Goal: Task Accomplishment & Management: Manage account settings

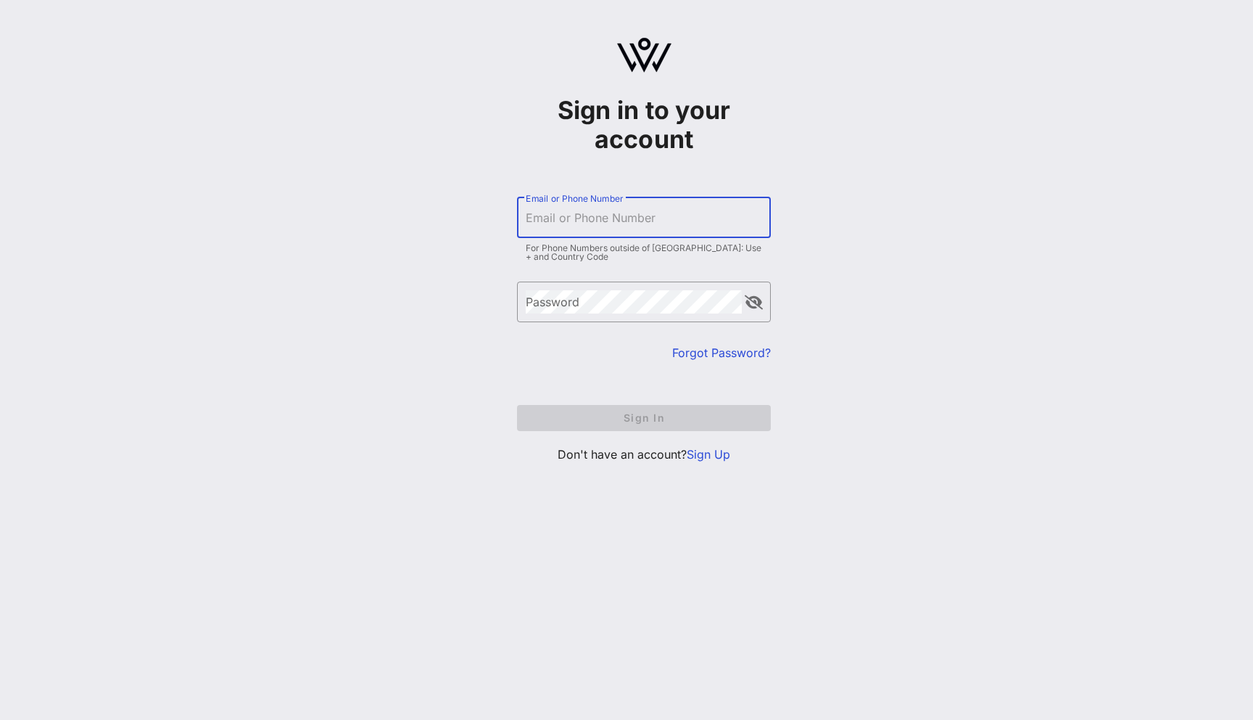
click at [598, 207] on div "Email or Phone Number" at bounding box center [644, 217] width 236 height 41
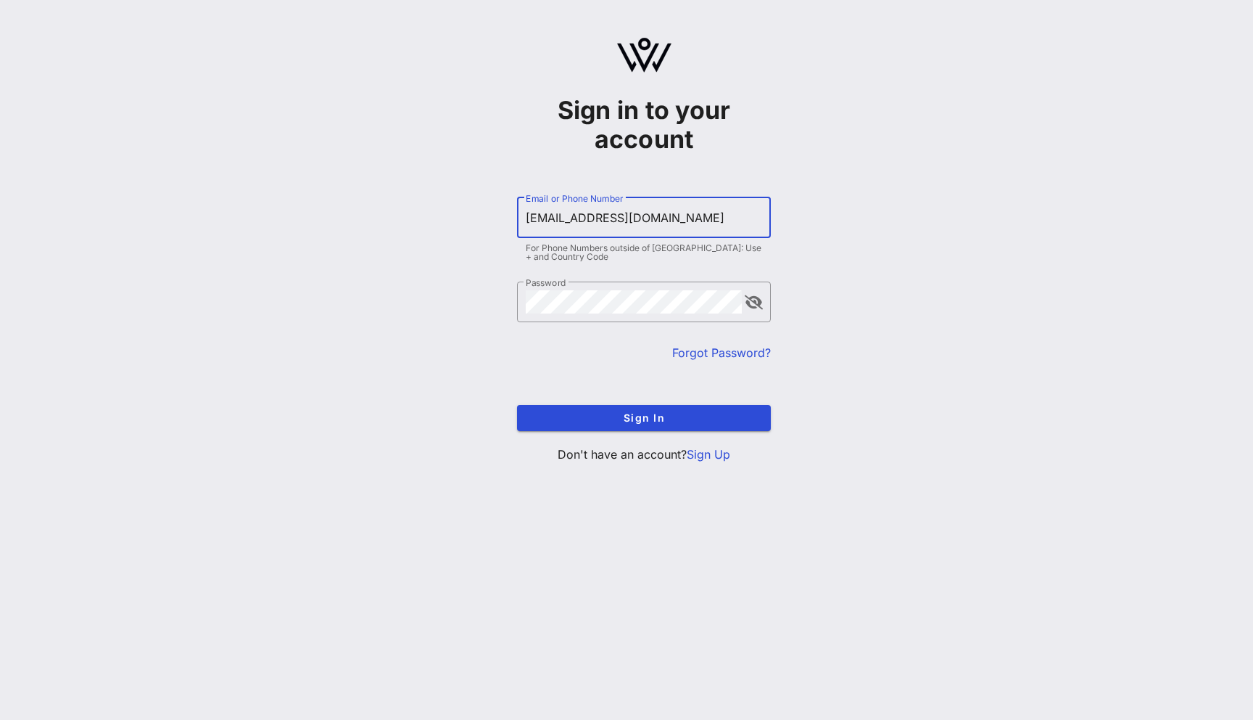
click at [559, 215] on input "[EMAIL_ADDRESS][DOMAIN_NAME]" at bounding box center [644, 217] width 236 height 23
type input "[EMAIL_ADDRESS][DOMAIN_NAME]"
click at [647, 426] on button "Sign In" at bounding box center [644, 418] width 254 height 26
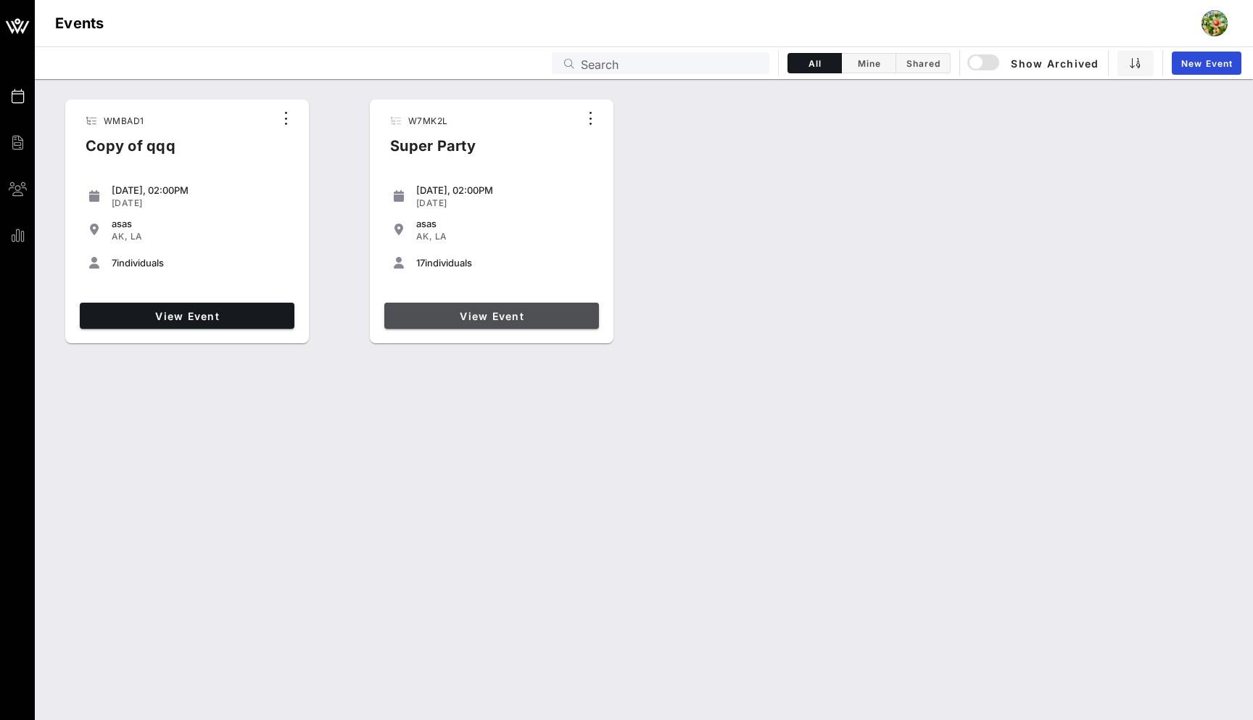
click at [418, 316] on span "View Event" at bounding box center [491, 316] width 203 height 12
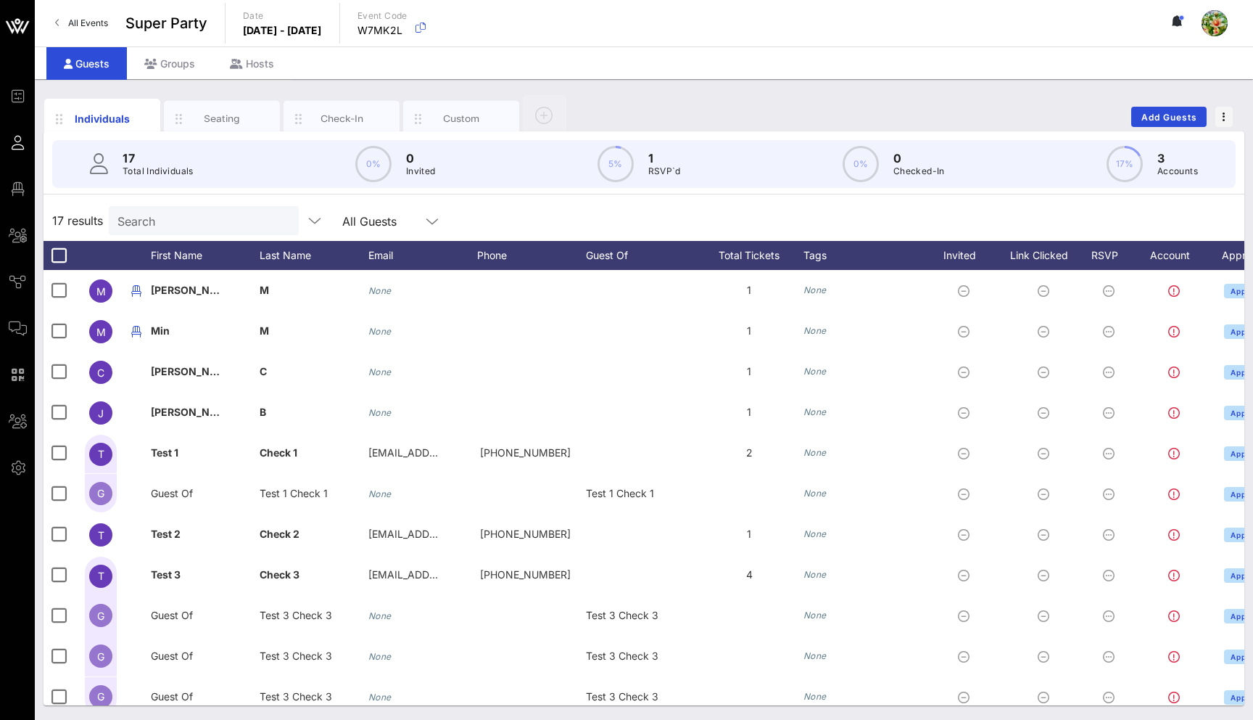
click at [175, 173] on p "Total Individuals" at bounding box center [158, 171] width 71 height 15
click at [171, 223] on input "text" at bounding box center [203, 220] width 170 height 19
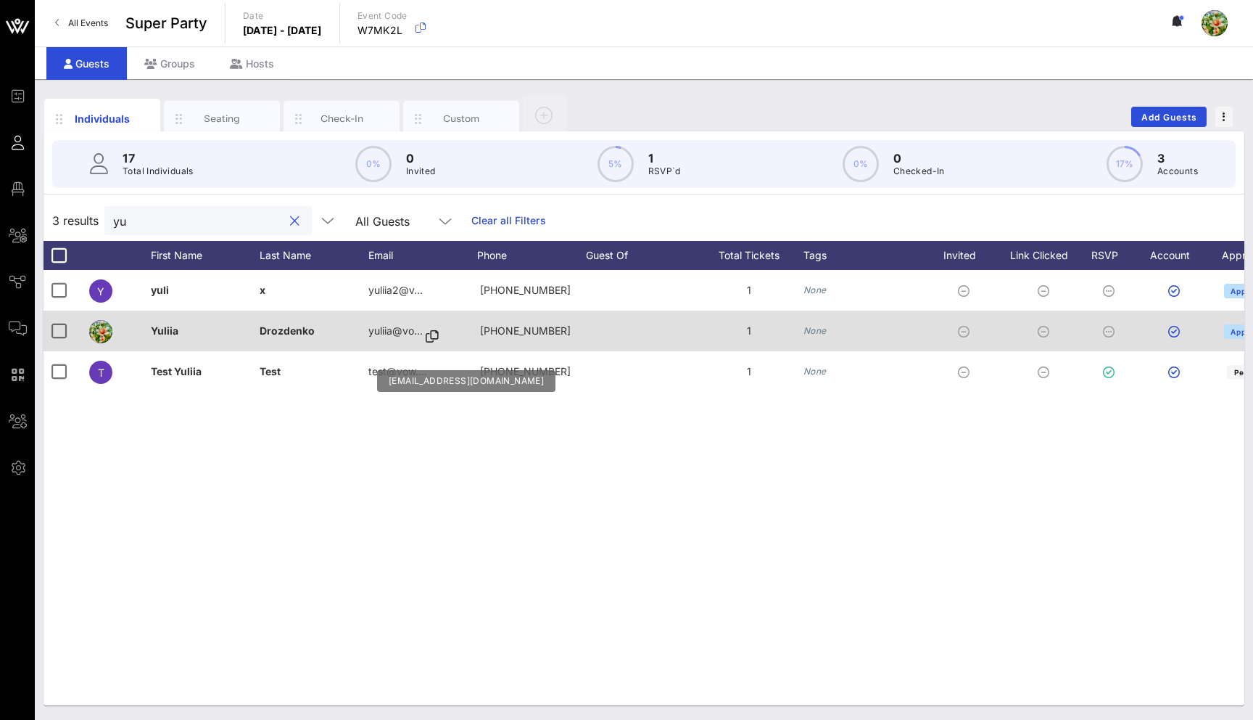
type input "yu"
click at [437, 337] on icon at bounding box center [432, 336] width 13 height 1
click at [46, 326] on div at bounding box center [58, 330] width 25 height 25
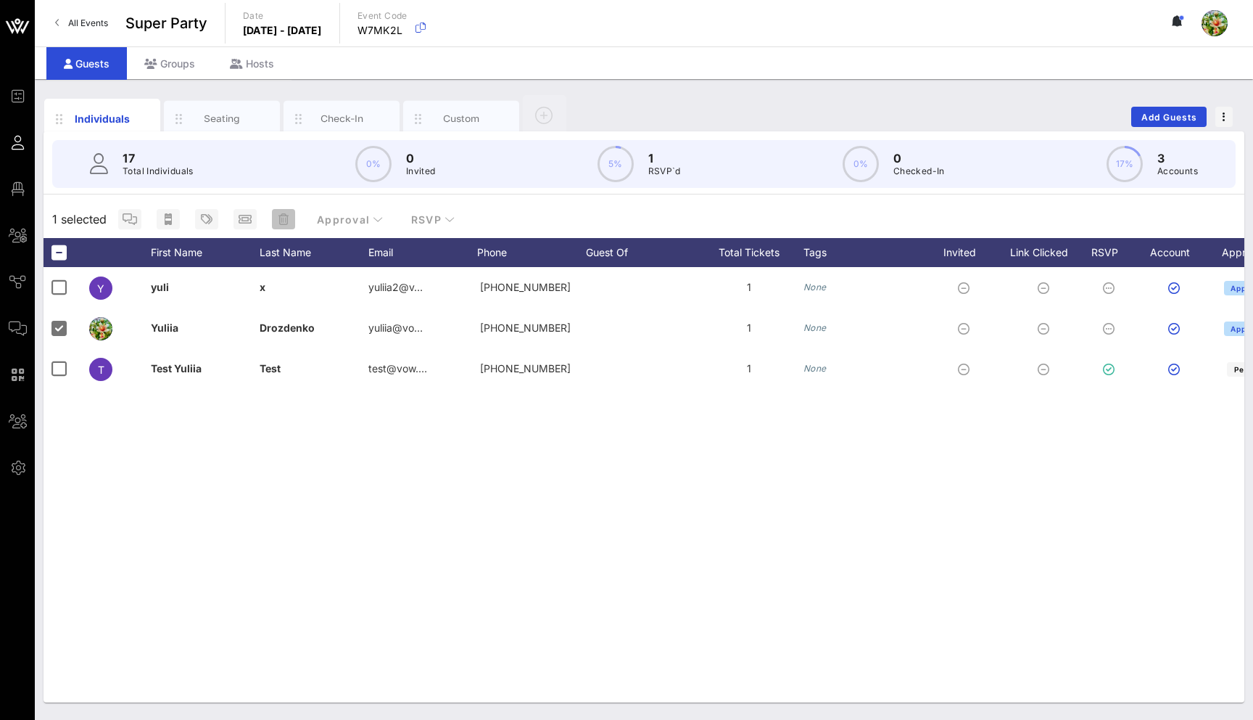
click at [279, 216] on icon "button" at bounding box center [284, 219] width 10 height 12
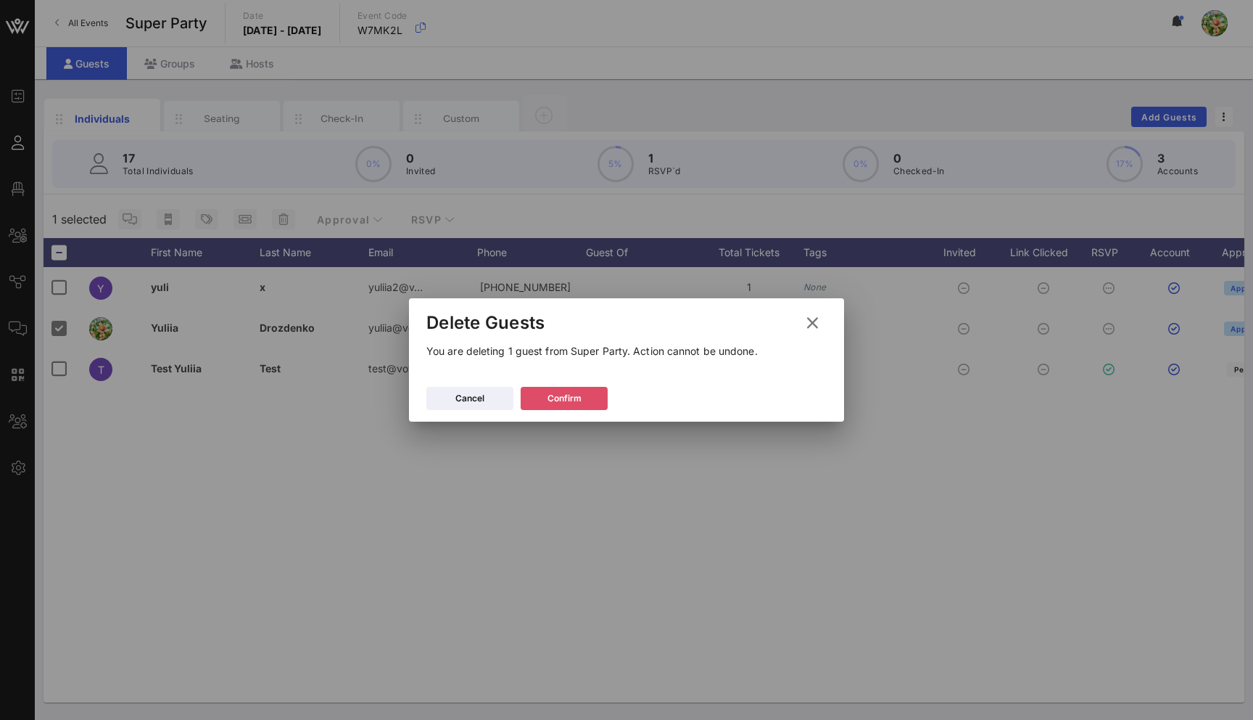
click at [549, 396] on div "Confirm" at bounding box center [565, 398] width 34 height 15
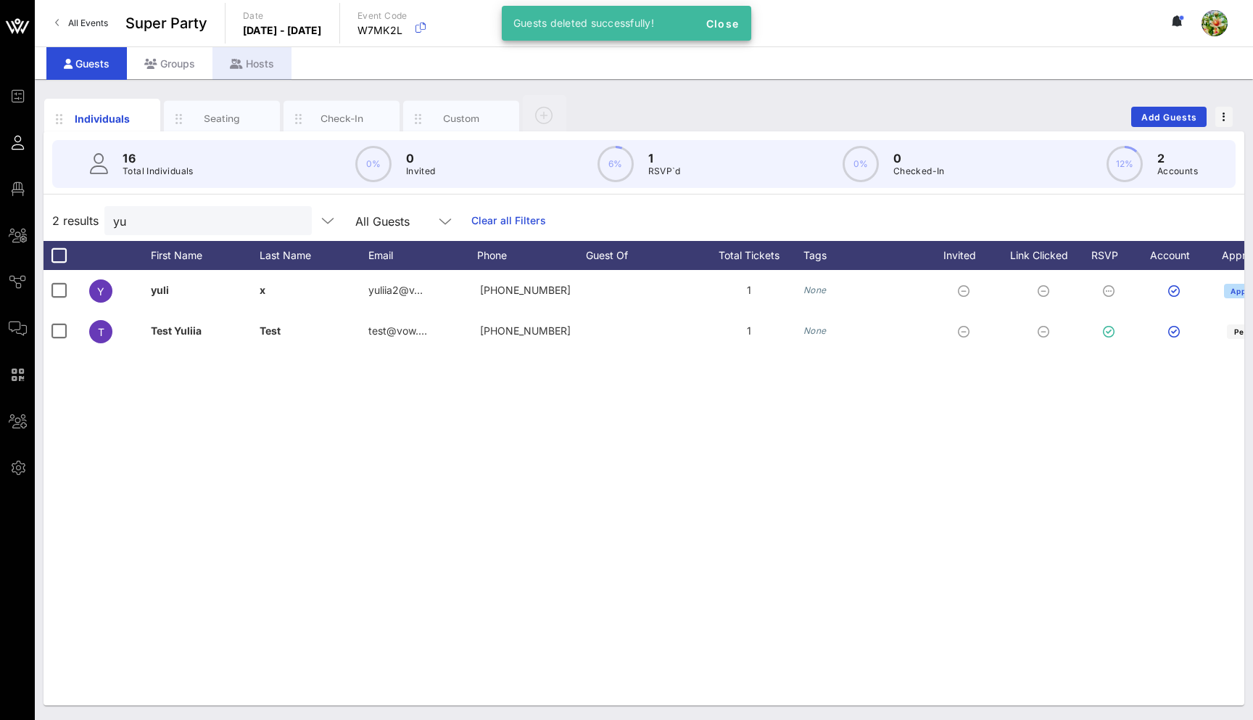
click at [260, 54] on div "Hosts" at bounding box center [252, 63] width 79 height 33
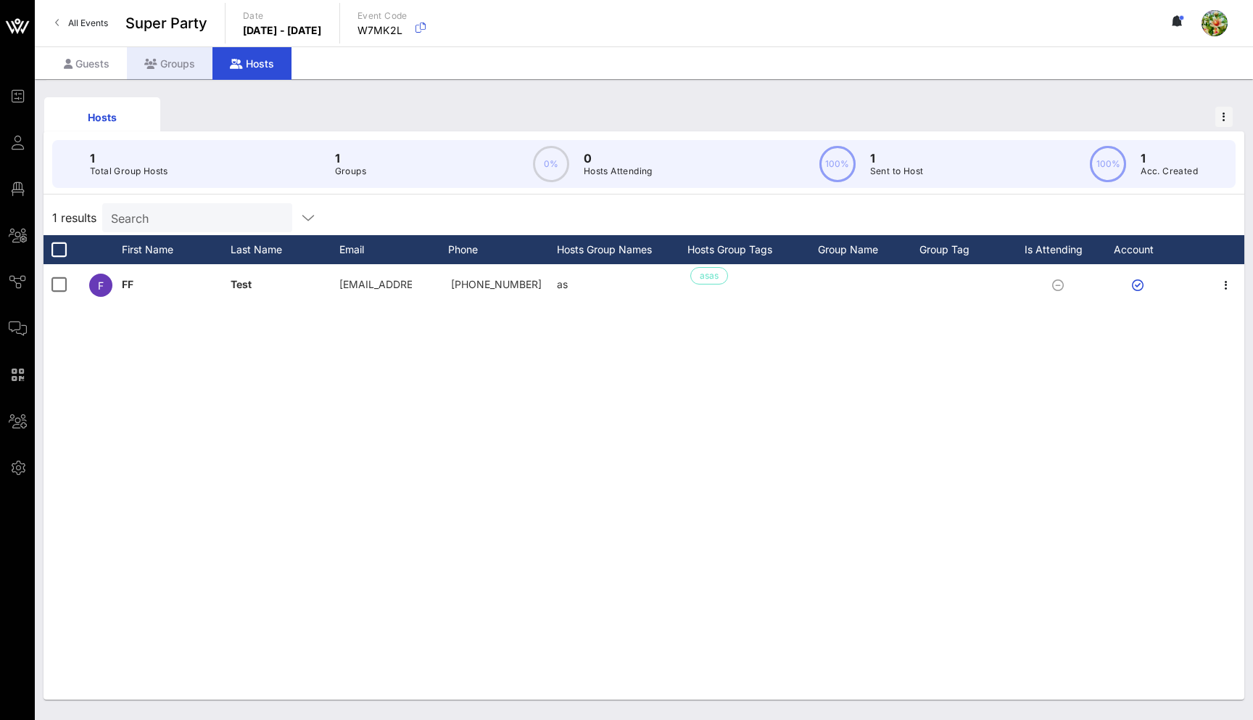
click at [182, 59] on div "Groups" at bounding box center [170, 63] width 86 height 33
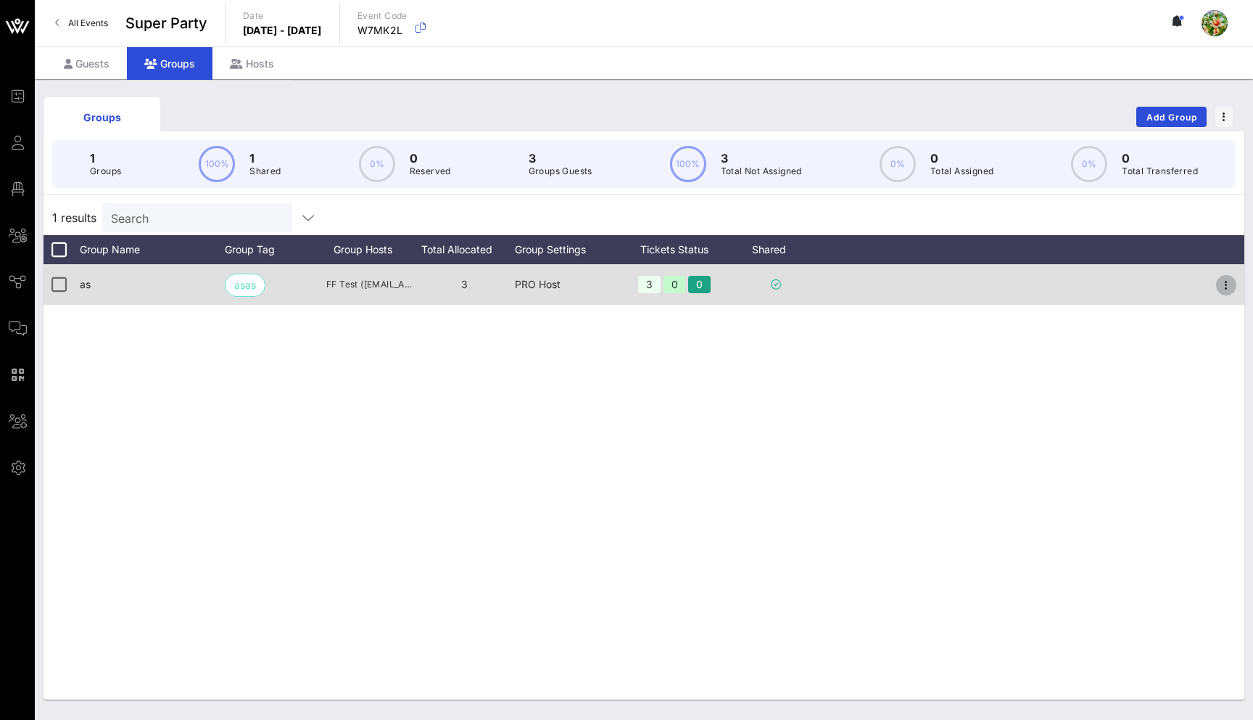
click at [1226, 284] on icon "button" at bounding box center [1226, 284] width 17 height 17
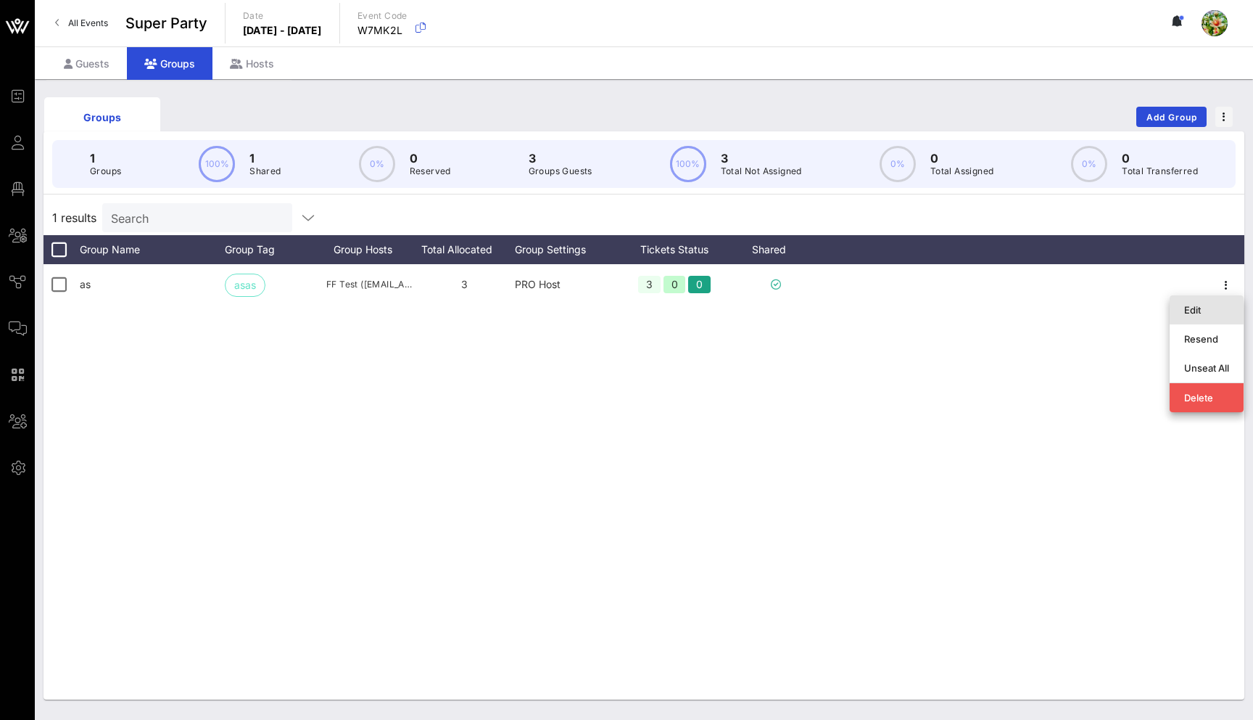
click at [1204, 302] on div "Edit" at bounding box center [1206, 309] width 45 height 23
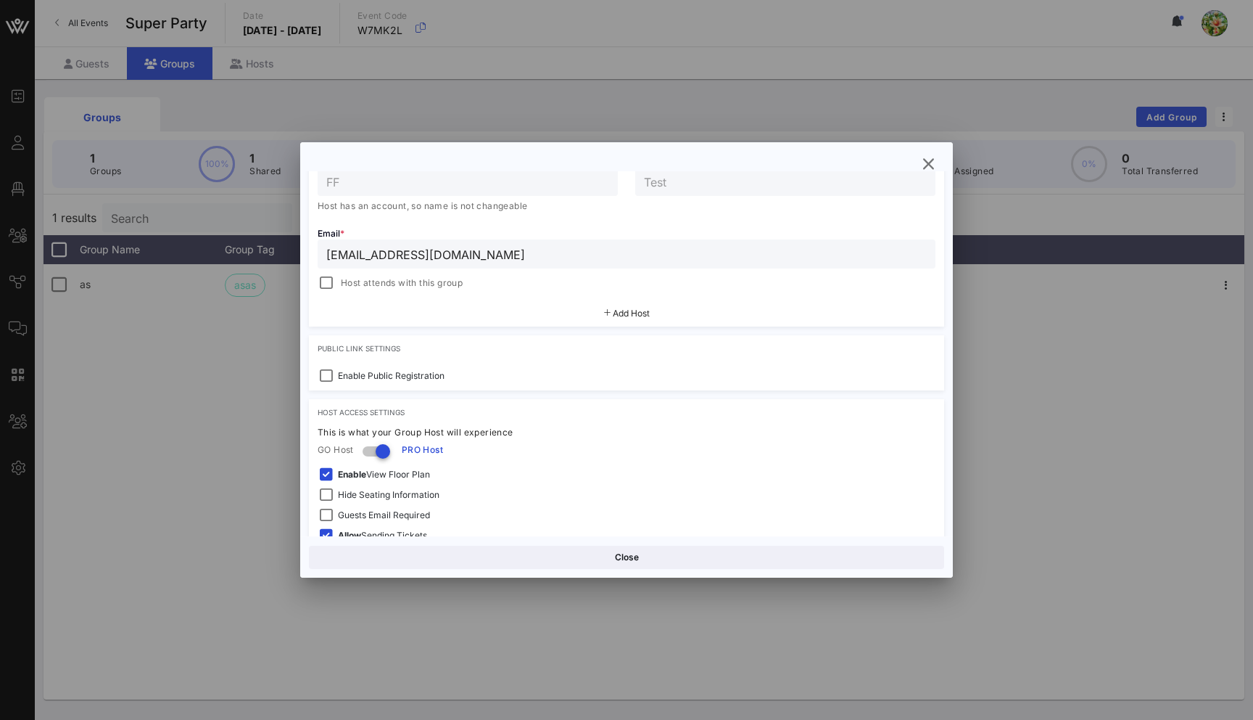
scroll to position [297, 0]
click at [638, 309] on span "Add Host" at bounding box center [631, 312] width 37 height 11
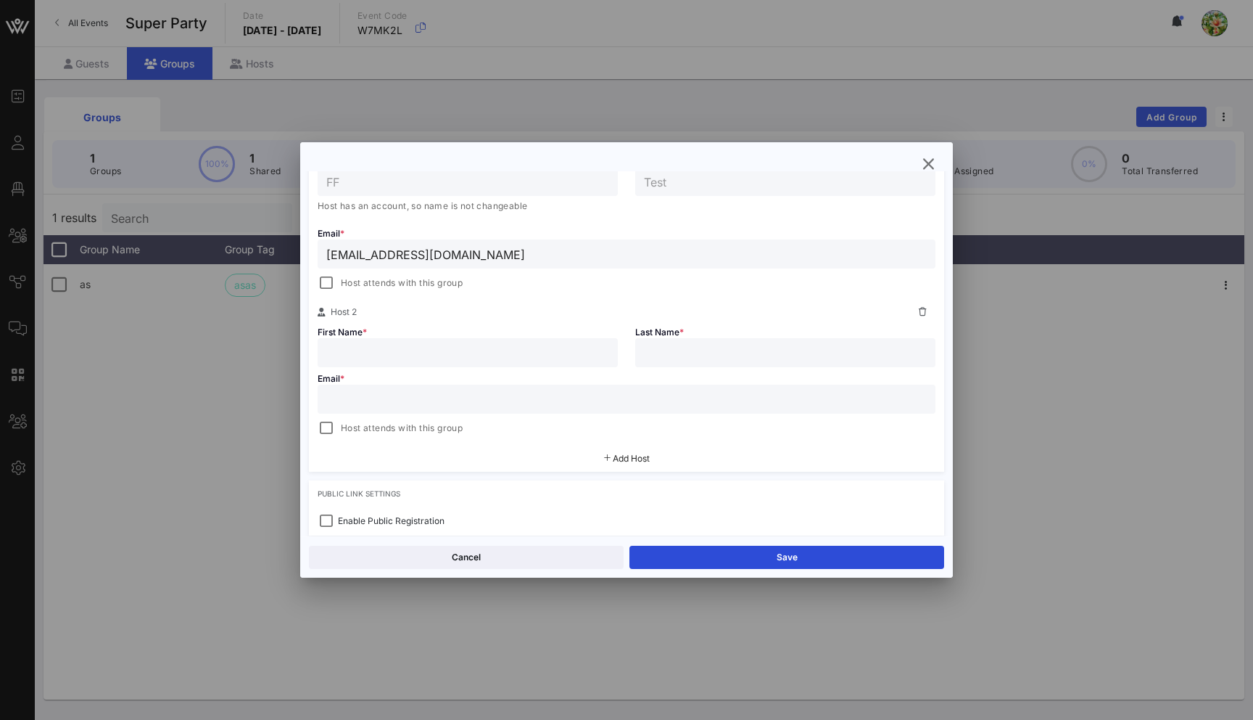
click at [478, 395] on input "text" at bounding box center [626, 398] width 601 height 19
paste input "[EMAIL_ADDRESS][DOMAIN_NAME]"
type input "[EMAIL_ADDRESS][DOMAIN_NAME]"
click at [469, 351] on input "text" at bounding box center [467, 352] width 283 height 19
type input "d"
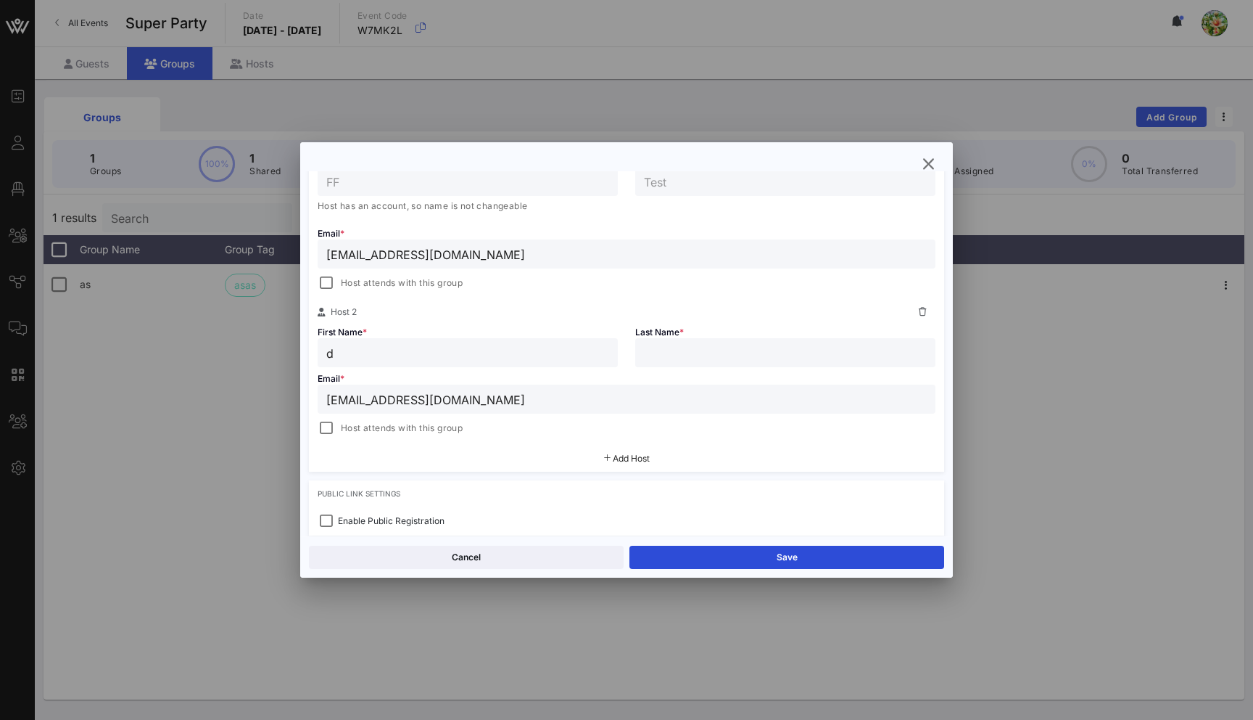
click at [650, 353] on input "text" at bounding box center [785, 352] width 283 height 19
type input "d"
click at [326, 285] on div at bounding box center [326, 283] width 20 height 20
click at [324, 427] on div at bounding box center [326, 428] width 20 height 20
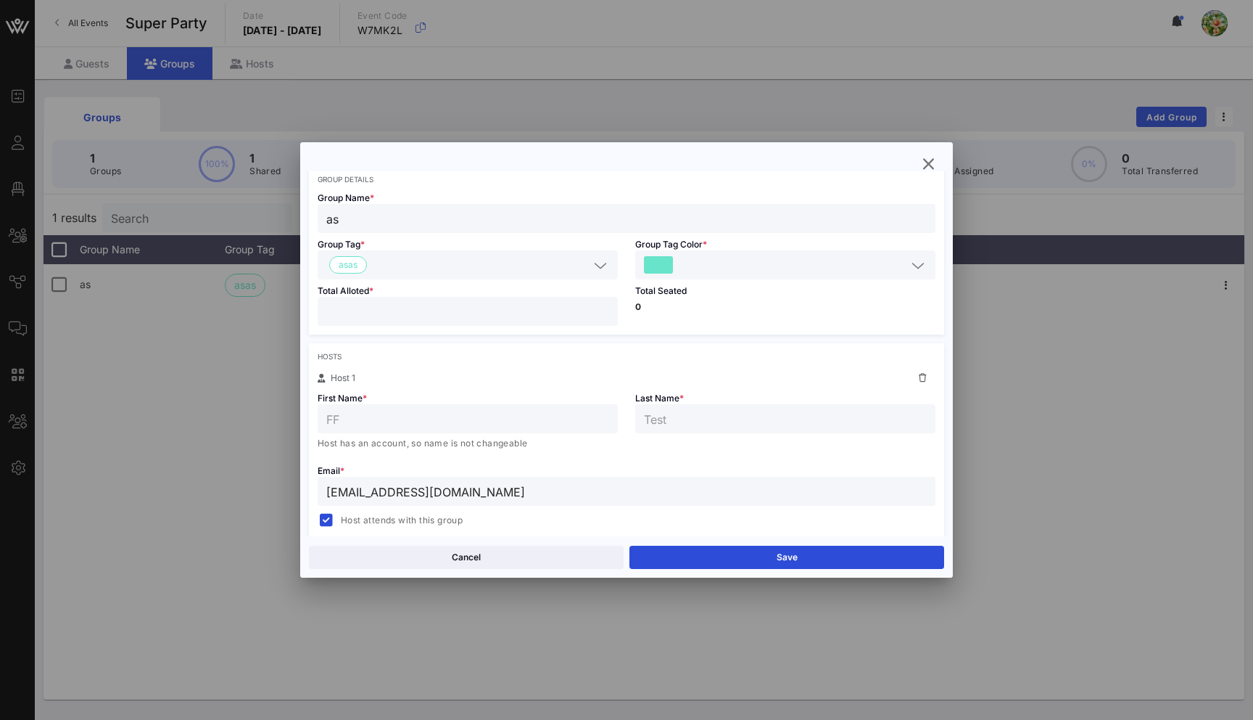
scroll to position [0, 0]
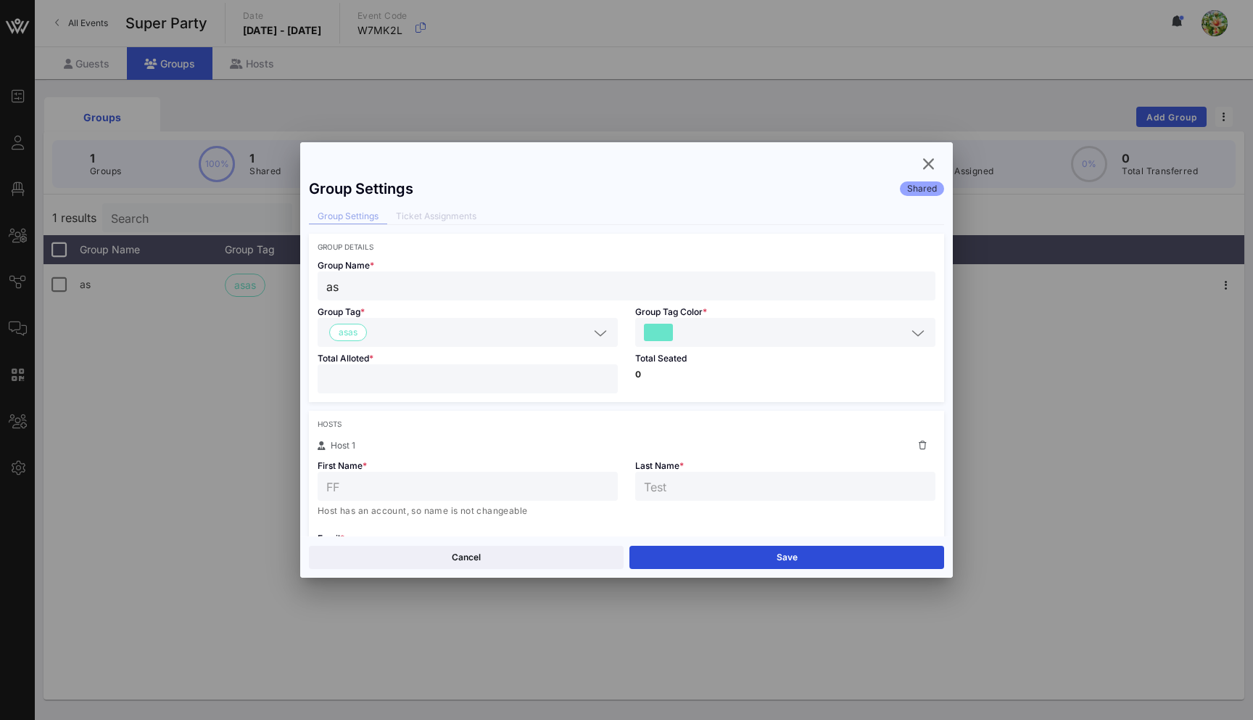
drag, startPoint x: 374, startPoint y: 387, endPoint x: 302, endPoint y: 384, distance: 71.9
click at [302, 384] on div "Group Settings Shared Group Settings Ticket Assignments Group Details Group Nam…" at bounding box center [626, 353] width 653 height 365
type input "*"
click at [841, 564] on button "Save" at bounding box center [787, 556] width 315 height 23
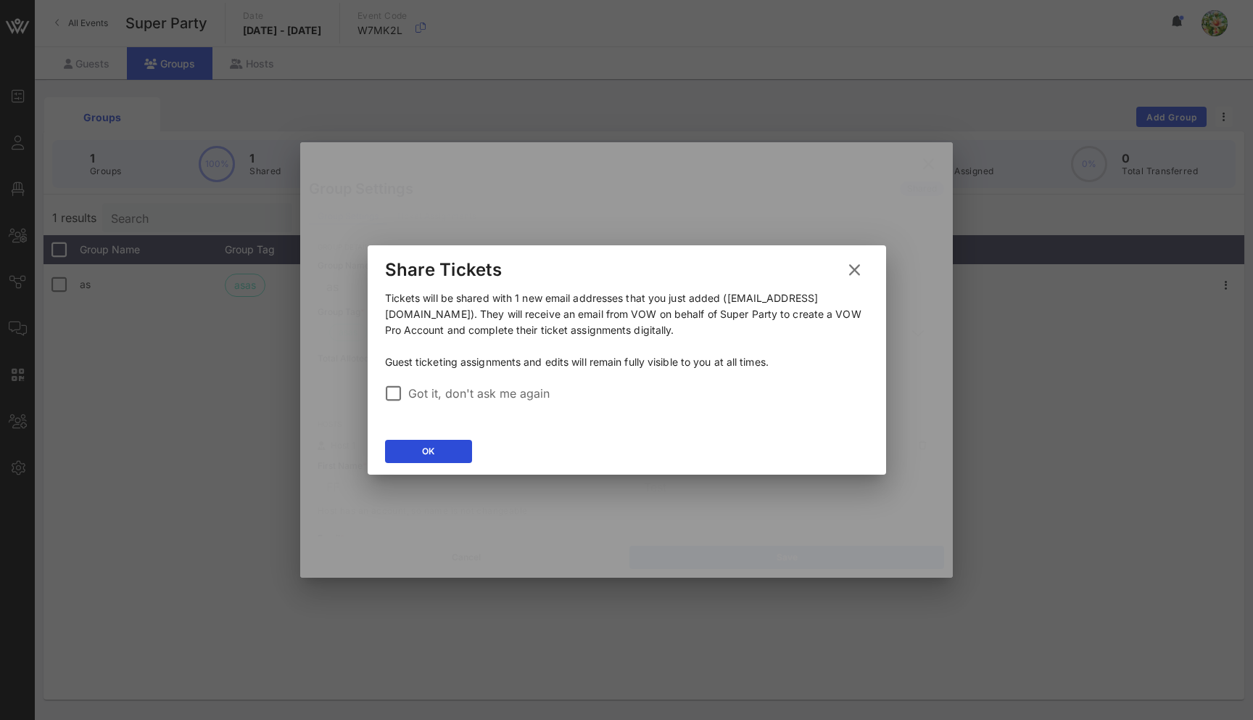
click at [436, 432] on div "OK" at bounding box center [627, 453] width 519 height 42
click at [437, 446] on button "OK" at bounding box center [428, 451] width 87 height 23
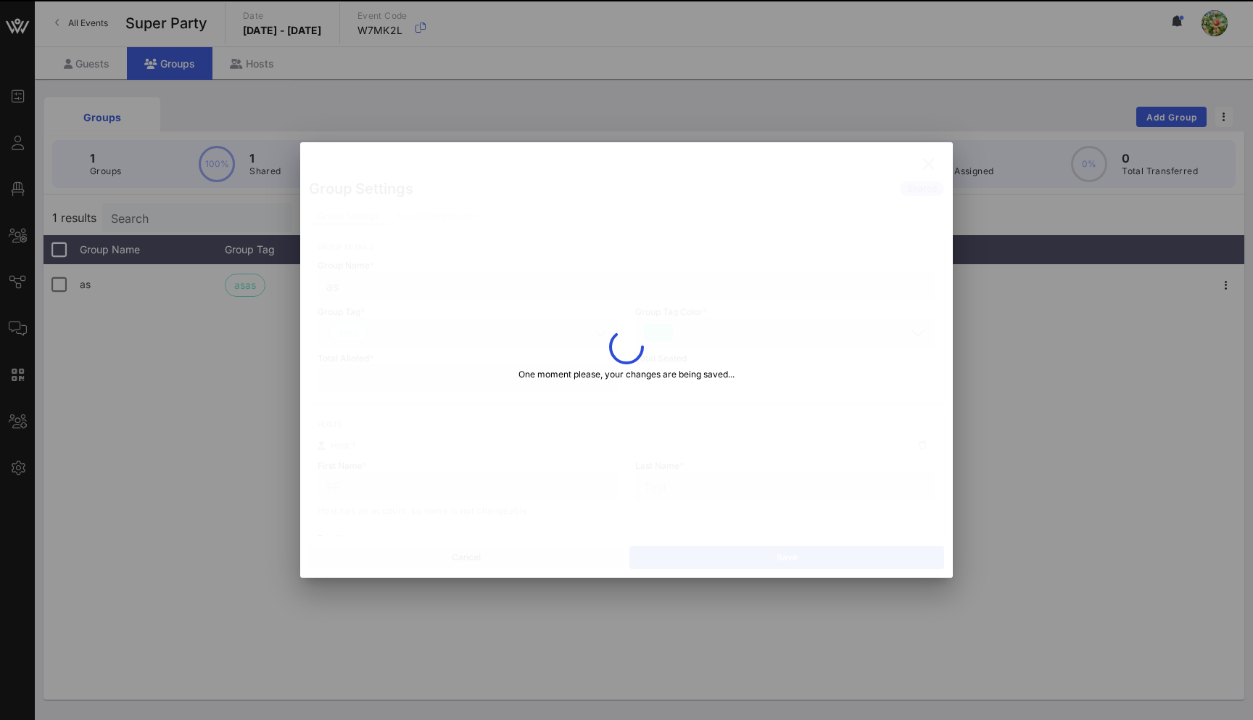
type input "Yuliia"
type input "Drozdenko"
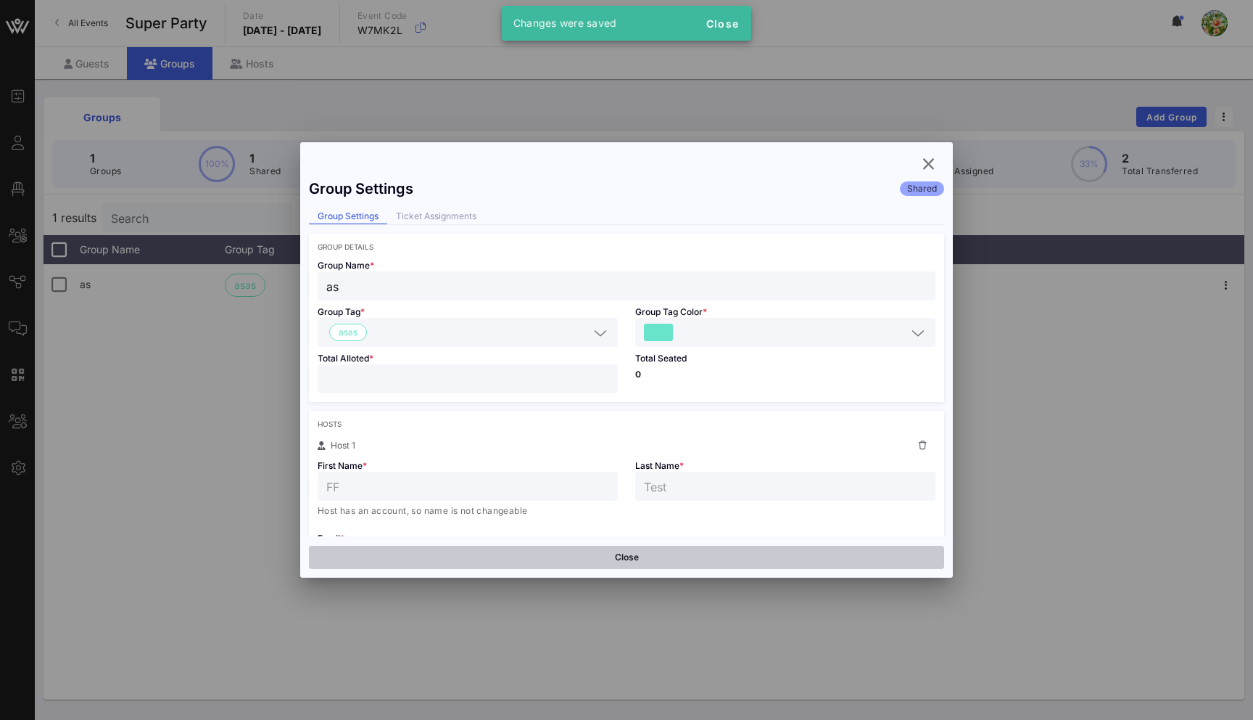
click at [635, 559] on button "Close" at bounding box center [626, 556] width 635 height 23
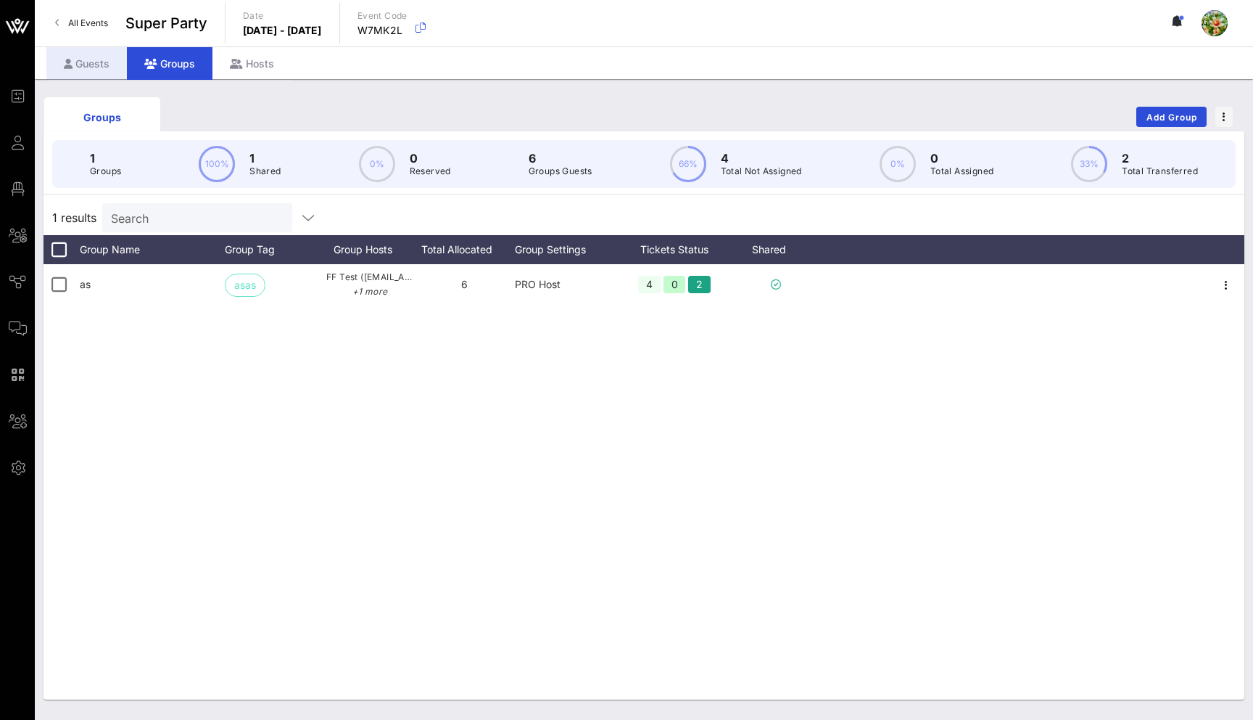
click at [74, 54] on div "Guests" at bounding box center [86, 63] width 81 height 33
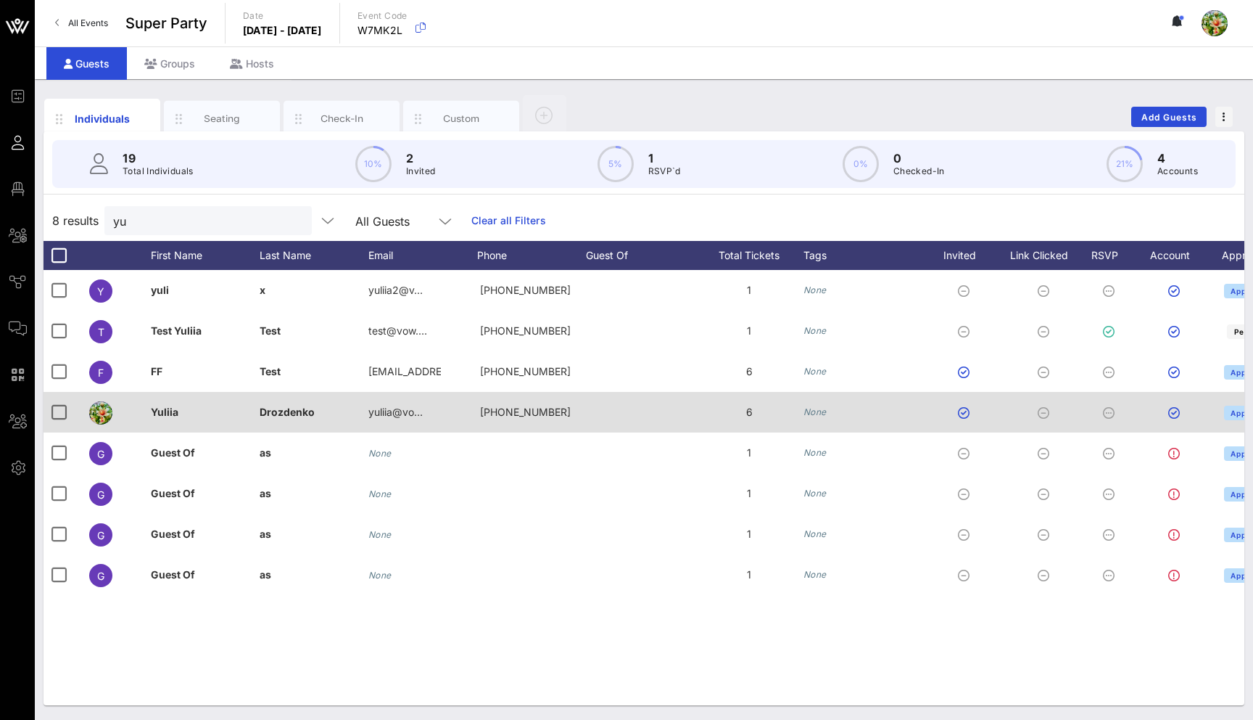
scroll to position [0, 81]
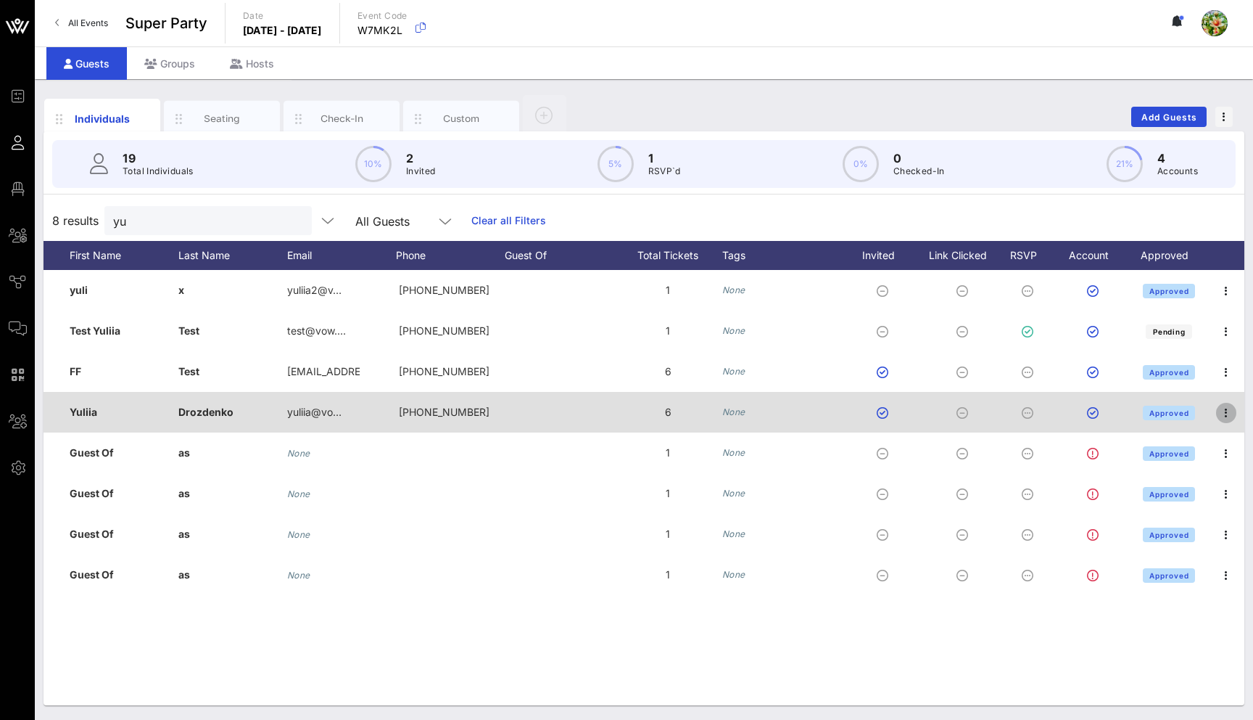
click at [1225, 414] on icon "button" at bounding box center [1226, 412] width 17 height 17
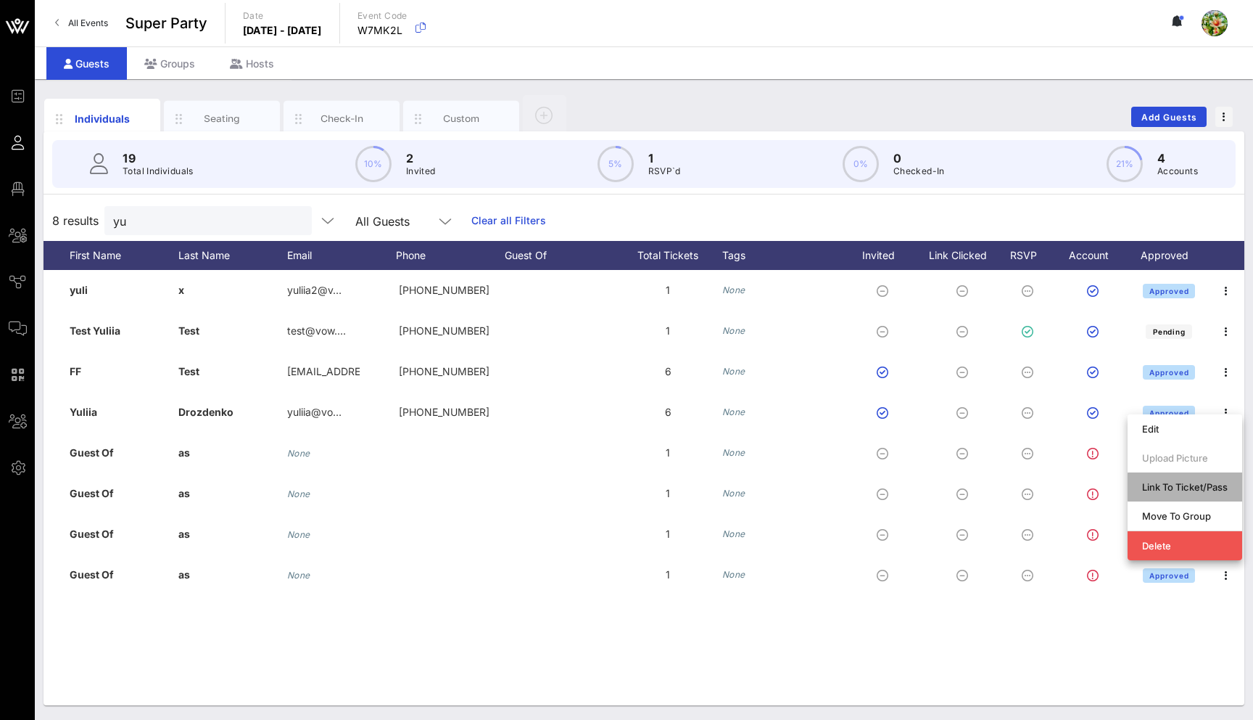
click at [1184, 492] on div "Link To Ticket/Pass" at bounding box center [1185, 487] width 86 height 12
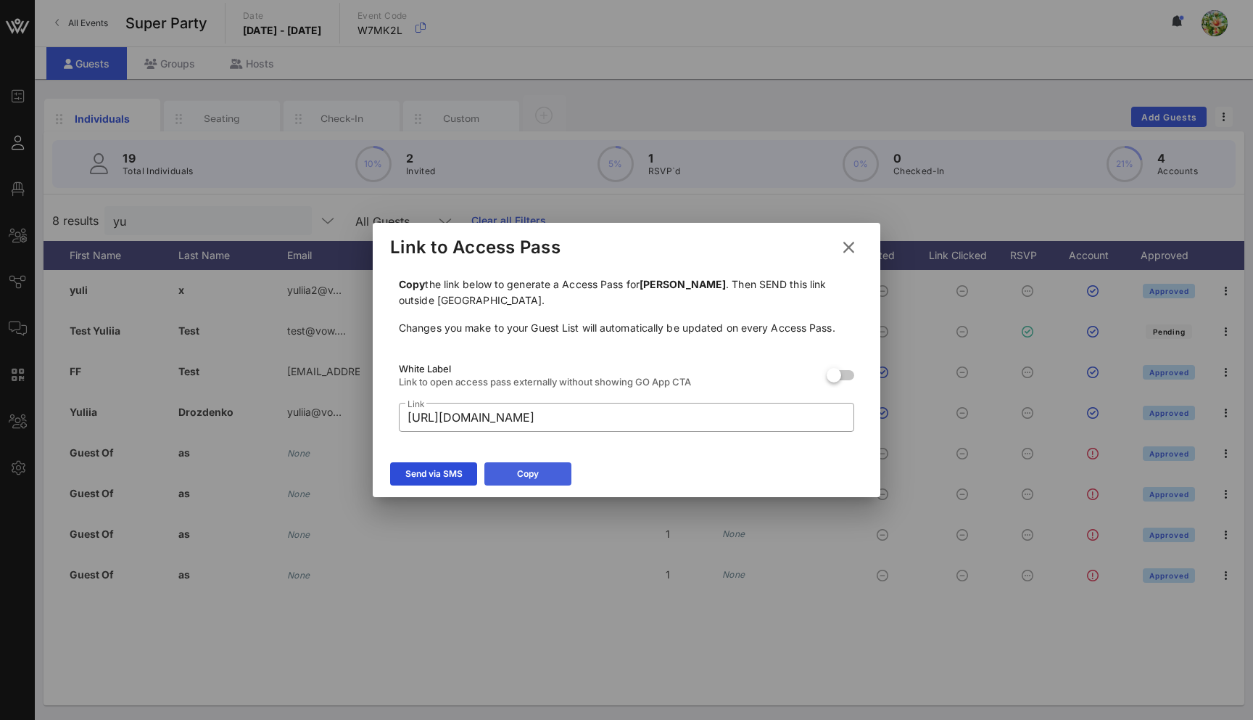
click at [532, 476] on icon at bounding box center [528, 473] width 10 height 9
click at [849, 242] on icon at bounding box center [849, 247] width 20 height 17
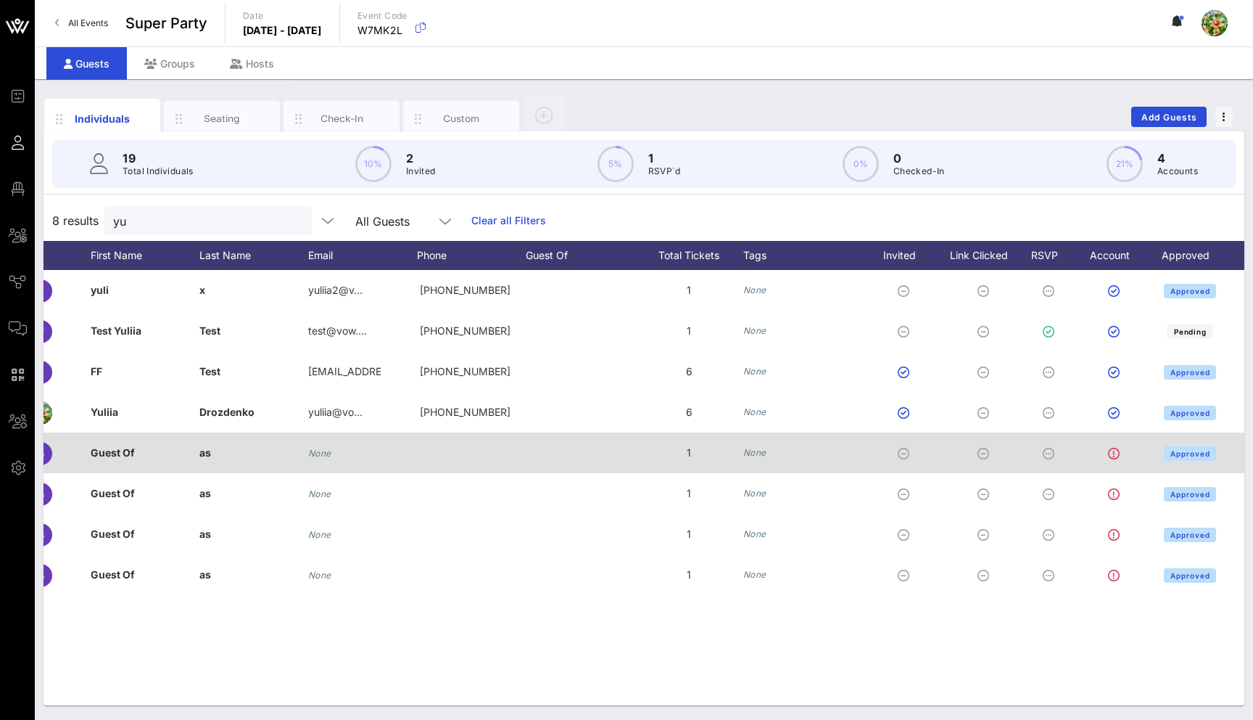
scroll to position [0, 0]
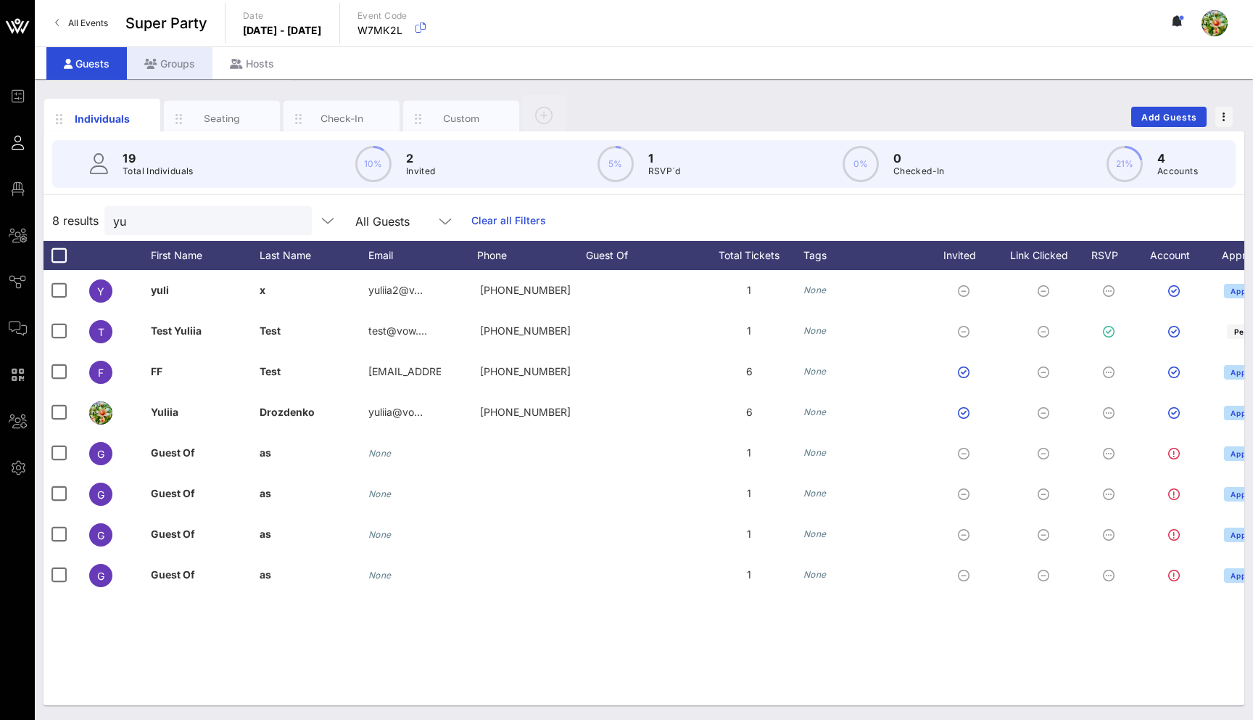
click at [164, 67] on div "Groups" at bounding box center [170, 63] width 86 height 33
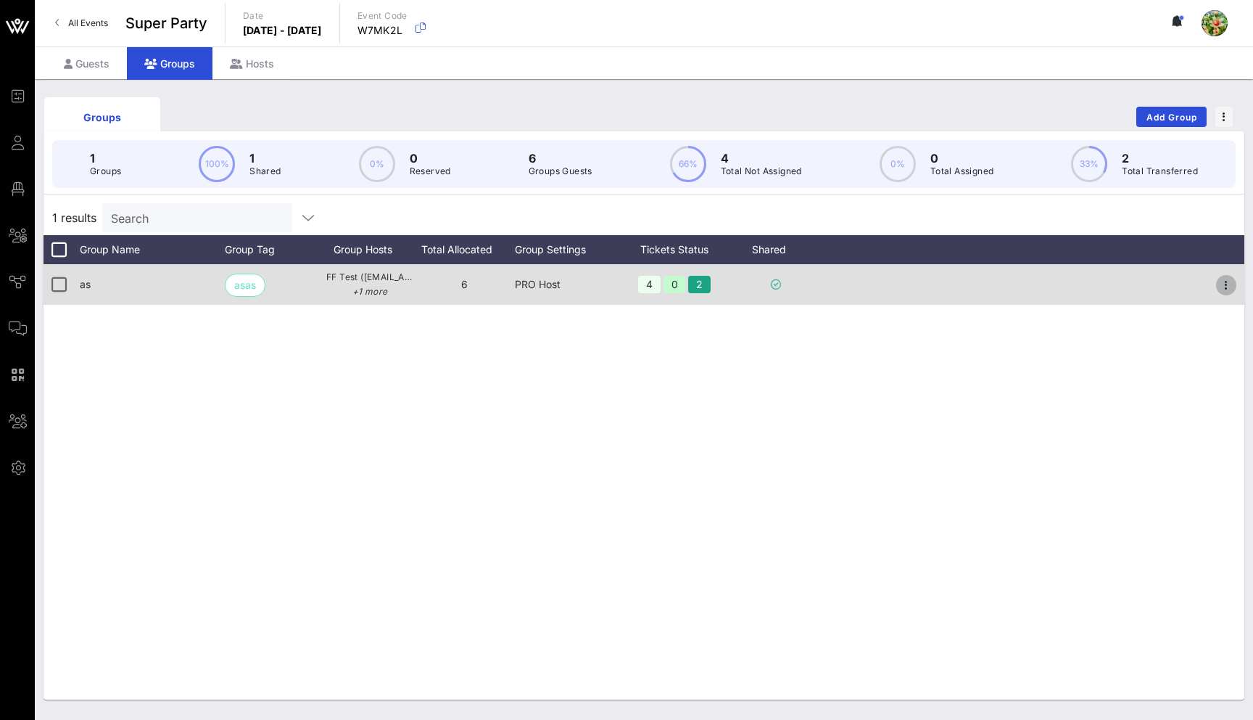
click at [1224, 281] on icon "button" at bounding box center [1226, 284] width 17 height 17
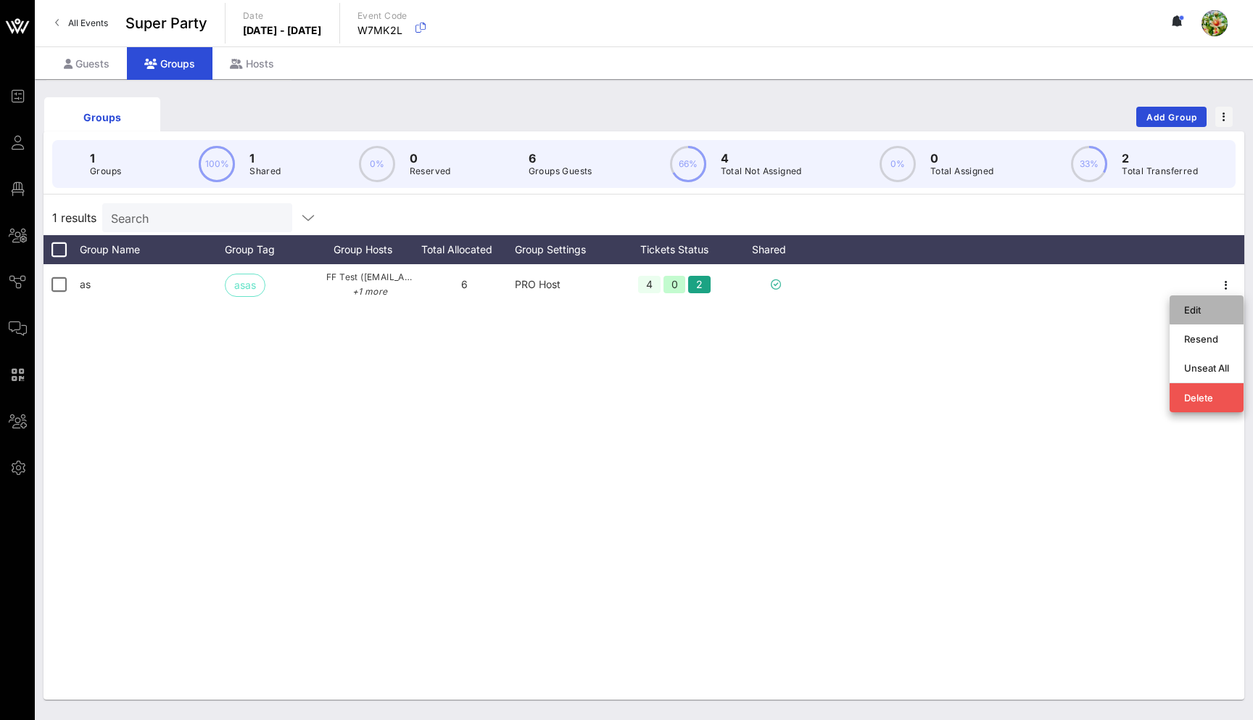
click at [1202, 306] on div "Edit" at bounding box center [1206, 310] width 45 height 12
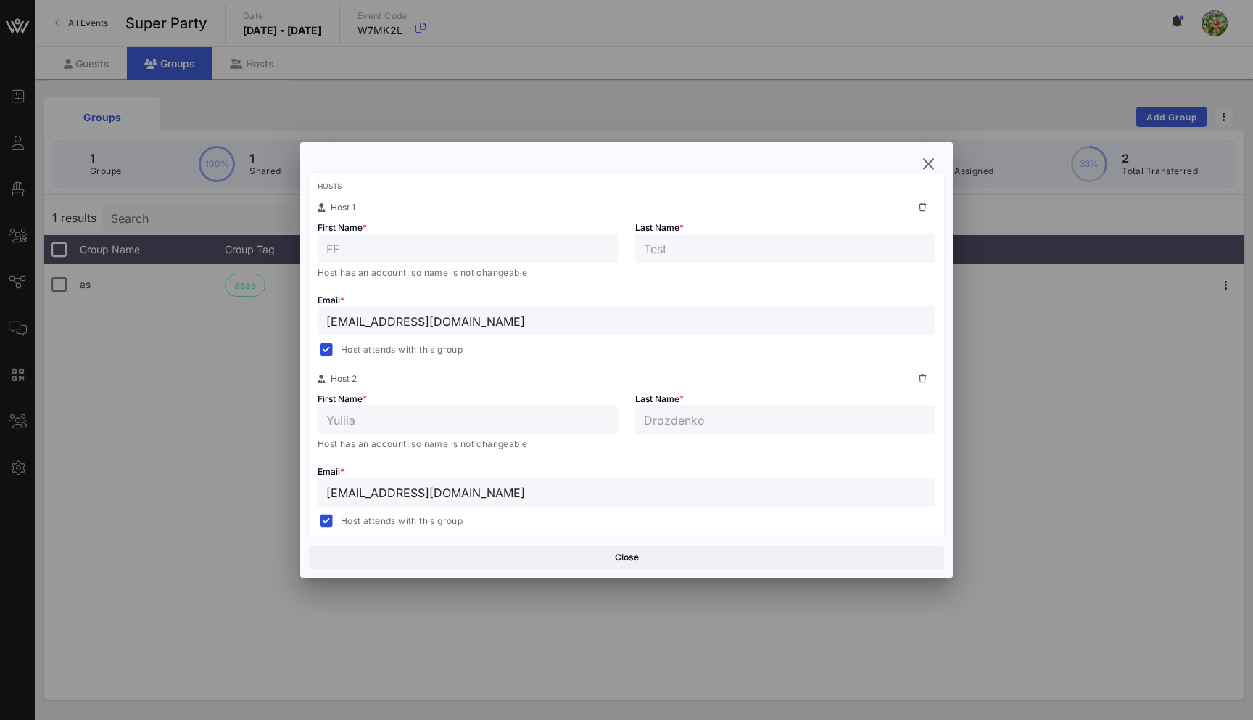
scroll to position [236, 0]
click at [929, 157] on icon "button" at bounding box center [928, 163] width 17 height 17
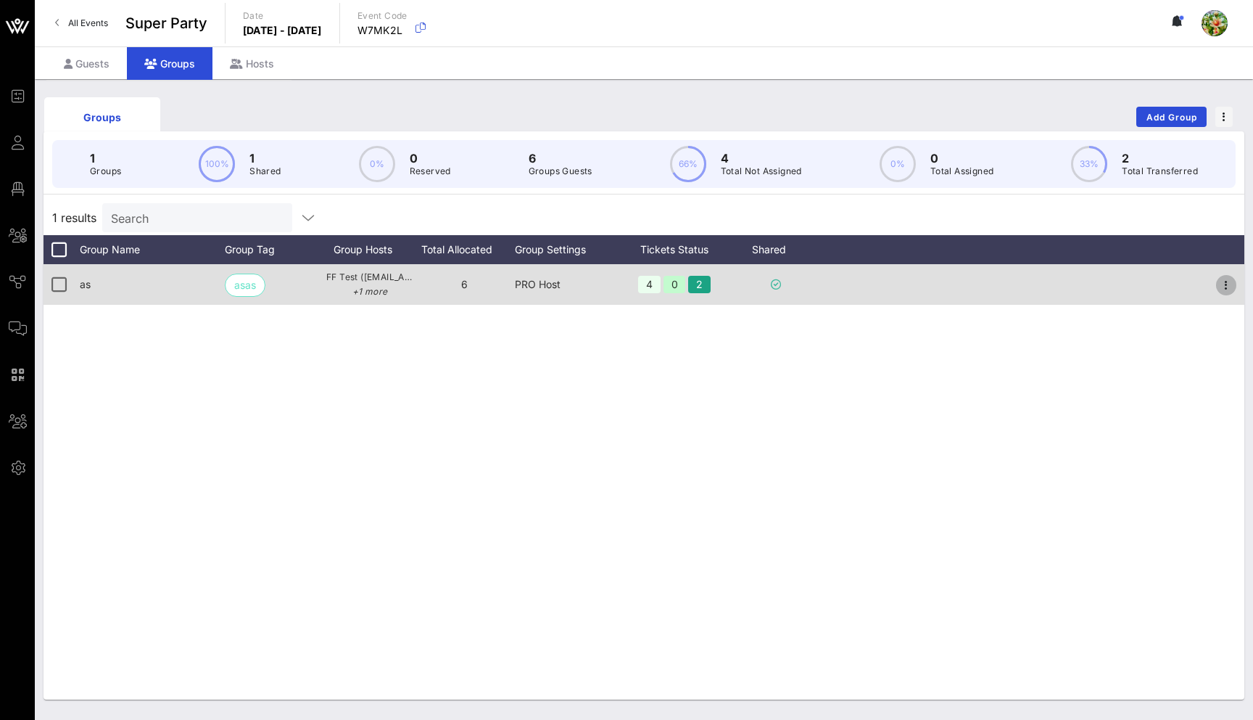
click at [1223, 285] on icon "button" at bounding box center [1226, 284] width 17 height 17
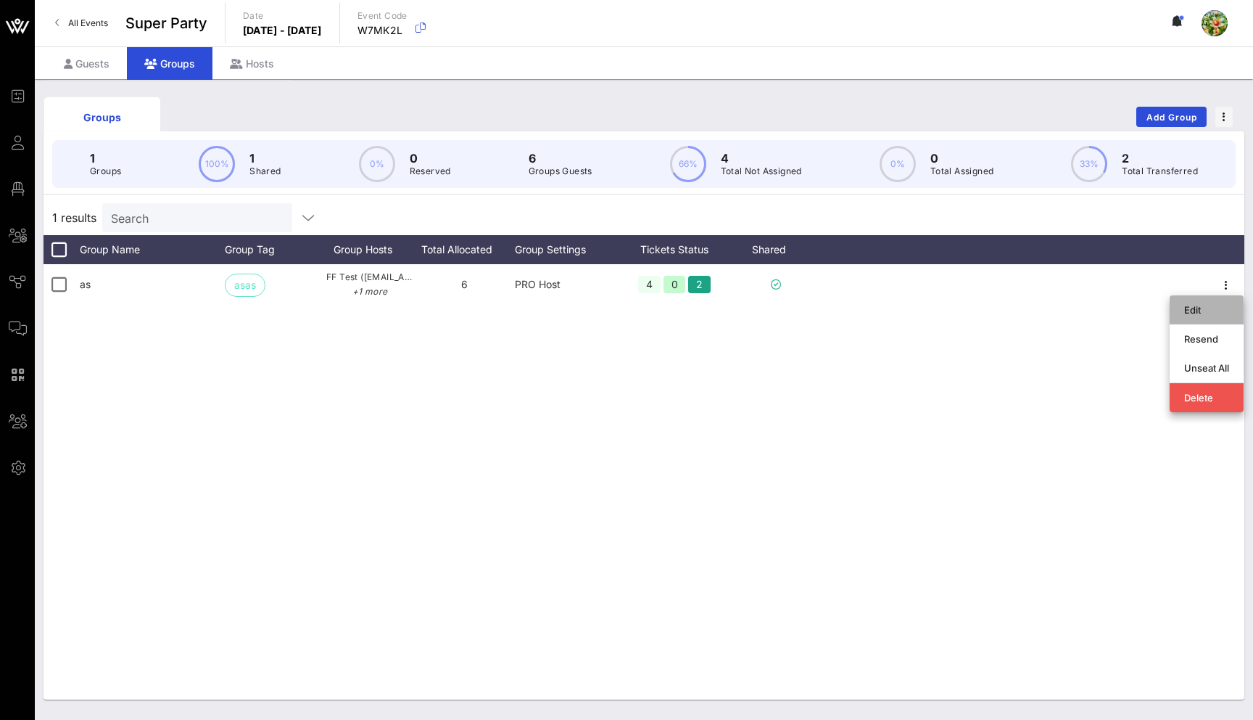
click at [1213, 304] on div "Edit" at bounding box center [1206, 310] width 45 height 12
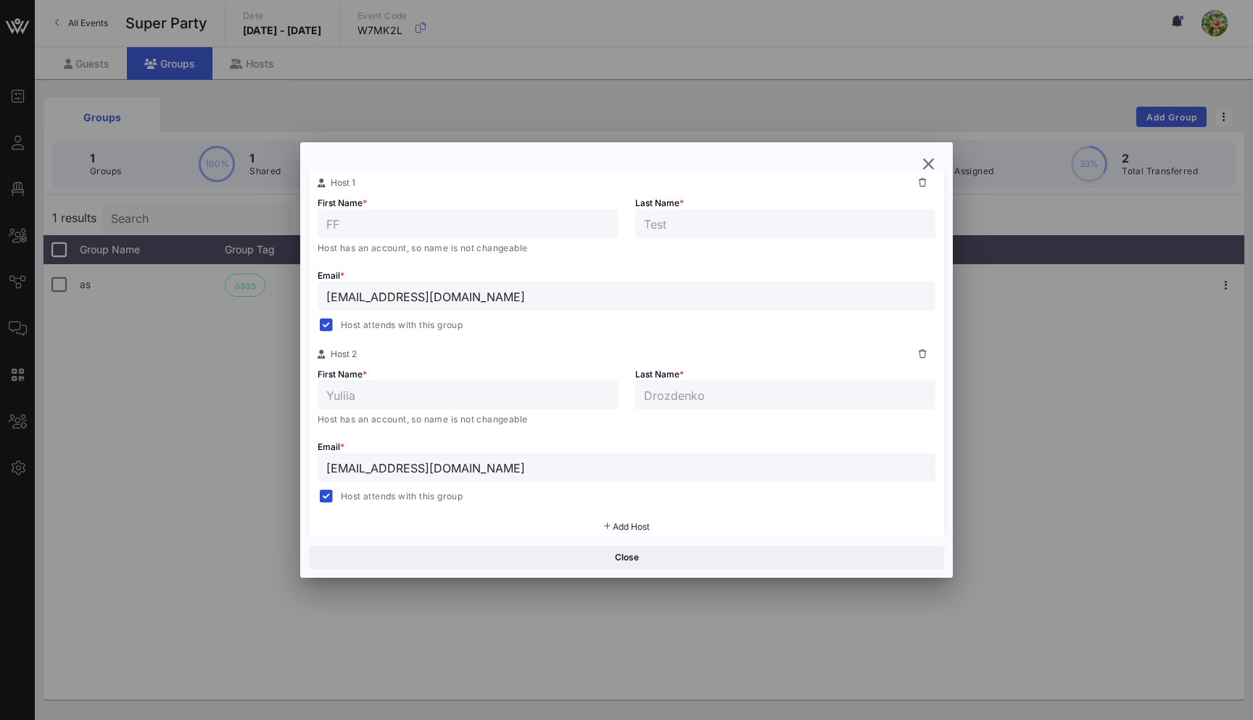
scroll to position [281, 0]
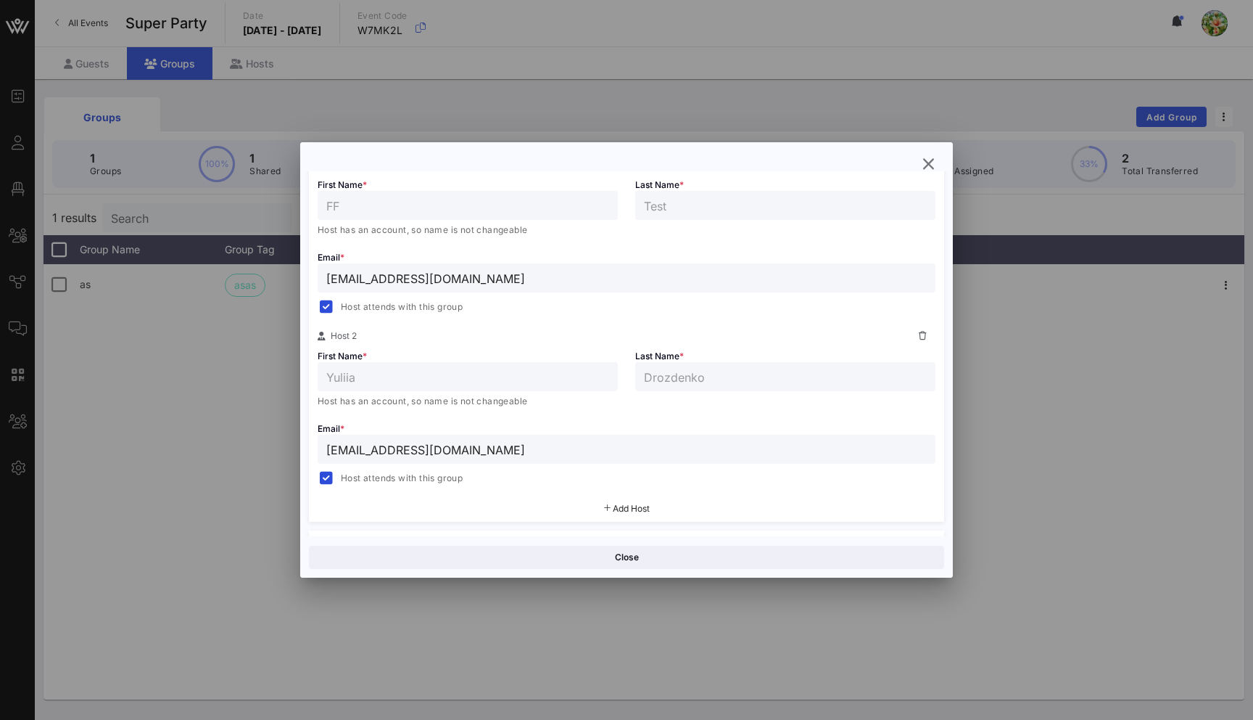
click at [355, 445] on input "[EMAIL_ADDRESS][DOMAIN_NAME]" at bounding box center [626, 449] width 601 height 19
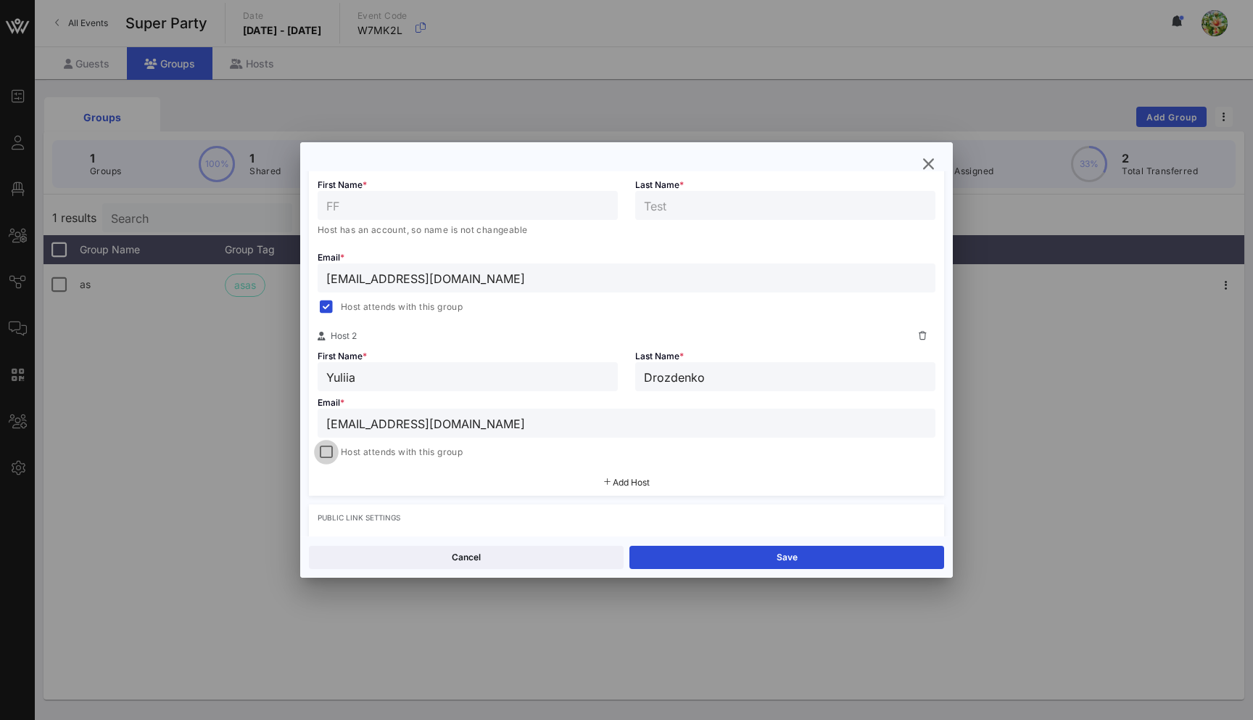
type input "yuliia1@vow.app"
click at [318, 449] on div at bounding box center [326, 452] width 20 height 20
click at [635, 482] on span "Add Host" at bounding box center [631, 482] width 37 height 11
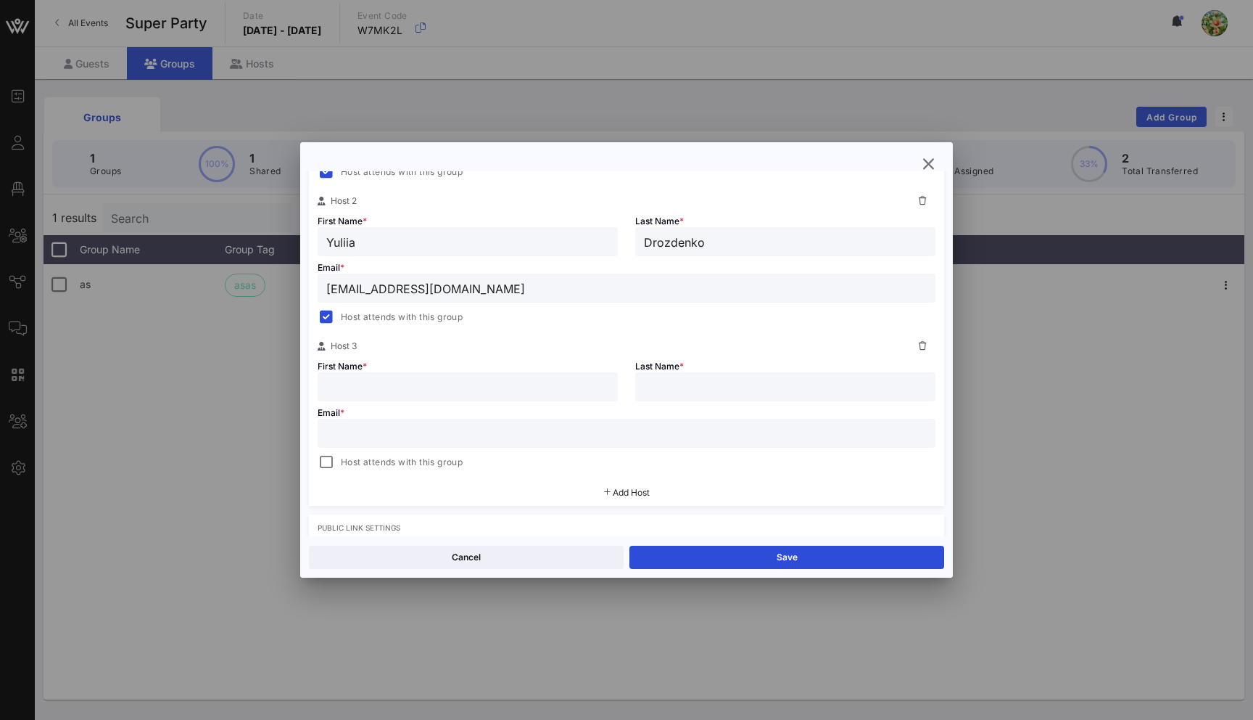
scroll to position [420, 0]
click at [421, 432] on input "text" at bounding box center [626, 428] width 601 height 19
paste input "[URL][DOMAIN_NAME]"
type input "[URL][DOMAIN_NAME]"
drag, startPoint x: 419, startPoint y: 287, endPoint x: 327, endPoint y: 279, distance: 91.7
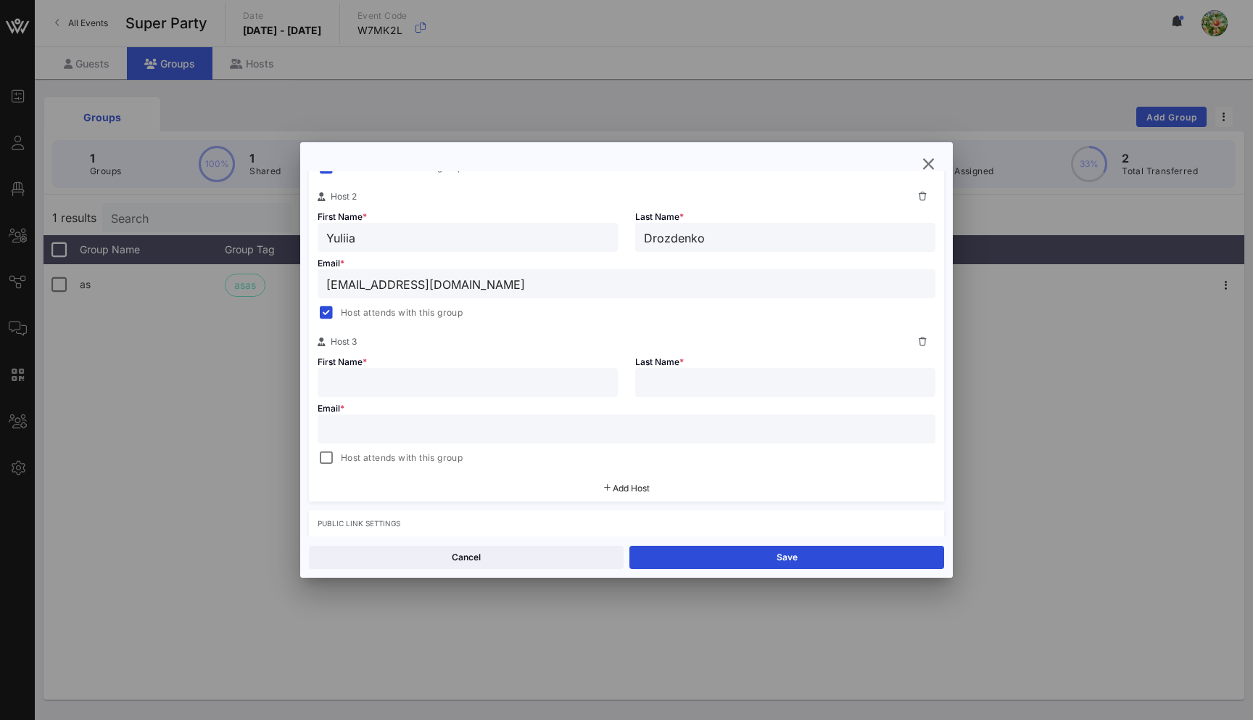
click at [327, 279] on input "yuliia1@vow.app" at bounding box center [626, 283] width 601 height 19
click at [350, 429] on input "text" at bounding box center [626, 428] width 601 height 19
paste input "yuliia1@vow.app"
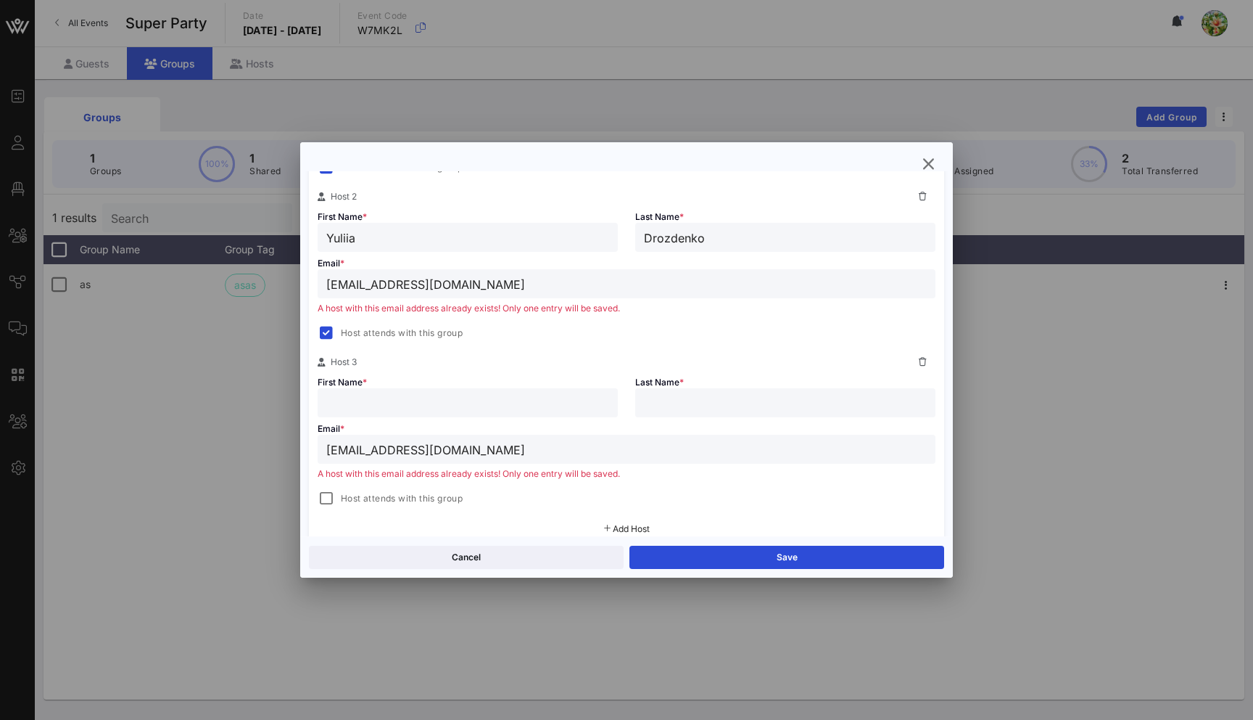
type input "yuliia1@vow.app"
click at [352, 393] on input "text" at bounding box center [467, 402] width 283 height 19
type input "Yuliia"
click at [713, 408] on input "text" at bounding box center [785, 402] width 283 height 19
type input "Vow"
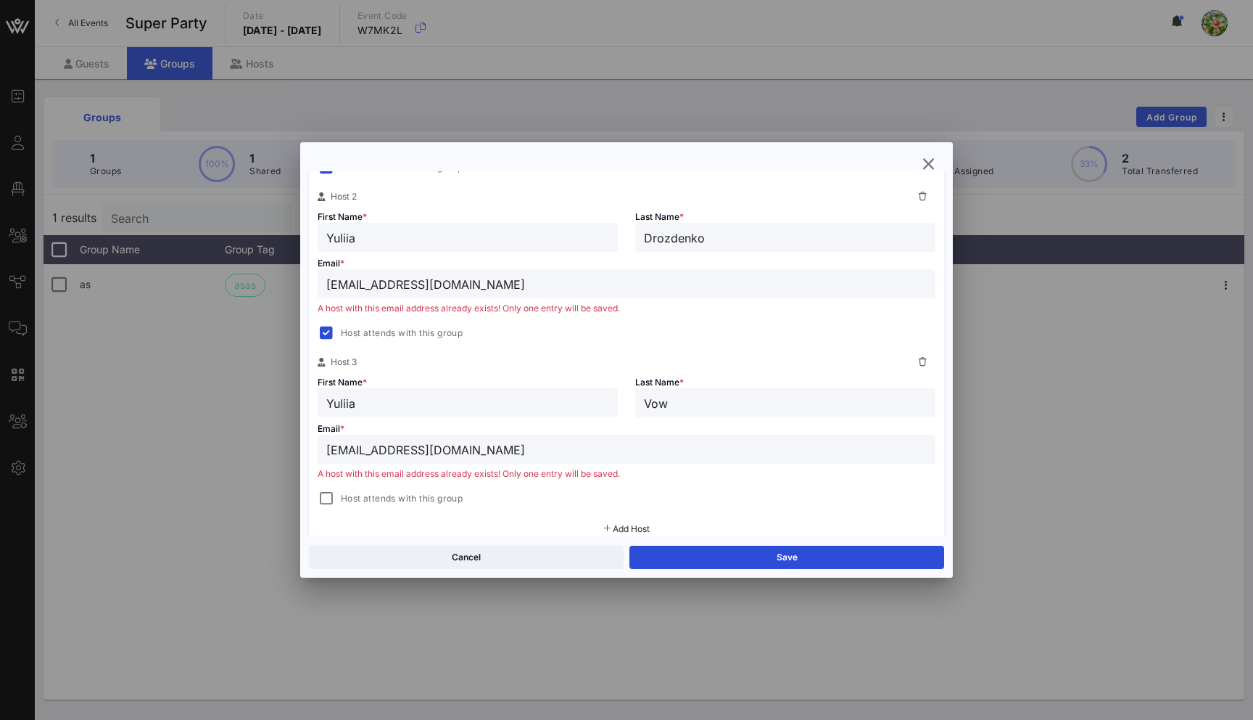
click at [360, 284] on input "yuliia1@vow.app" at bounding box center [626, 283] width 601 height 19
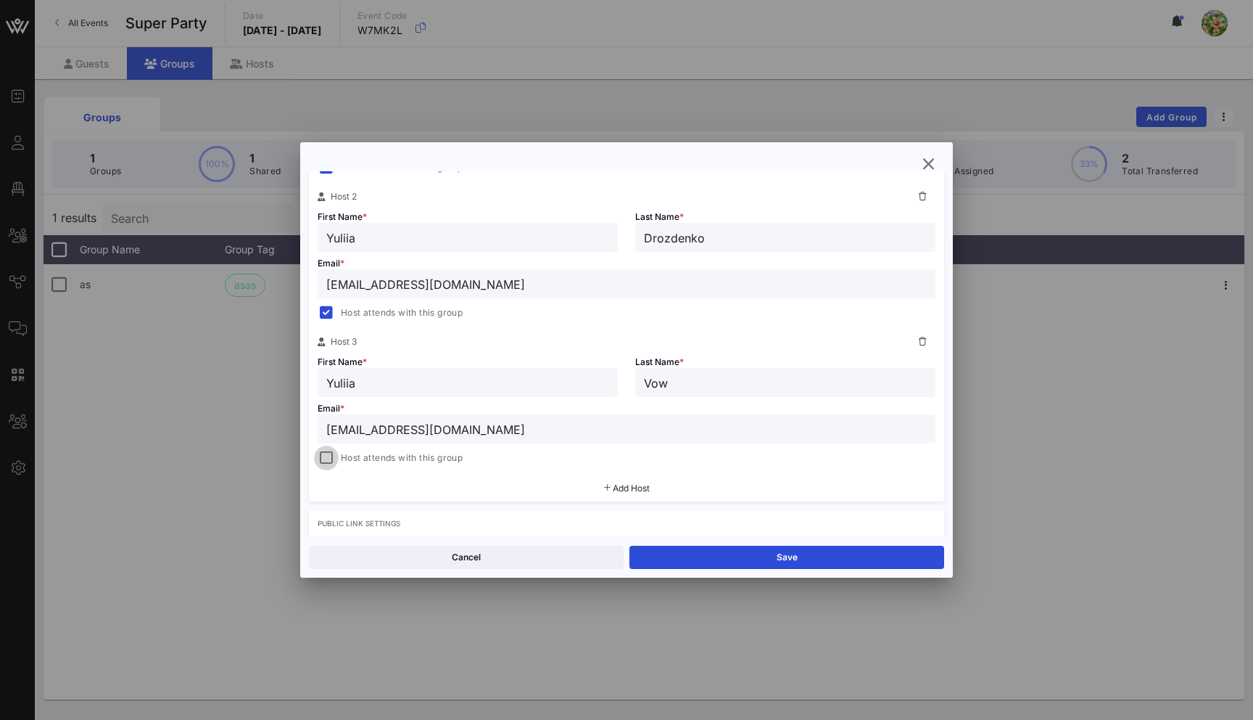
type input "[EMAIL_ADDRESS][DOMAIN_NAME]"
click at [320, 461] on div at bounding box center [326, 458] width 20 height 20
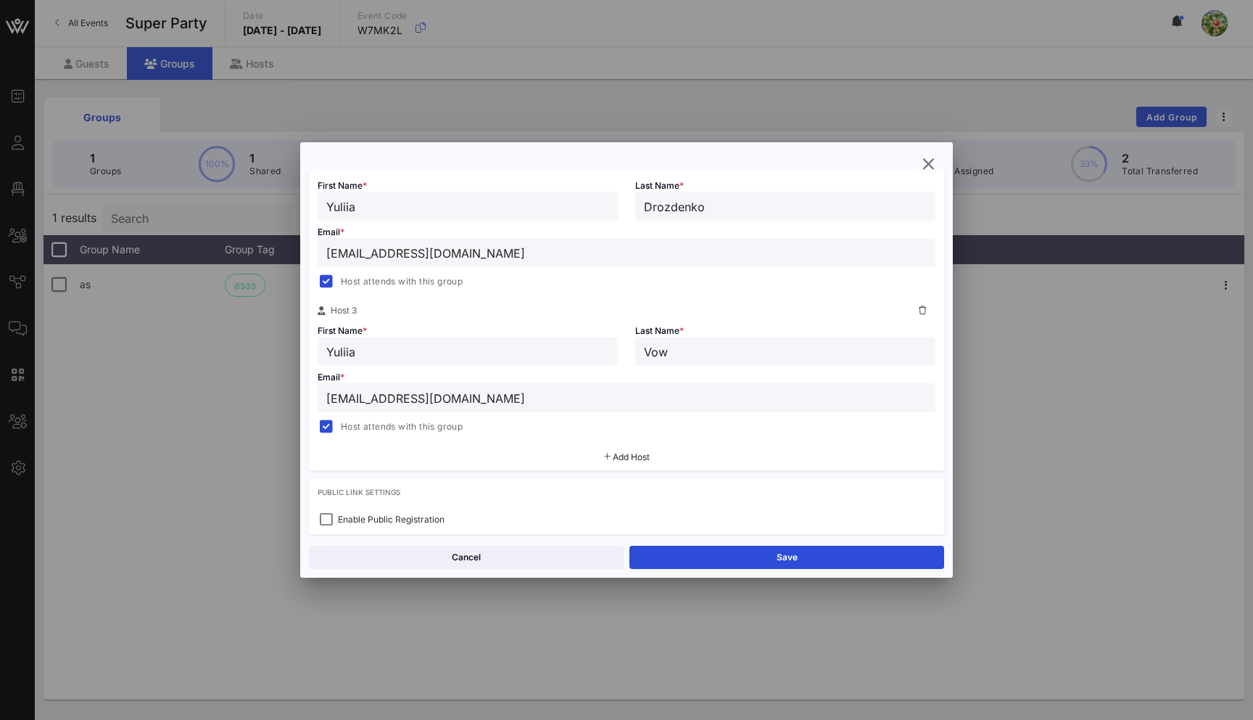
scroll to position [459, 0]
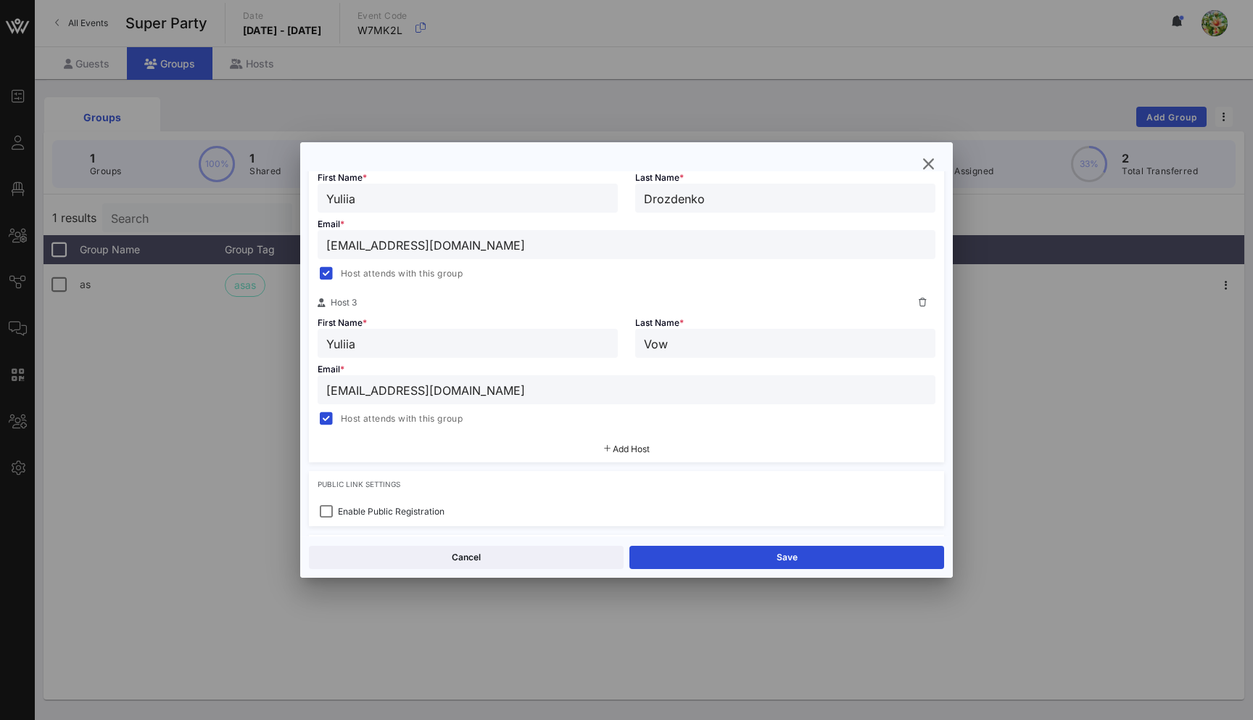
click at [358, 389] on input "yuliia1@vow.app" at bounding box center [626, 389] width 601 height 19
type input "Drozdenko"
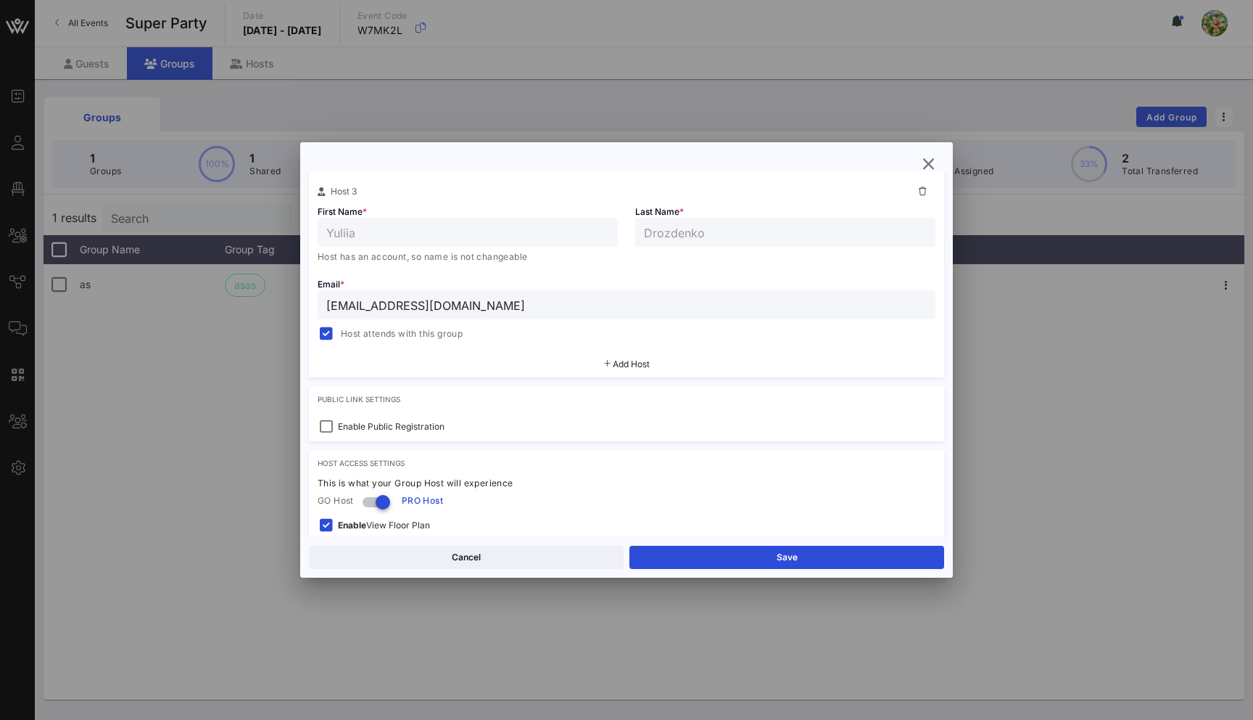
scroll to position [586, 0]
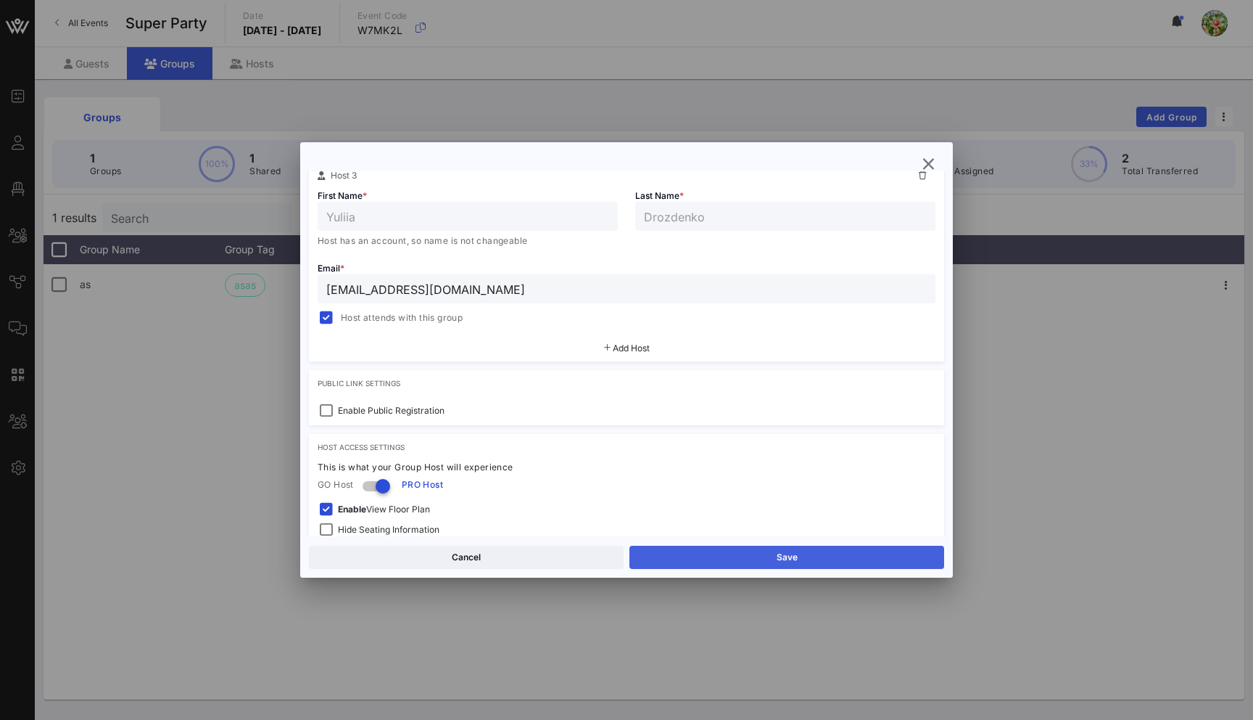
type input "[EMAIL_ADDRESS][DOMAIN_NAME]"
click at [725, 548] on button "Save" at bounding box center [787, 556] width 315 height 23
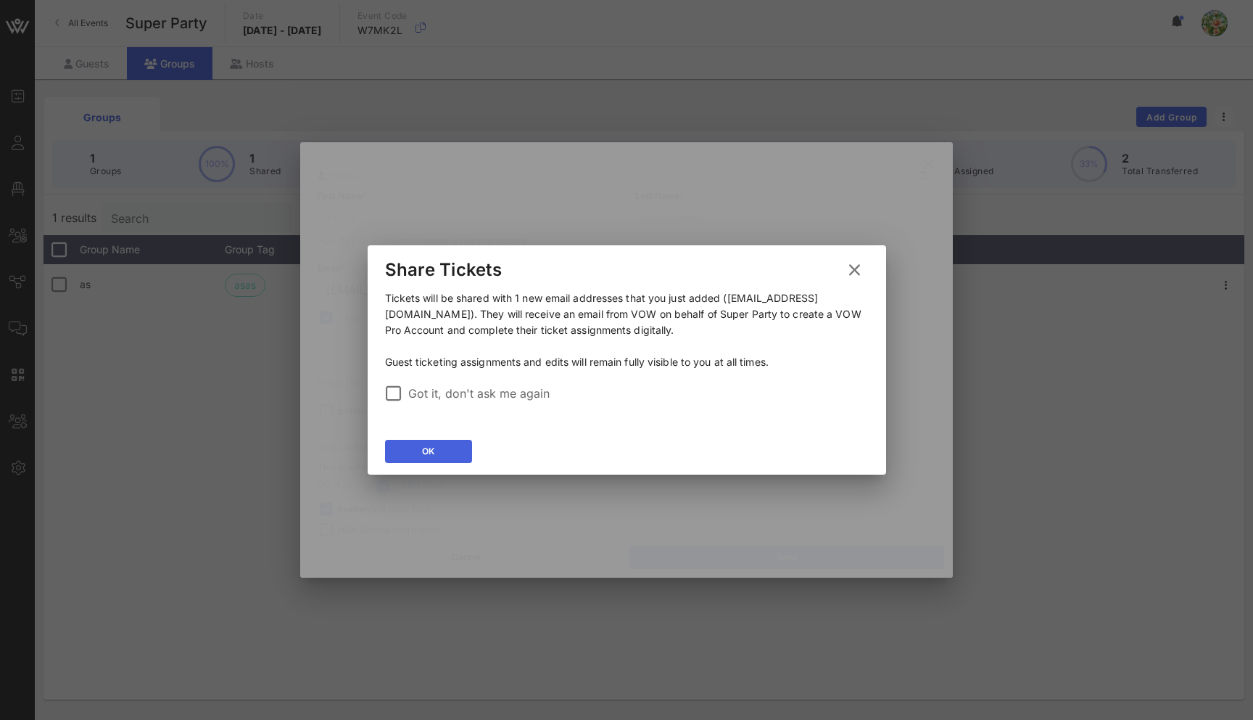
click at [395, 453] on button "OK" at bounding box center [428, 451] width 87 height 23
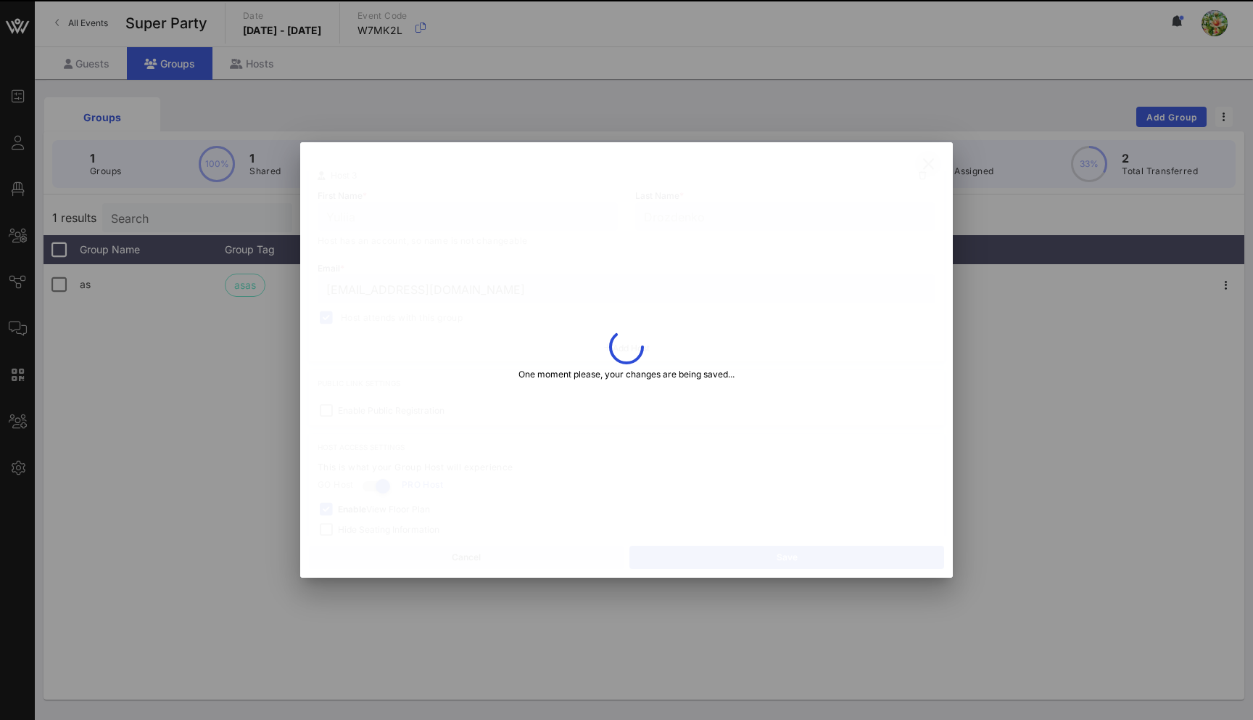
type input "[EMAIL_ADDRESS][DOMAIN_NAME]"
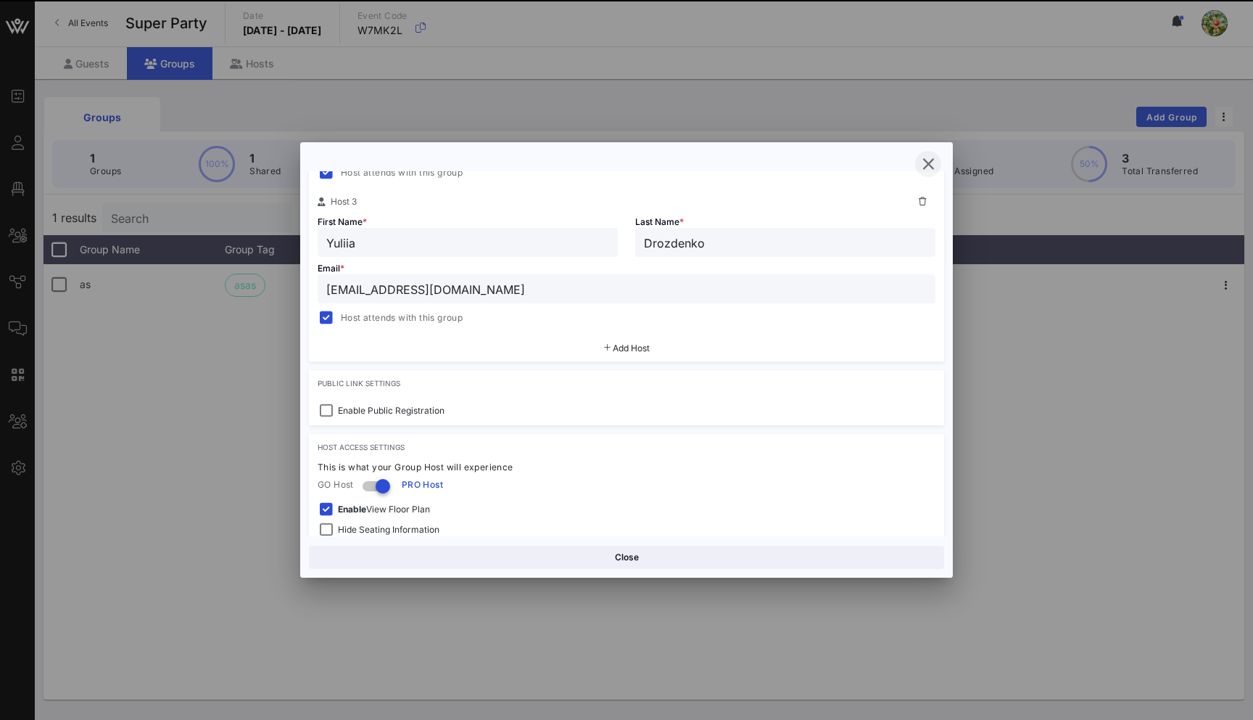
scroll to position [612, 0]
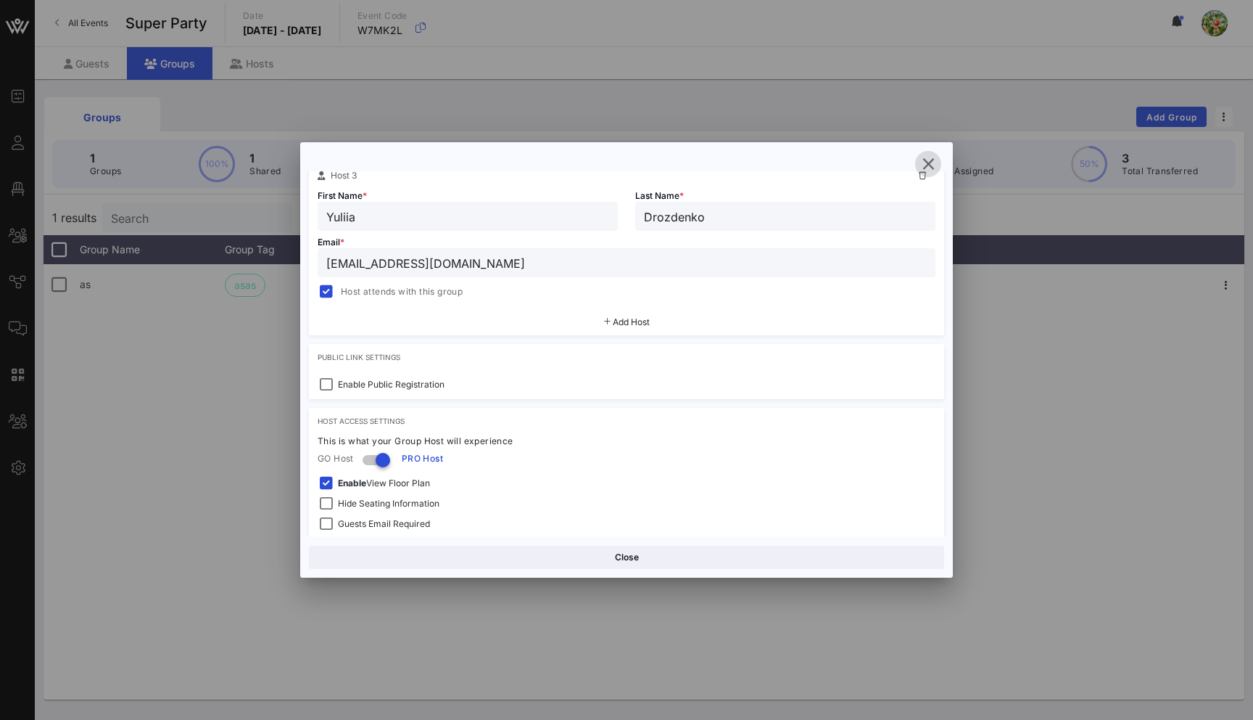
click at [931, 161] on icon "button" at bounding box center [928, 163] width 17 height 17
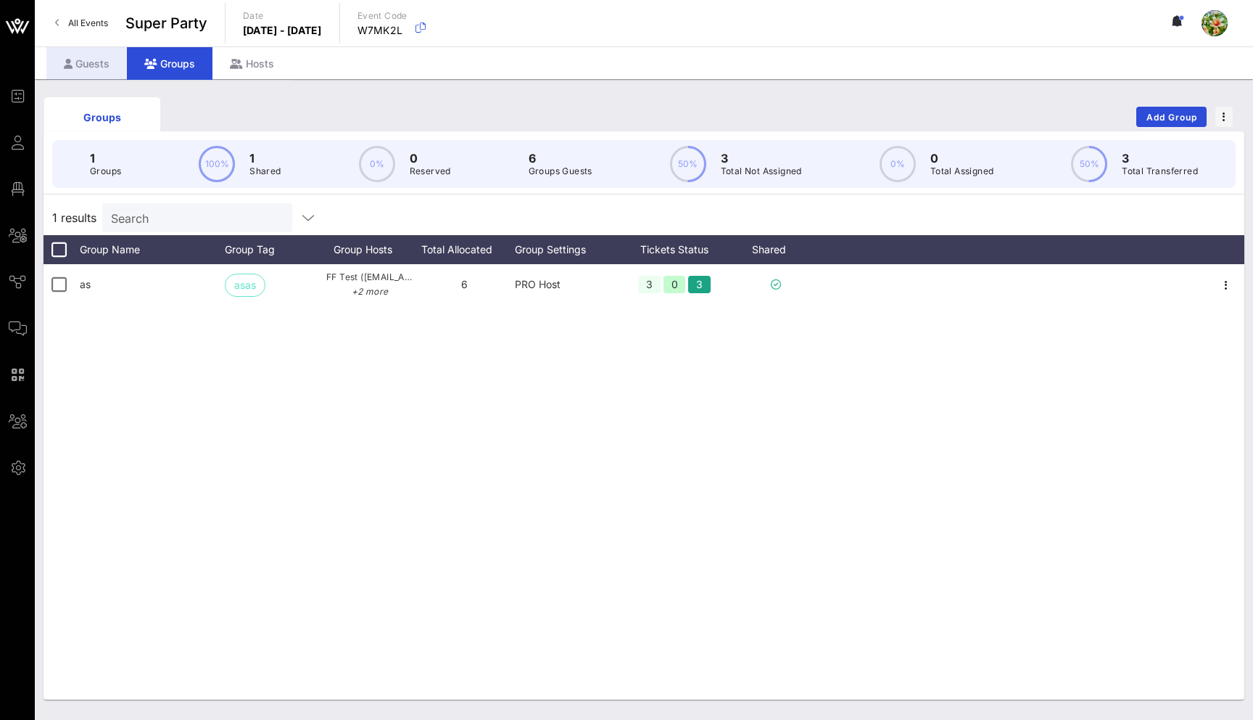
click at [103, 68] on div "Guests" at bounding box center [86, 63] width 81 height 33
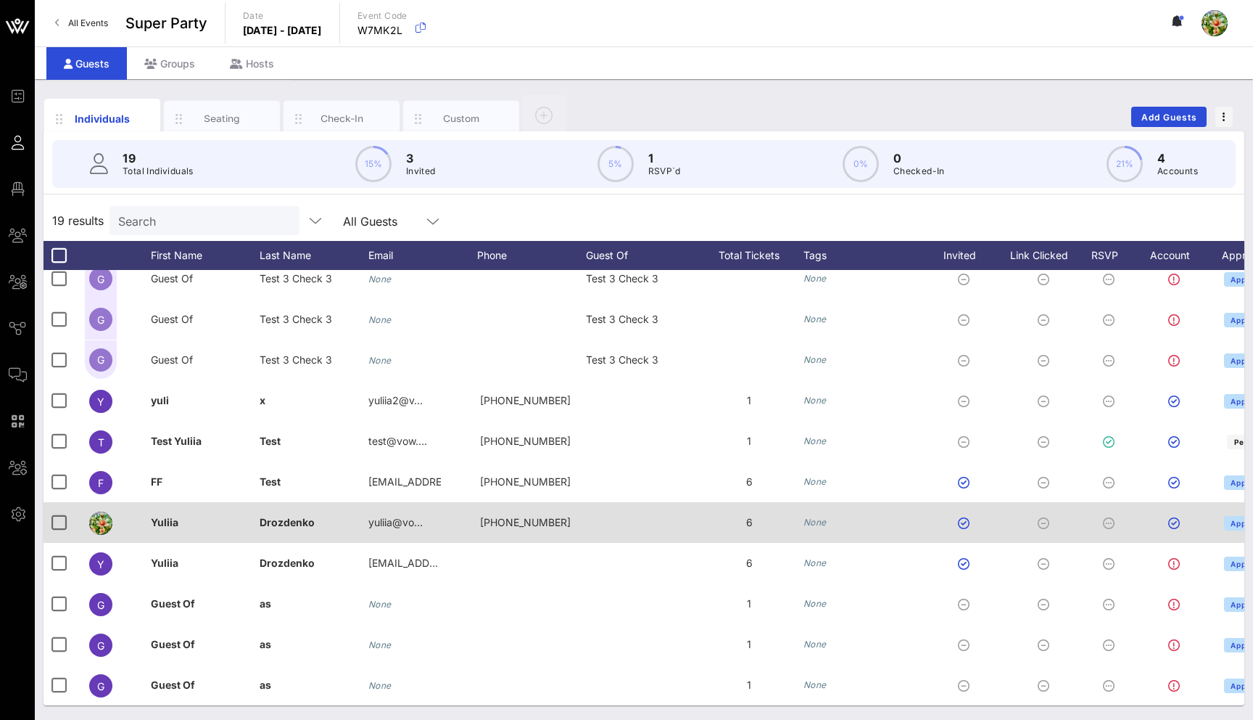
scroll to position [0, 81]
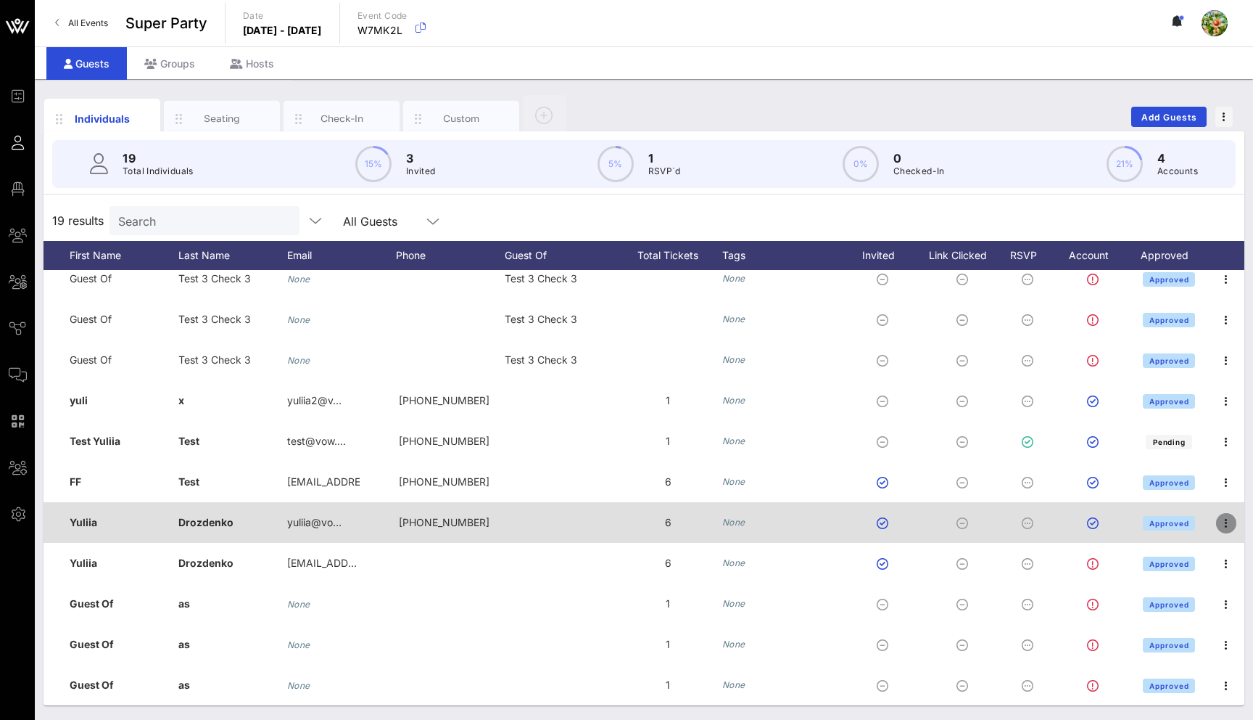
click at [1232, 522] on icon "button" at bounding box center [1226, 522] width 17 height 17
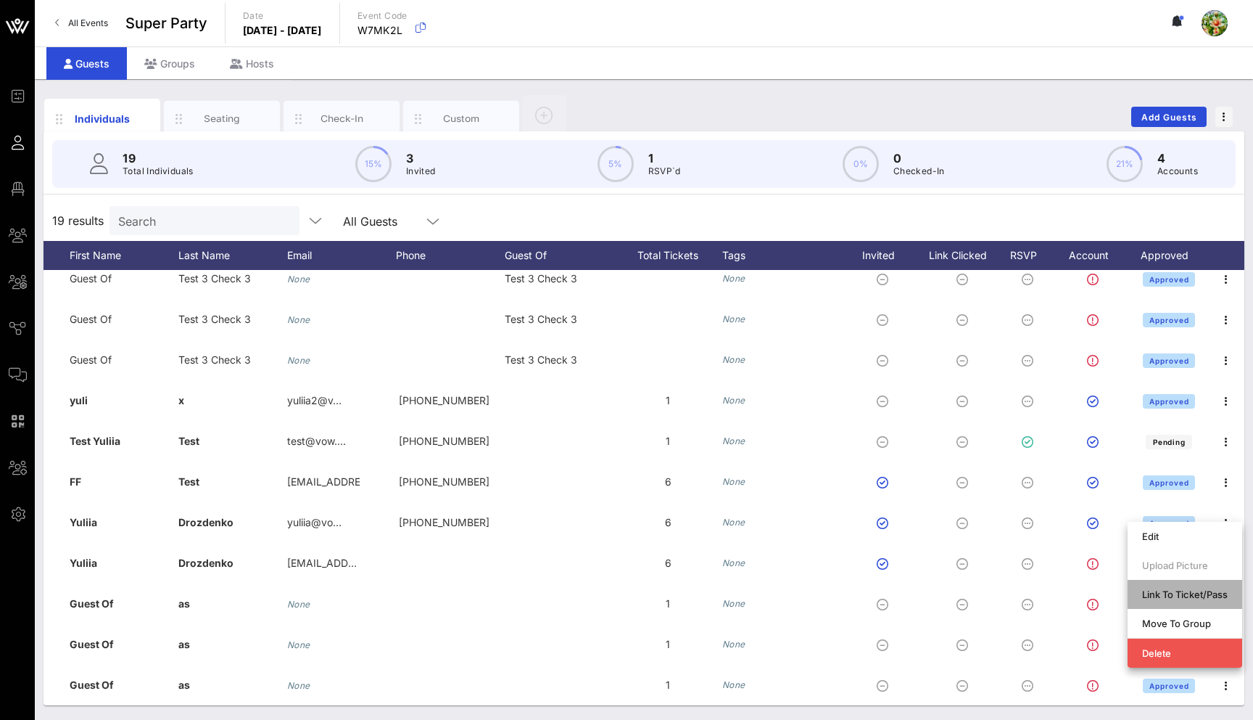
click at [1188, 584] on div "Link To Ticket/Pass" at bounding box center [1185, 593] width 86 height 23
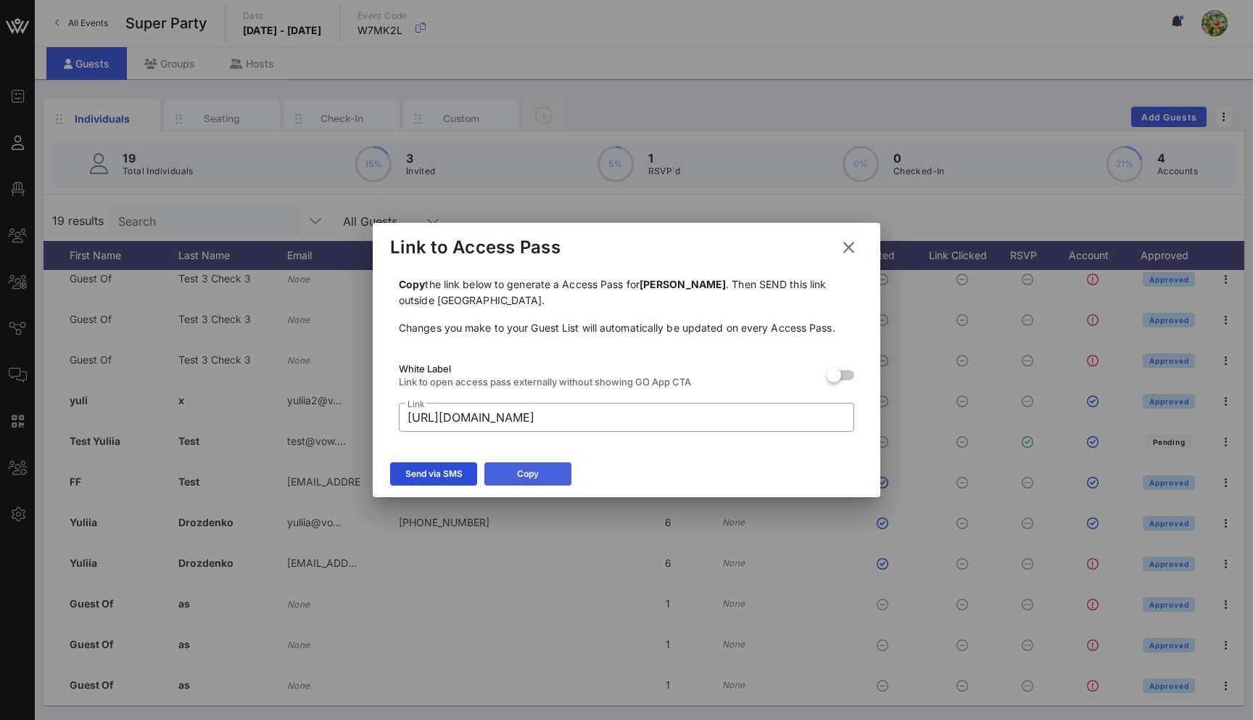
click at [542, 471] on button "Copy" at bounding box center [528, 473] width 87 height 23
click at [852, 249] on icon at bounding box center [849, 247] width 24 height 22
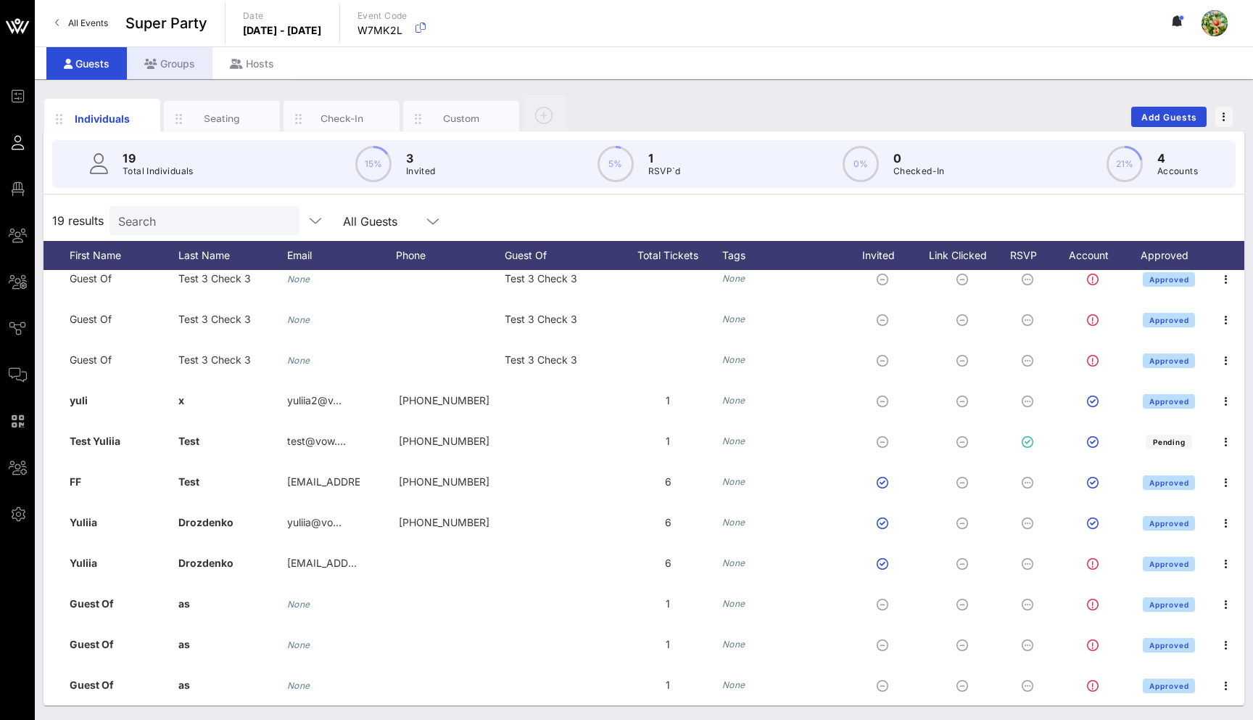
click at [163, 64] on div "Groups" at bounding box center [170, 63] width 86 height 33
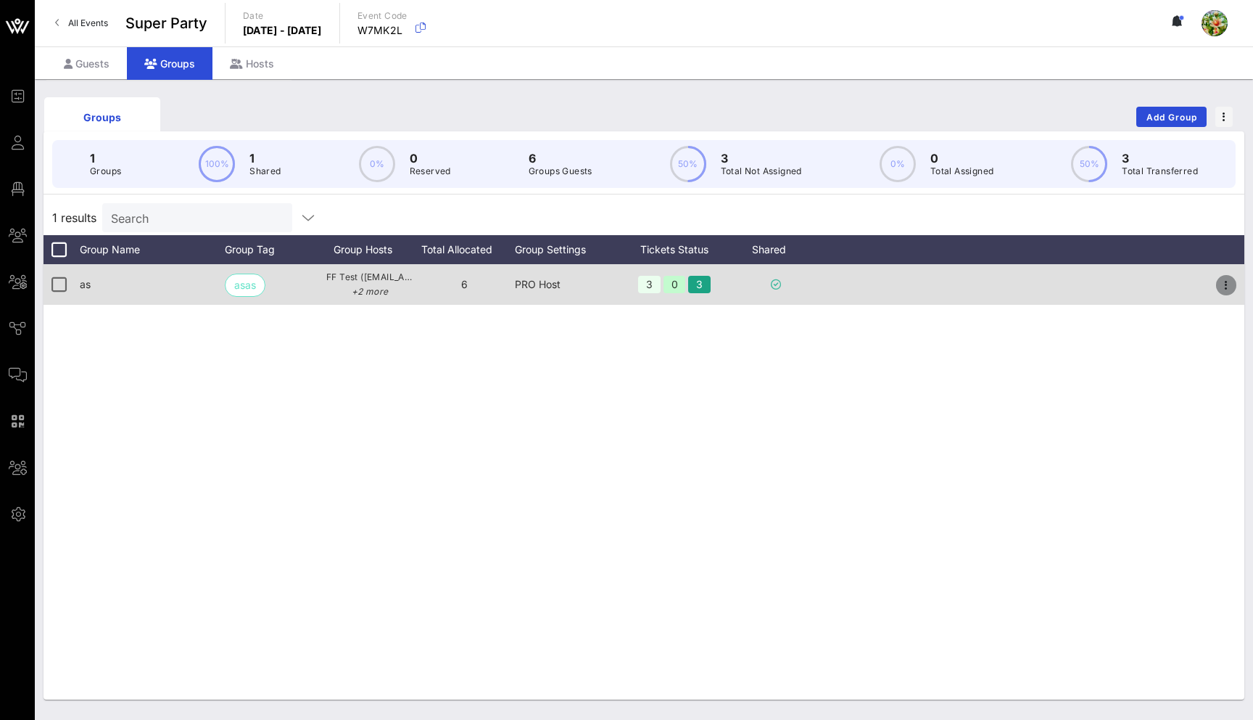
click at [1229, 282] on icon "button" at bounding box center [1226, 284] width 17 height 17
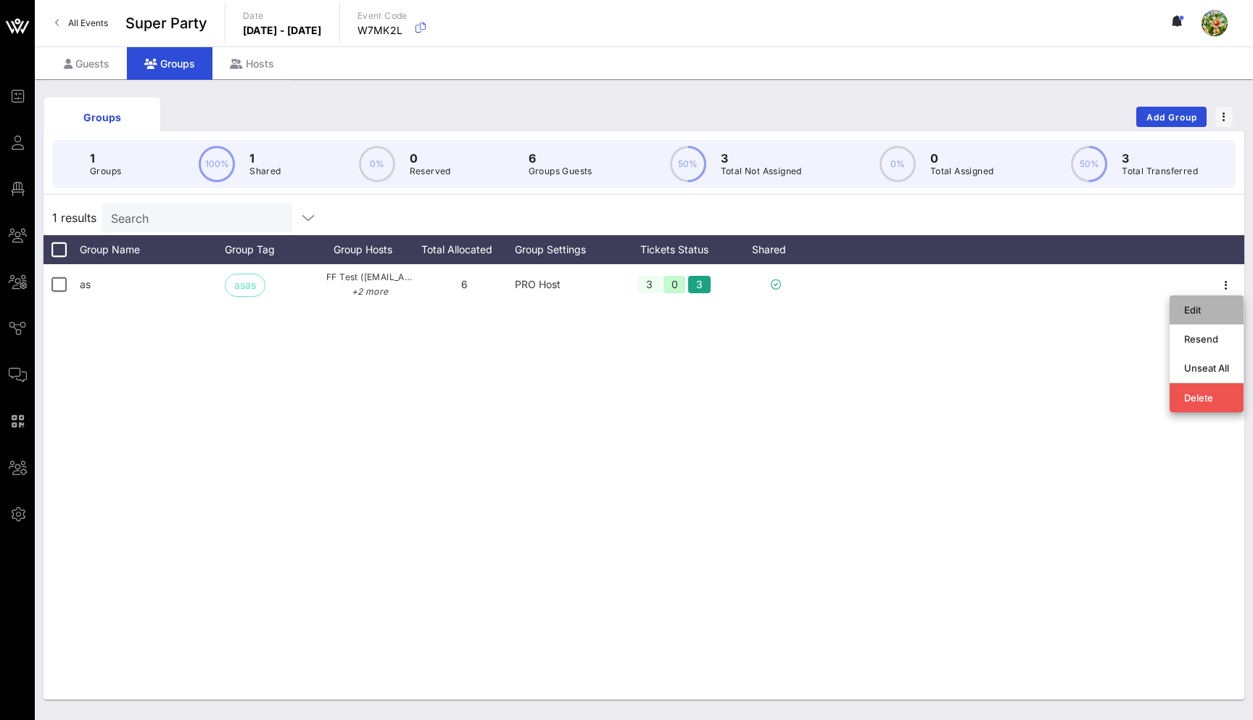
click at [1211, 316] on div "Edit" at bounding box center [1206, 309] width 45 height 23
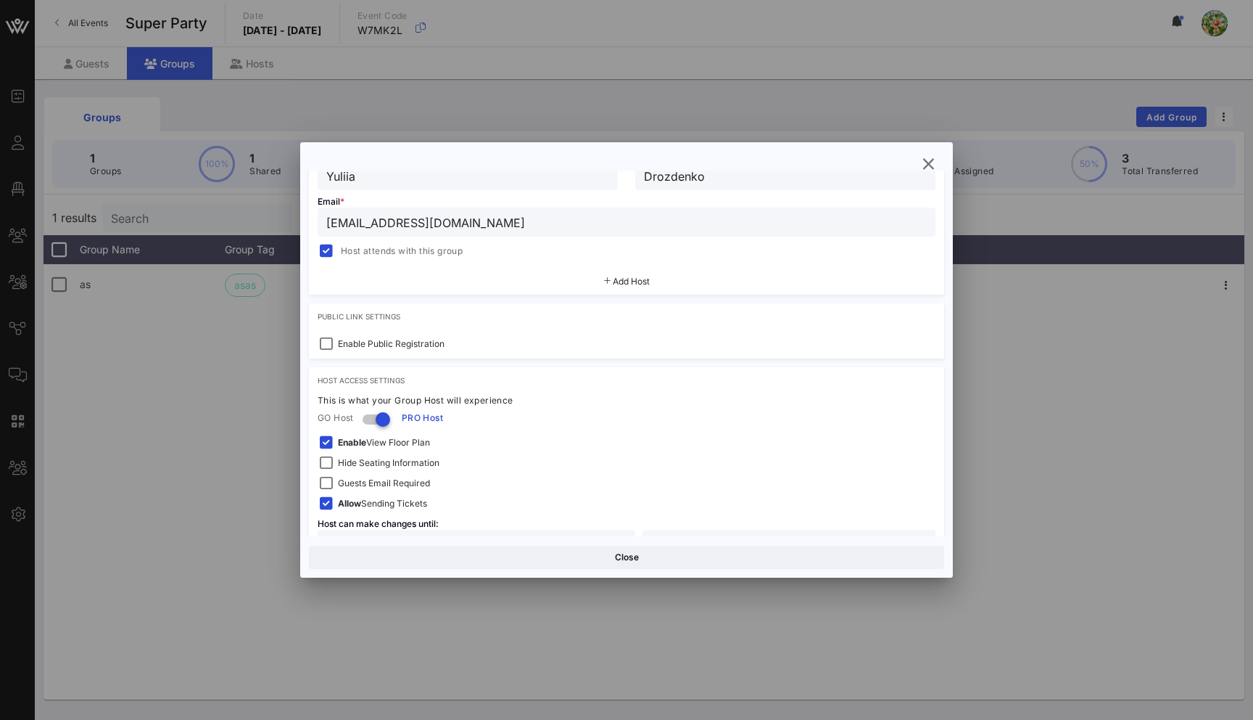
scroll to position [698, 0]
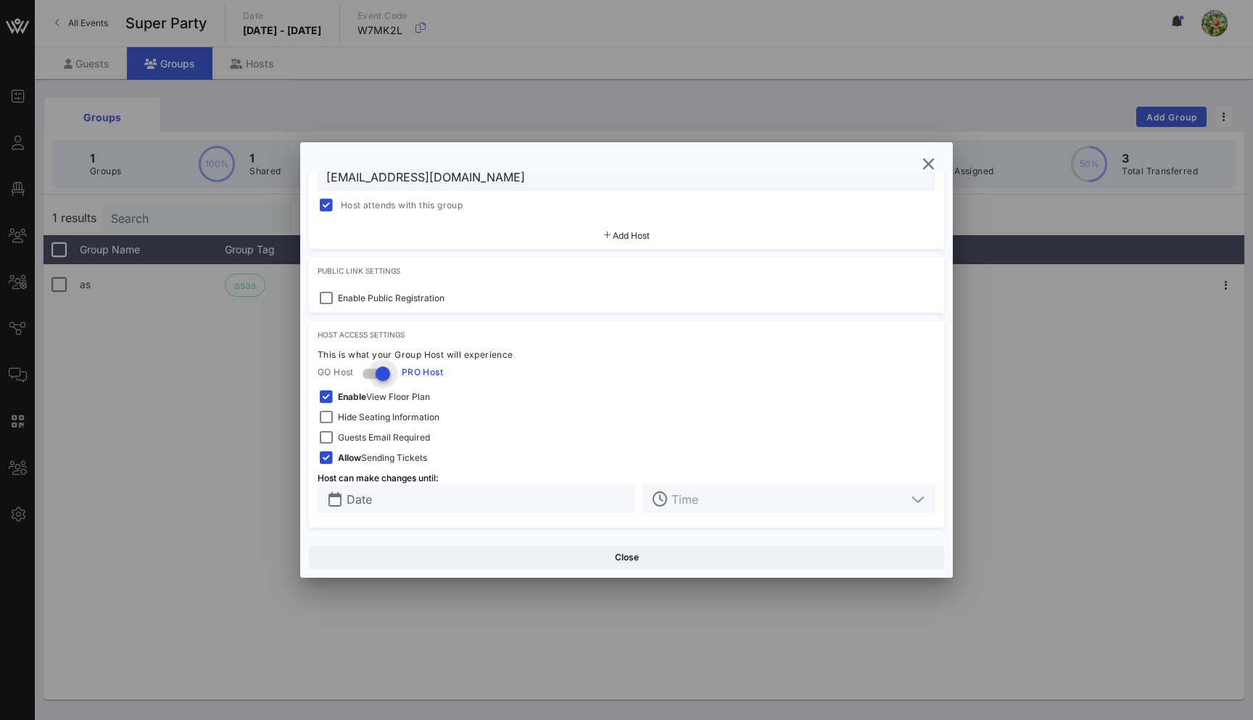
click at [380, 366] on div at bounding box center [383, 373] width 25 height 25
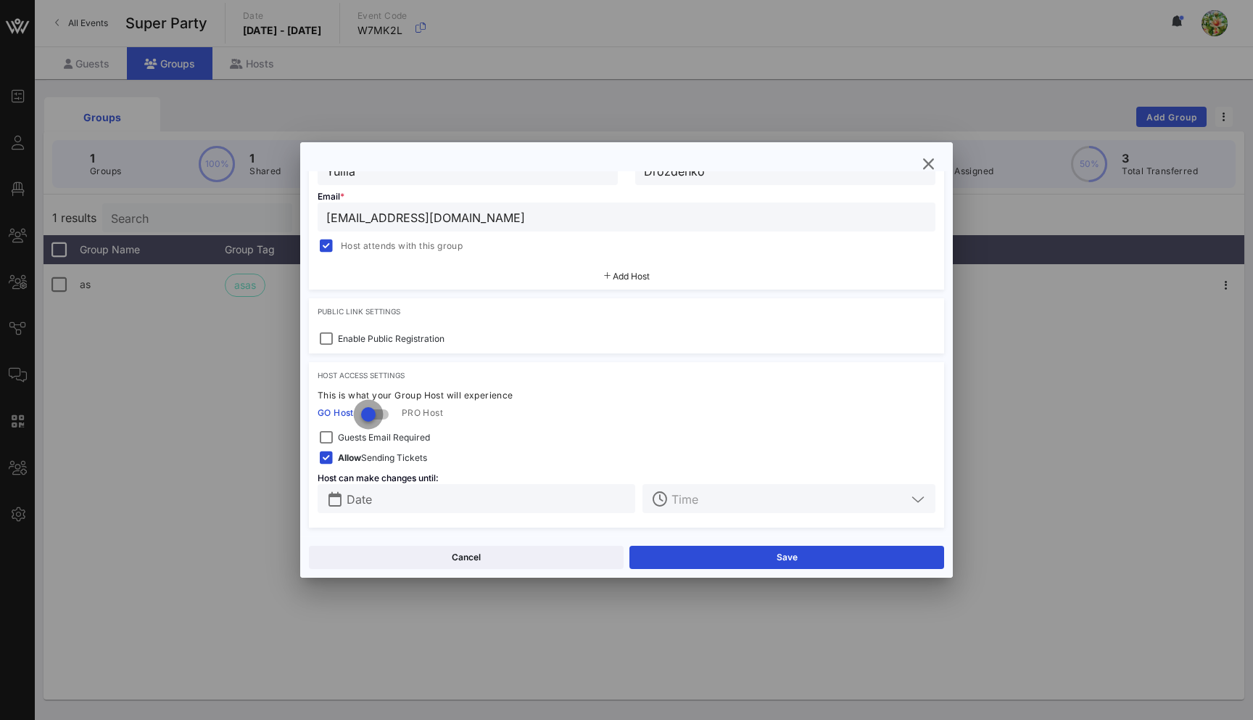
scroll to position [658, 0]
click at [726, 562] on button "Save" at bounding box center [787, 556] width 315 height 23
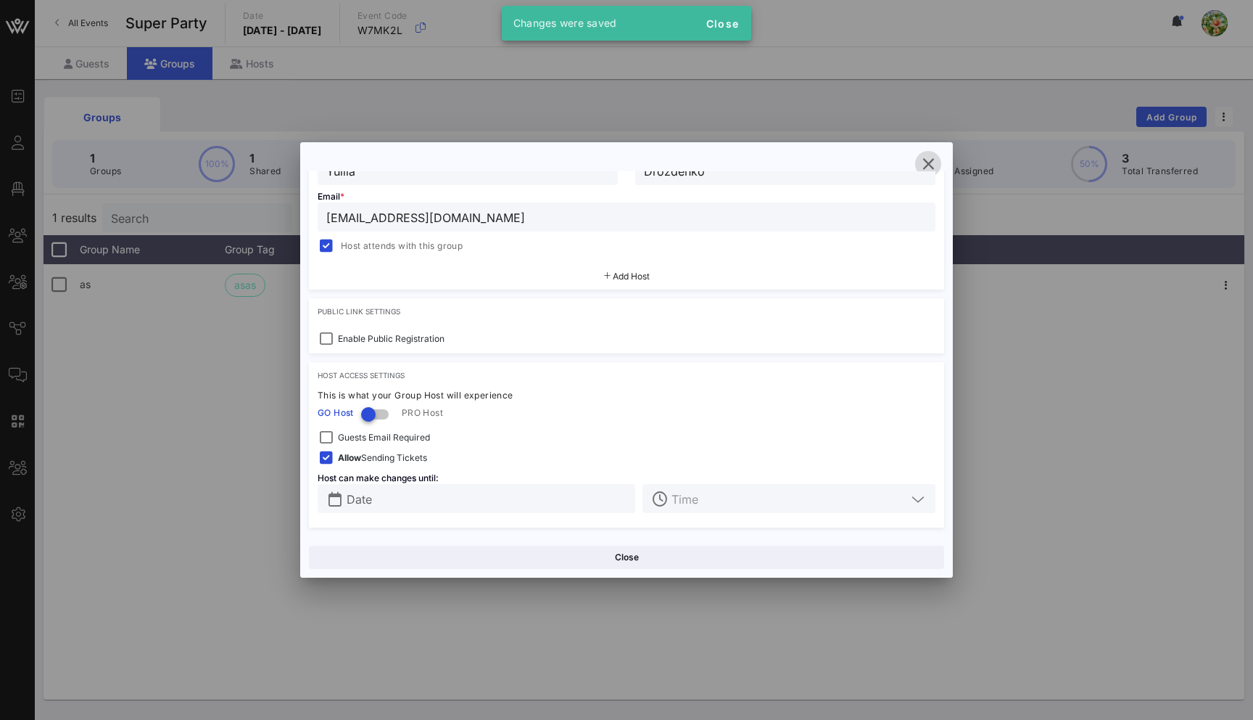
click at [926, 161] on icon "button" at bounding box center [928, 163] width 17 height 17
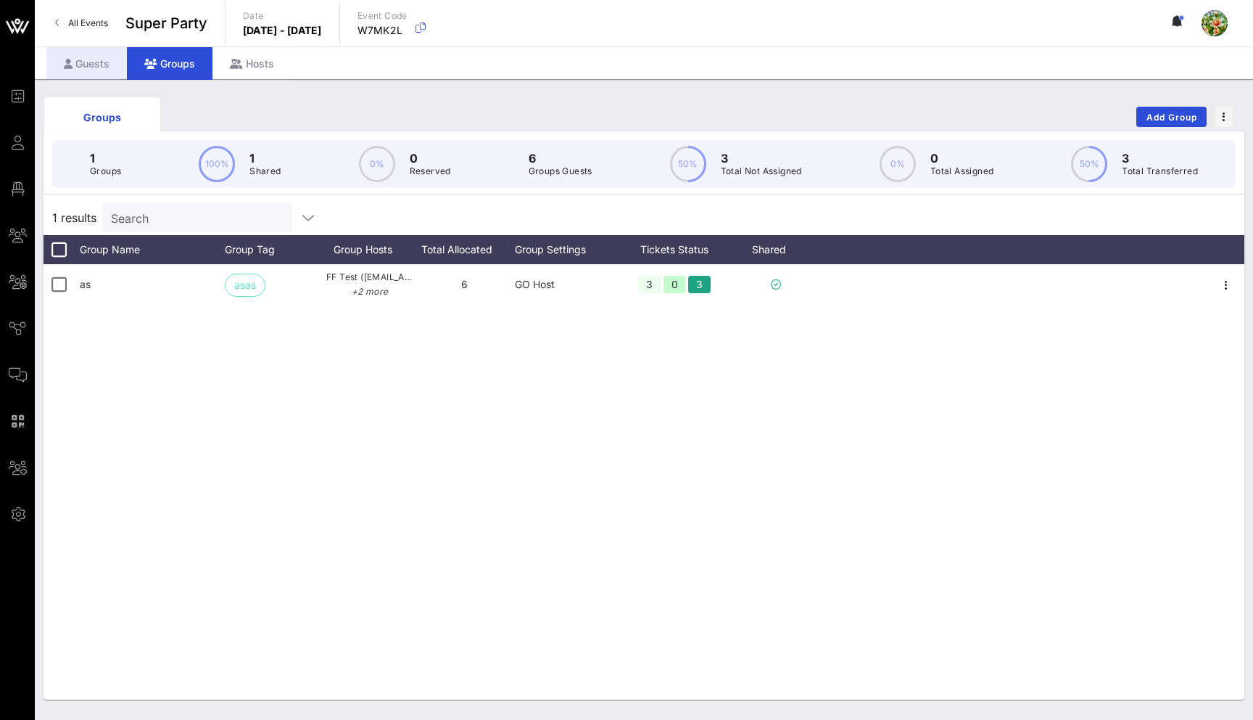
click at [70, 57] on div "Guests" at bounding box center [86, 63] width 81 height 33
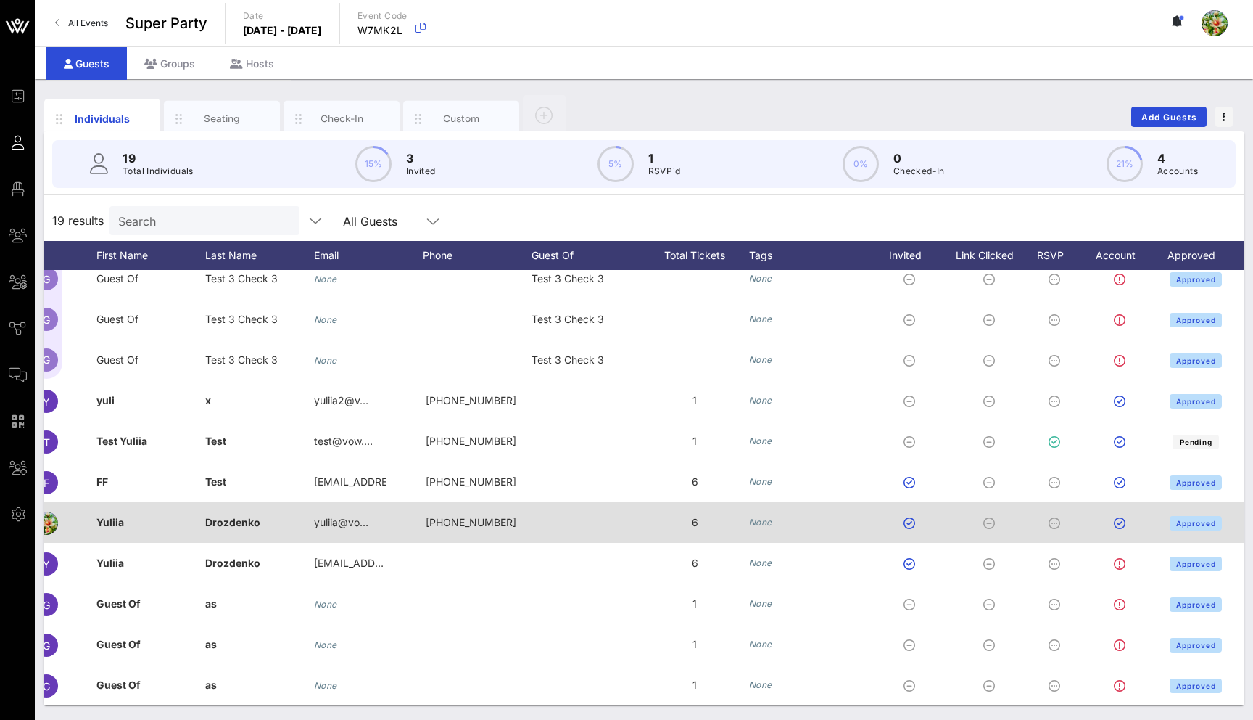
scroll to position [0, 81]
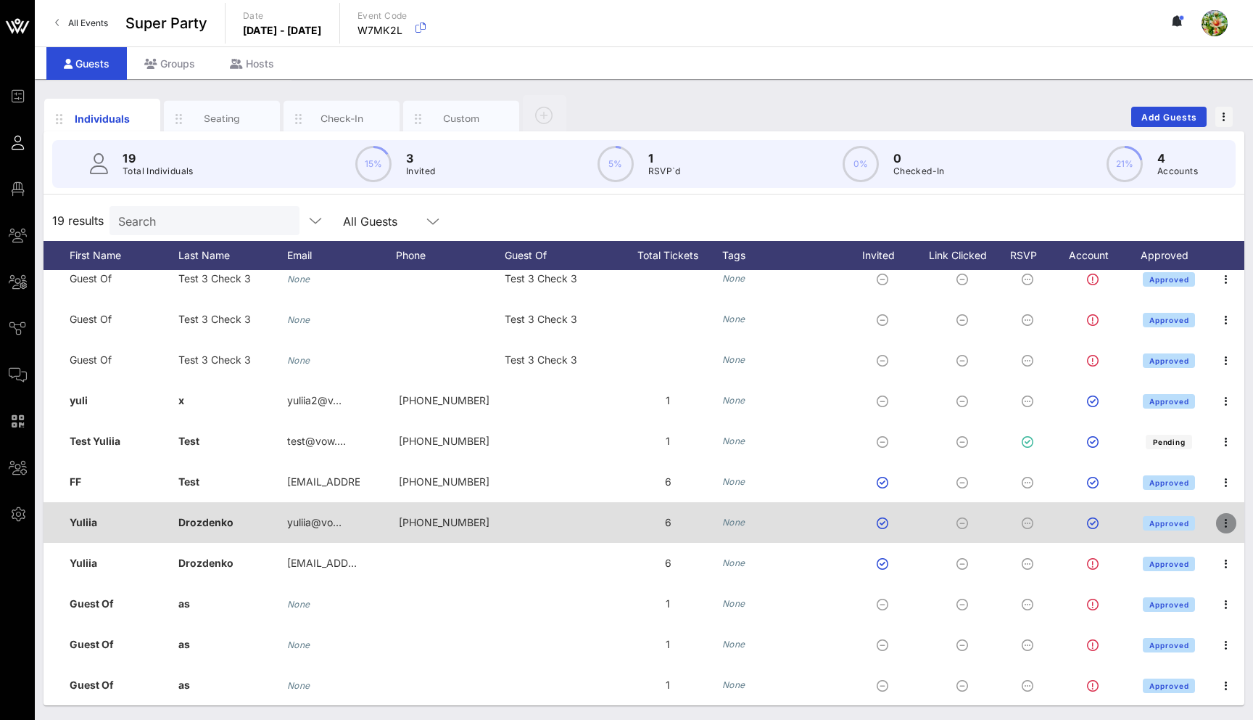
click at [1232, 520] on icon "button" at bounding box center [1226, 522] width 17 height 17
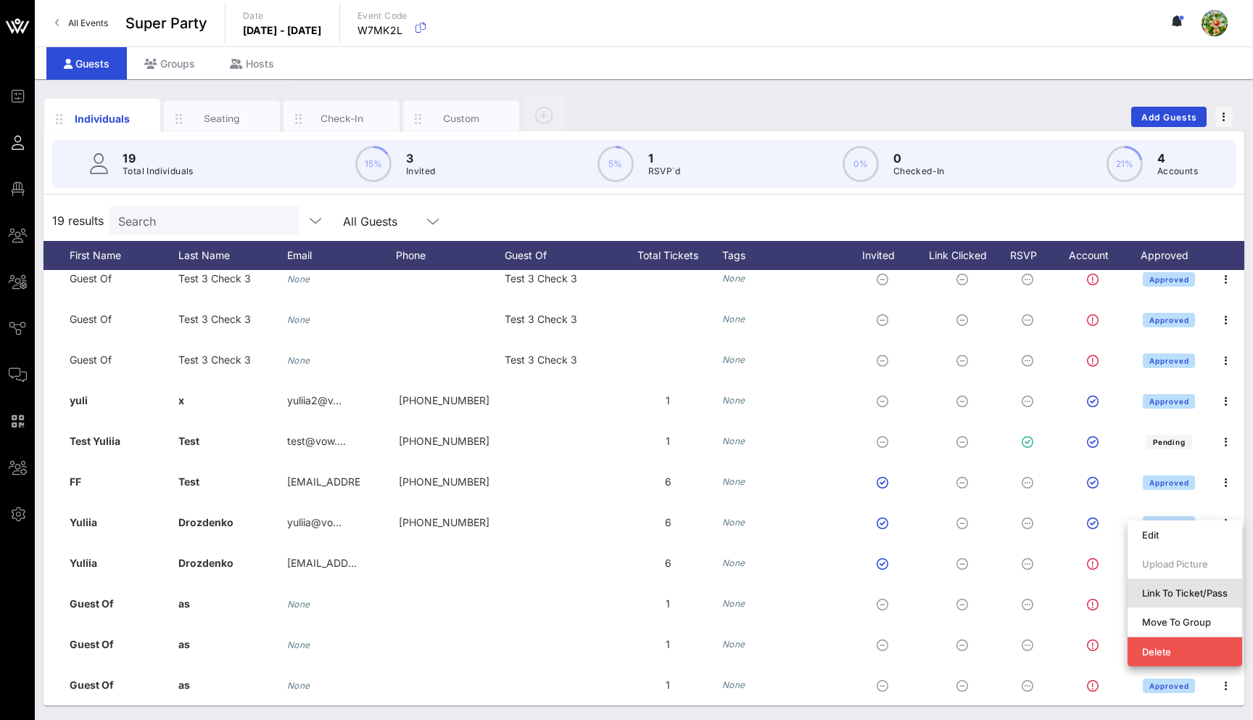
click at [1188, 588] on div "Link To Ticket/Pass" at bounding box center [1185, 593] width 86 height 12
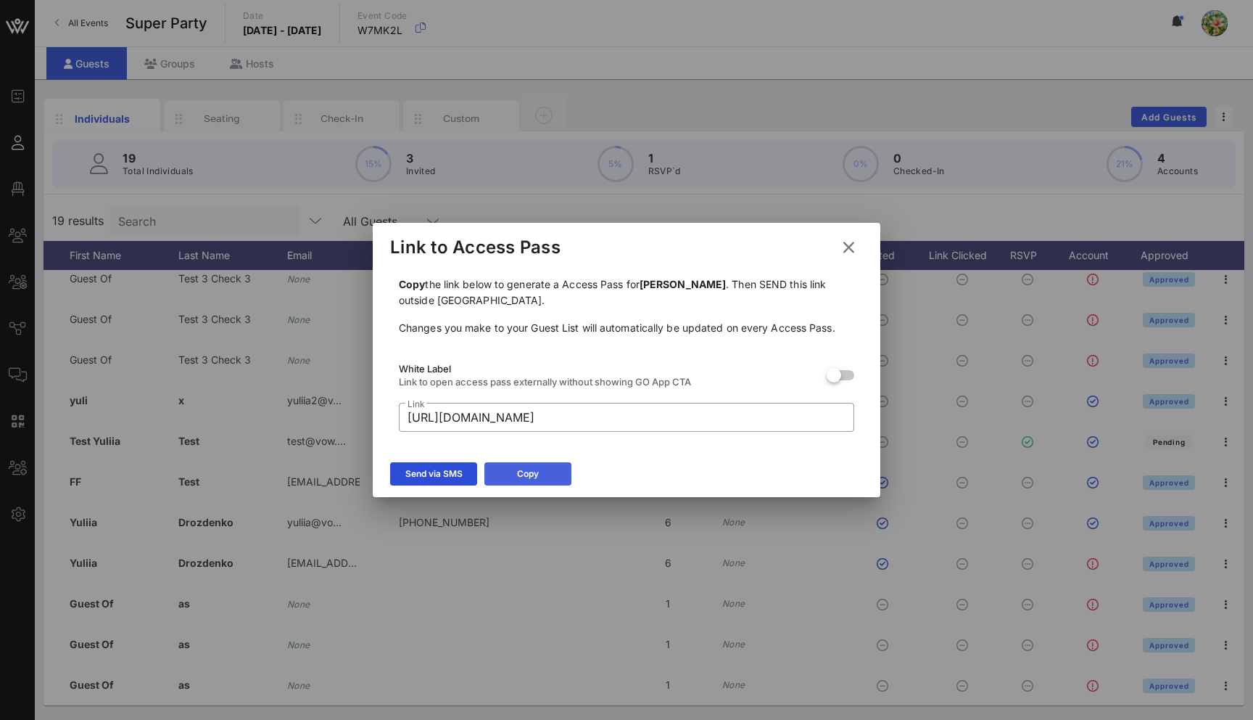
click at [529, 470] on icon at bounding box center [528, 474] width 12 height 10
click at [851, 245] on icon at bounding box center [848, 247] width 20 height 18
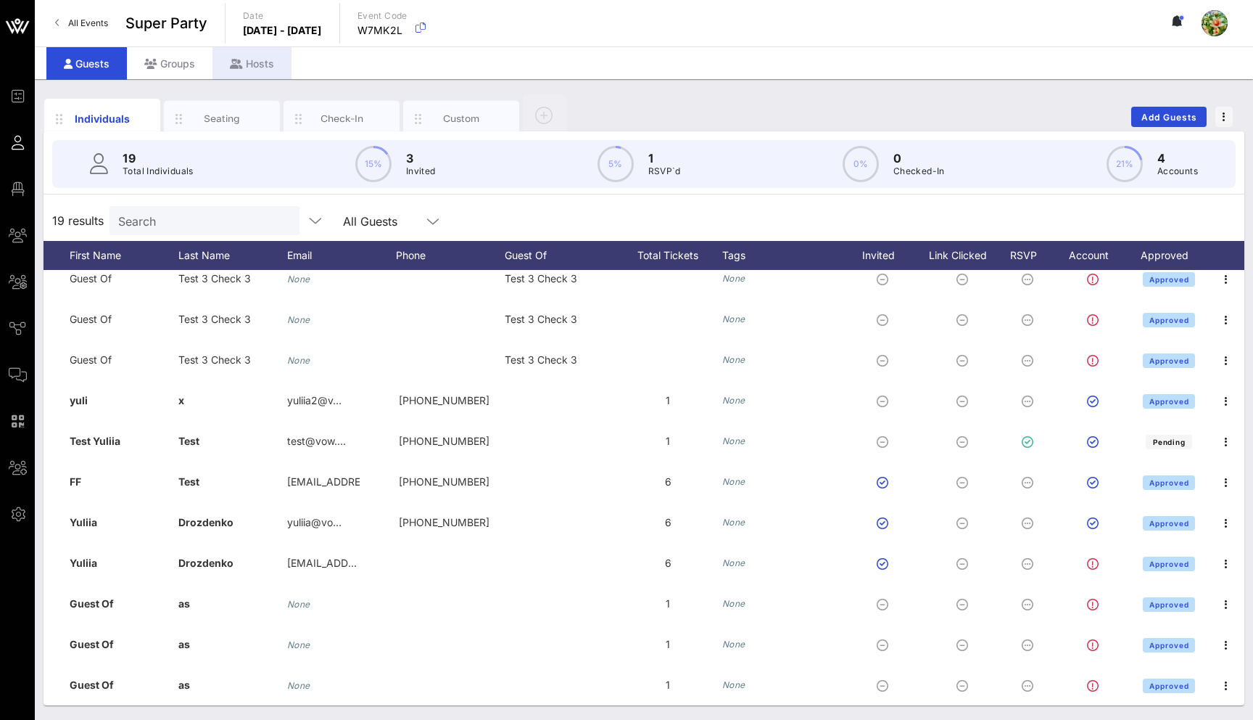
click at [252, 64] on div "Hosts" at bounding box center [252, 63] width 79 height 33
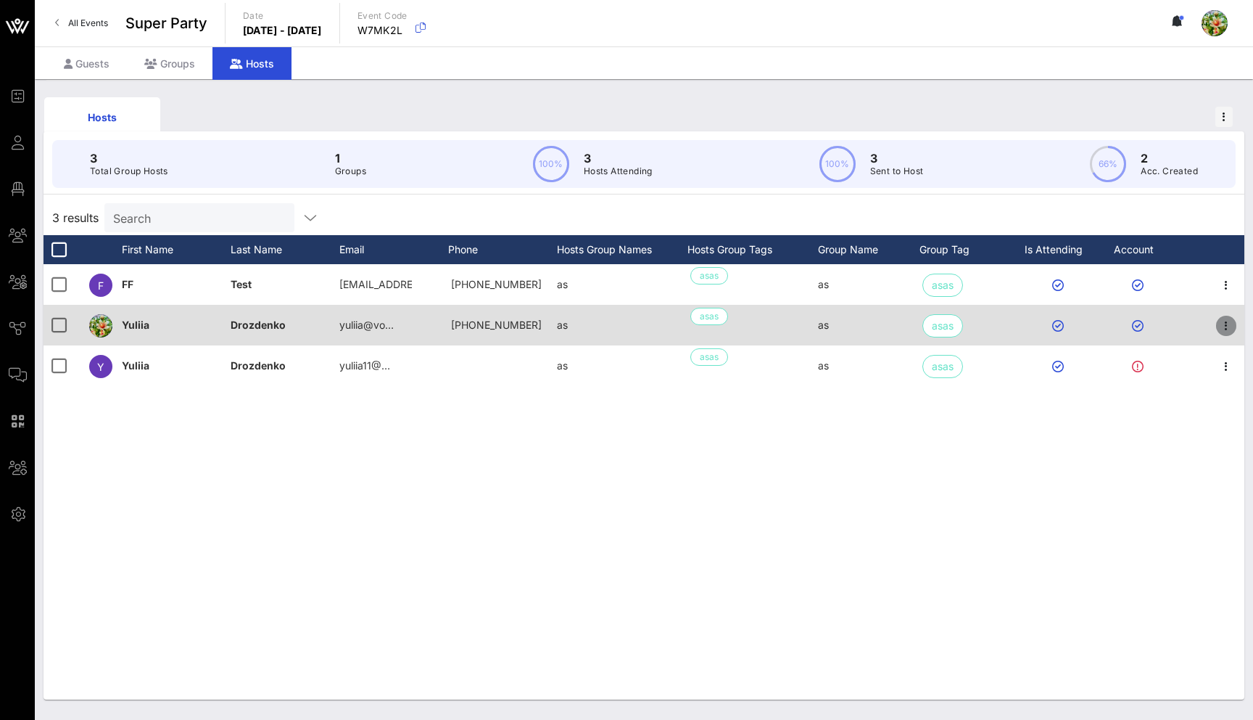
click at [1224, 329] on icon "button" at bounding box center [1226, 325] width 17 height 17
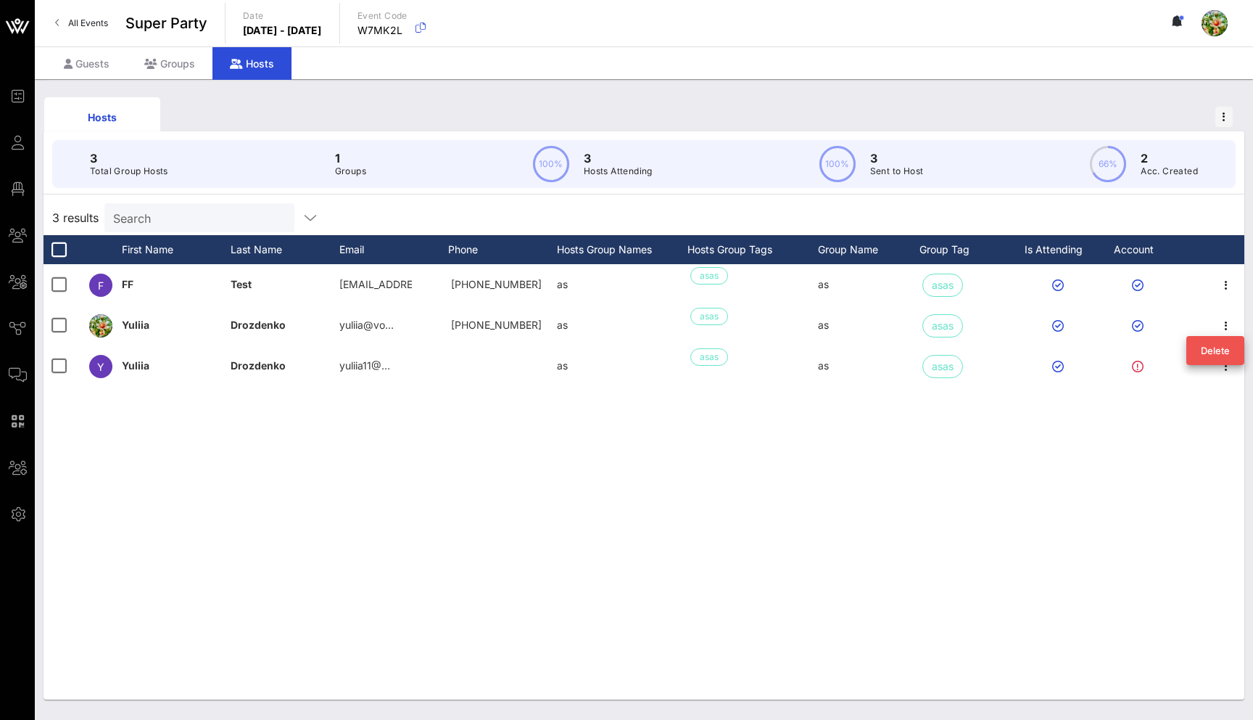
click at [1001, 426] on div "F FF Test [EMAIL_ADDRESS][DOMAIN_NAME] [PHONE_NUMBER] as asas as asas [GEOGRAPH…" at bounding box center [644, 481] width 1201 height 435
click at [86, 71] on div "Guests" at bounding box center [86, 63] width 81 height 33
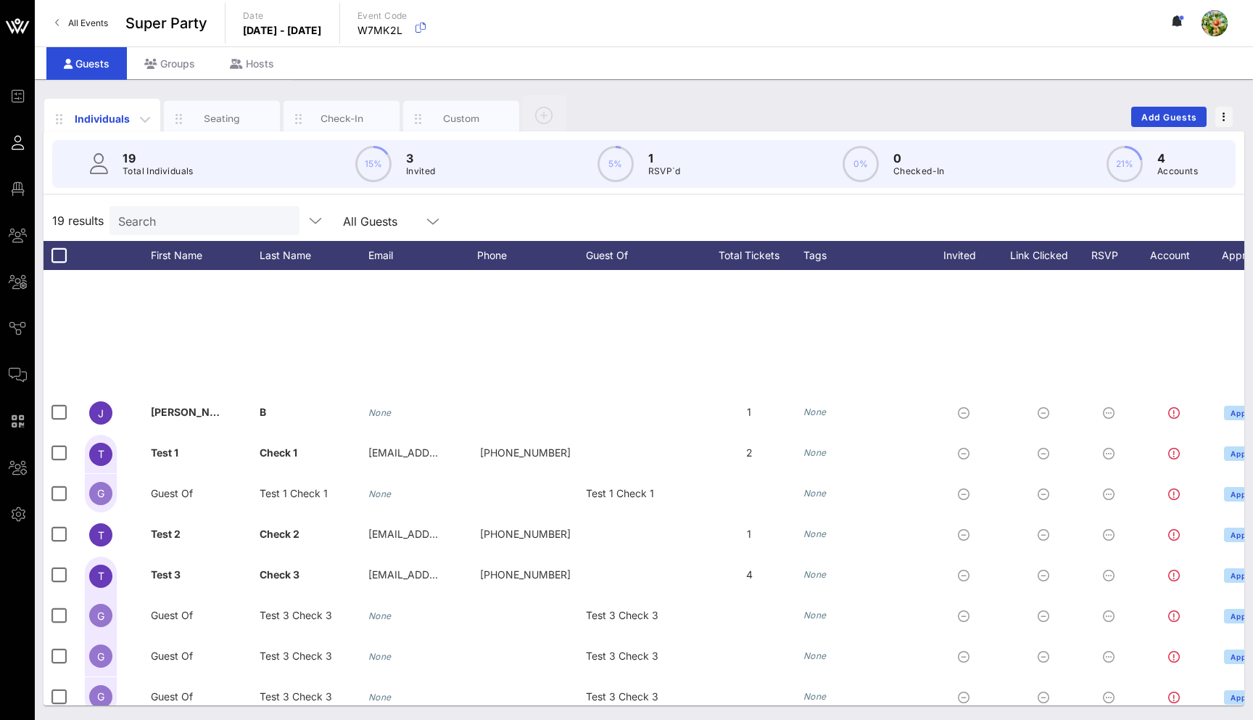
scroll to position [337, 0]
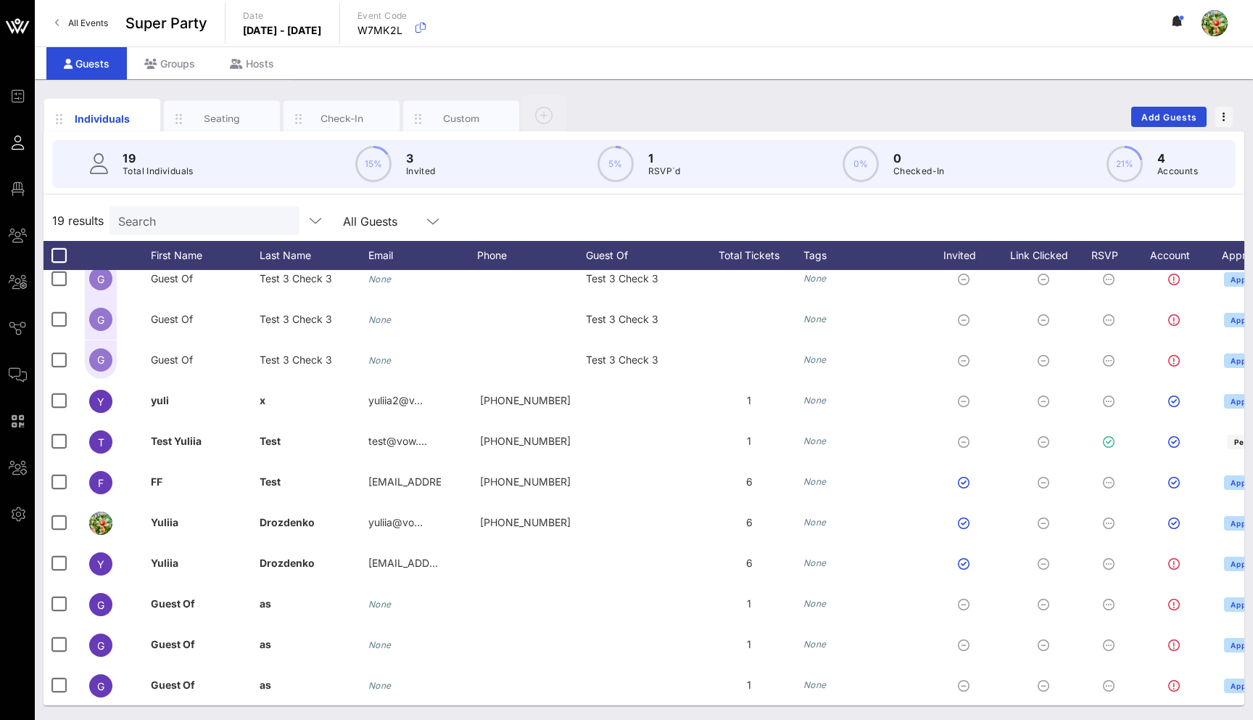
click at [157, 211] on input "Search" at bounding box center [203, 220] width 170 height 19
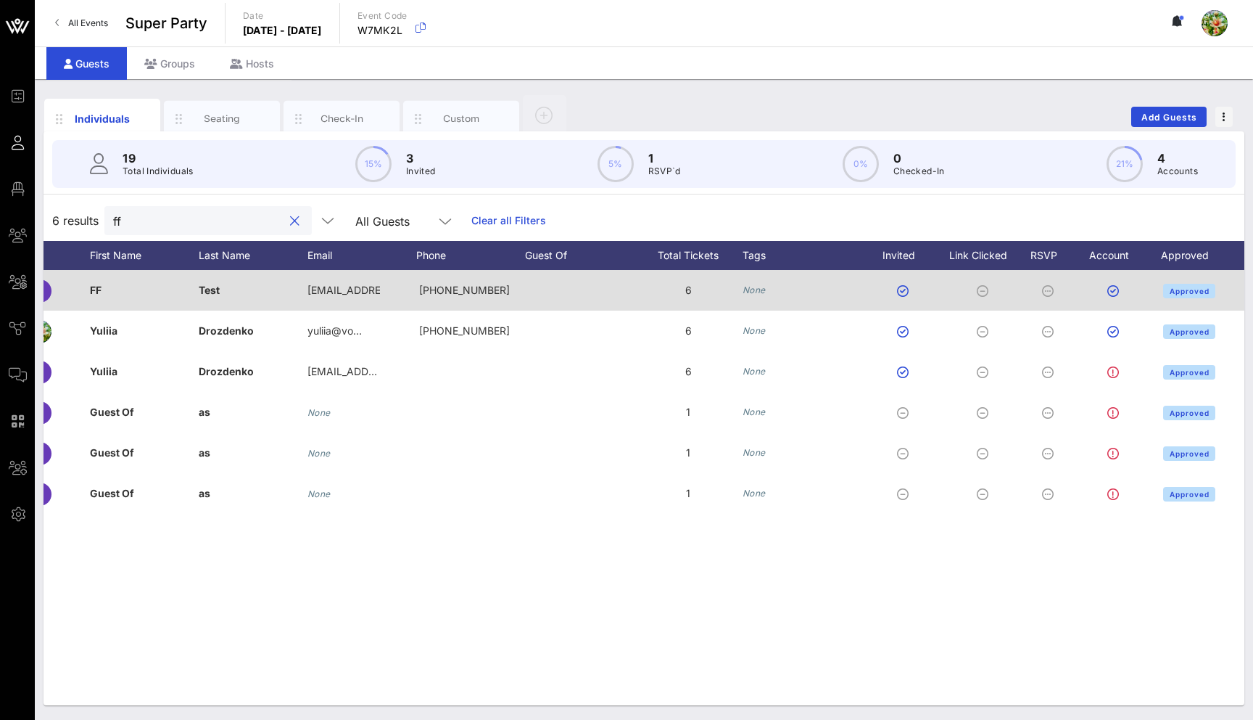
scroll to position [0, 81]
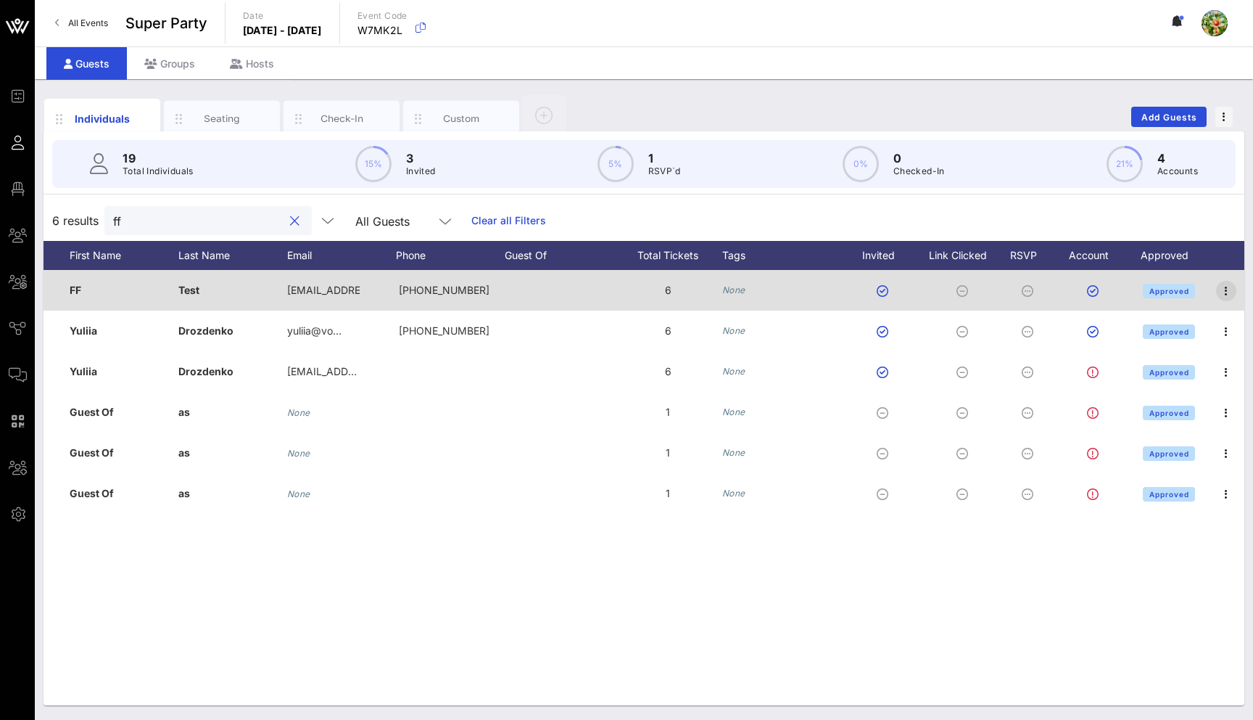
type input "ff"
click at [1224, 292] on icon "button" at bounding box center [1226, 290] width 17 height 17
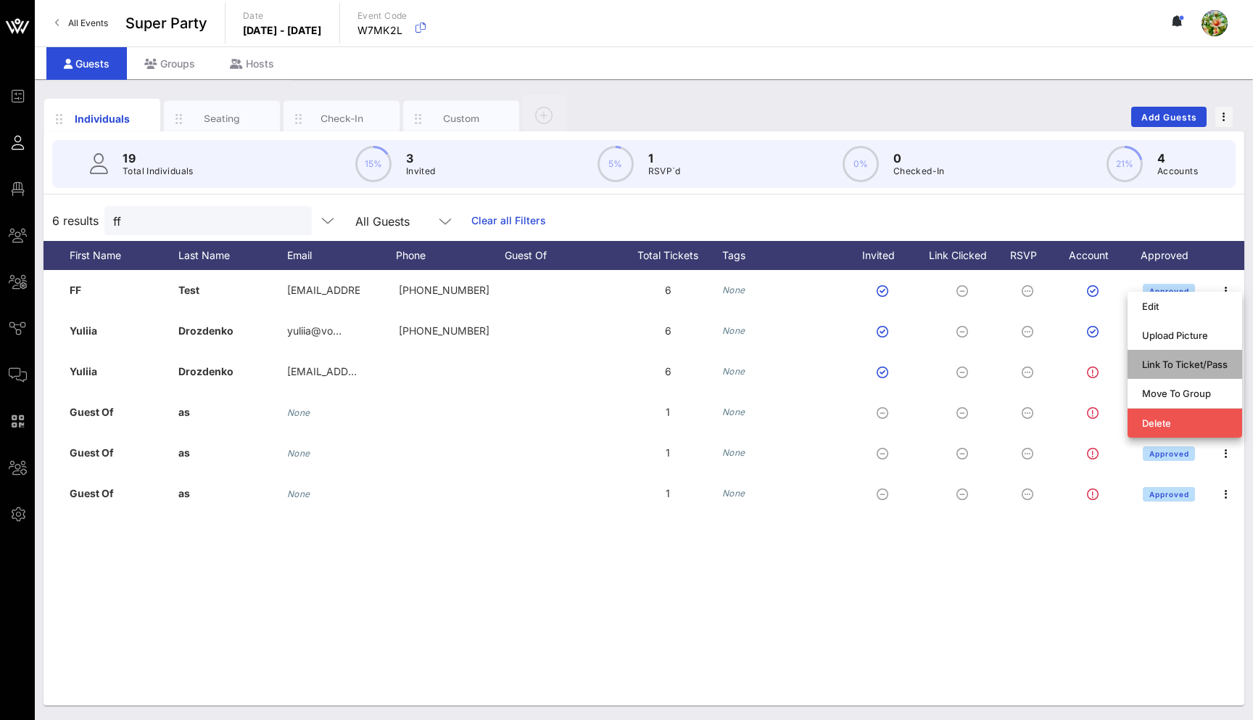
click at [1201, 358] on div "Link To Ticket/Pass" at bounding box center [1185, 364] width 86 height 12
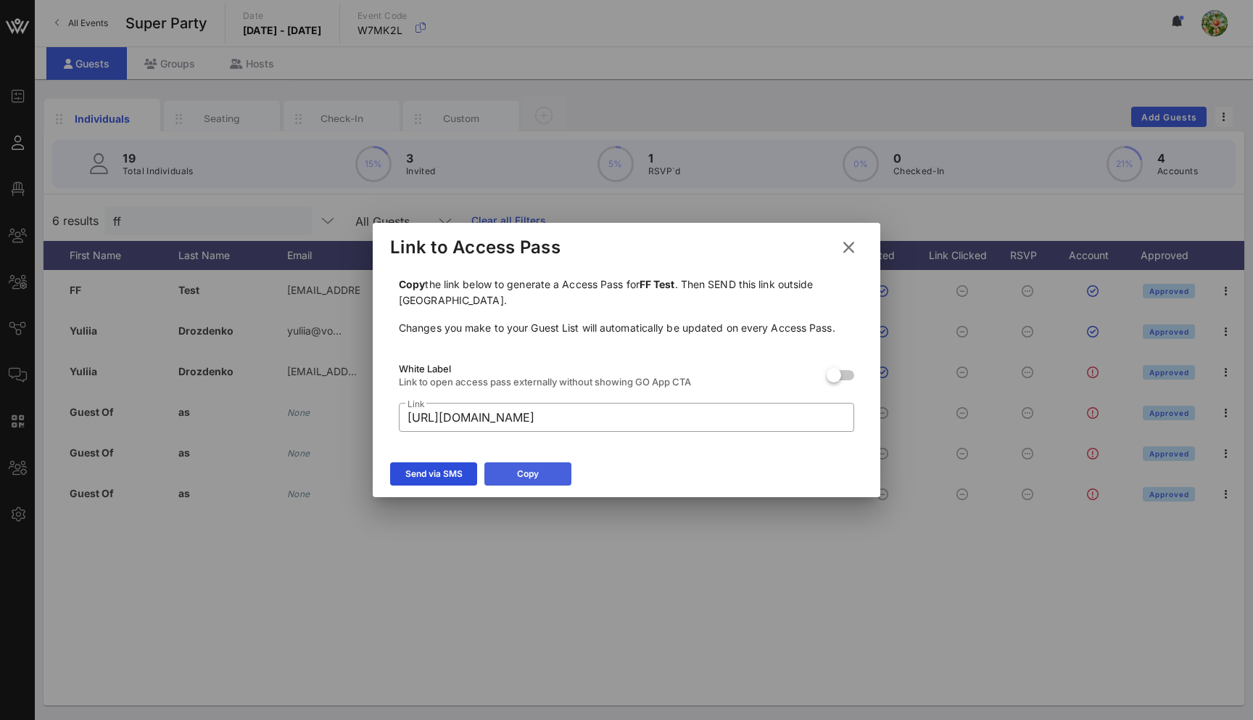
click at [506, 477] on button "Copy" at bounding box center [528, 473] width 87 height 23
click at [849, 248] on icon at bounding box center [848, 247] width 20 height 18
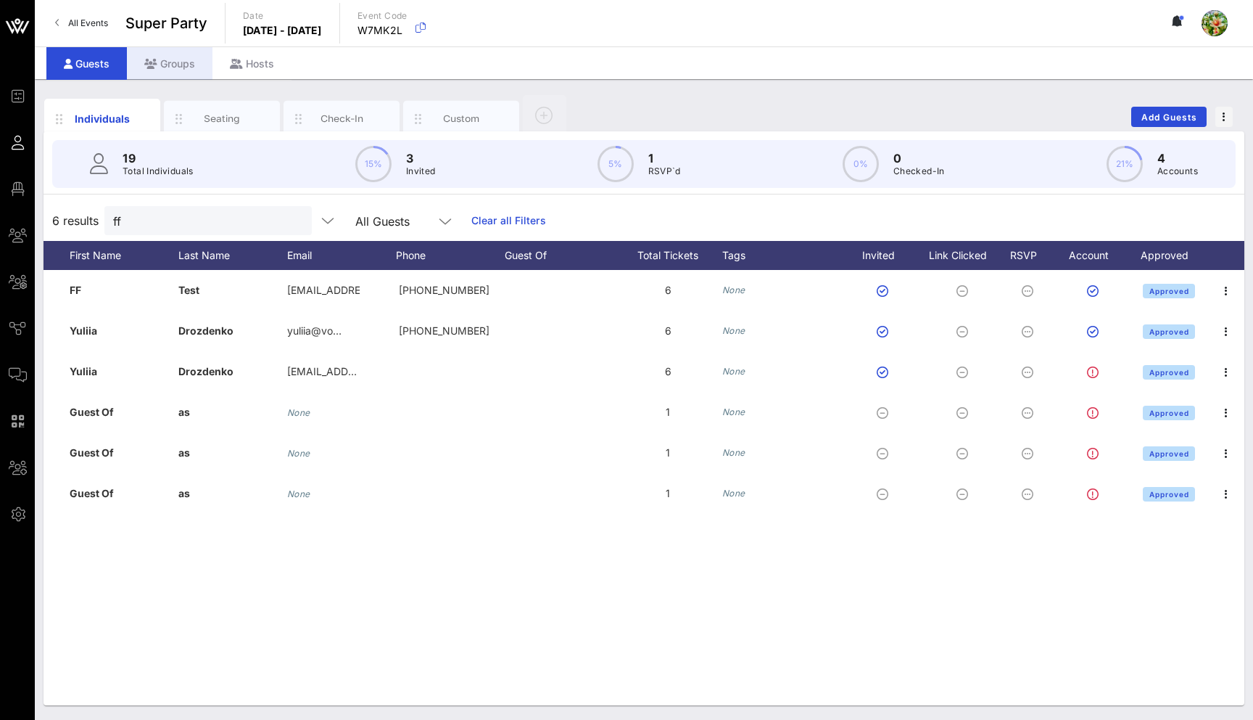
click at [166, 65] on div "Groups" at bounding box center [170, 63] width 86 height 33
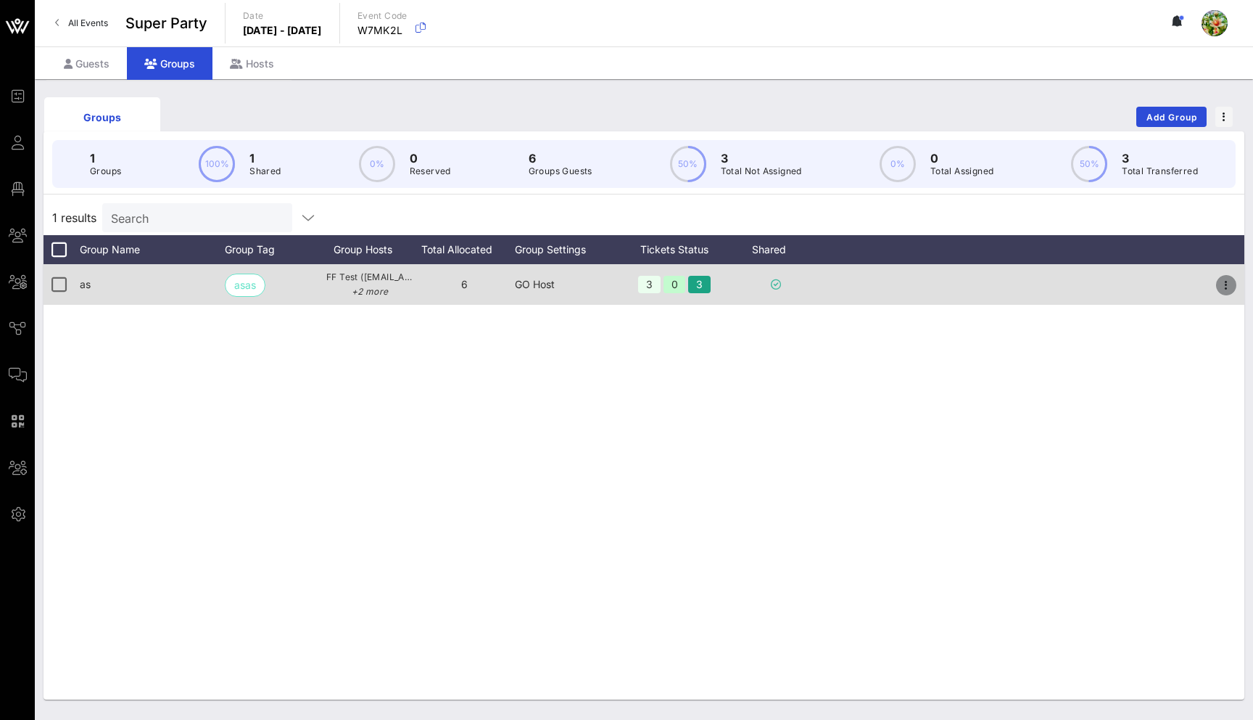
click at [1227, 285] on icon "button" at bounding box center [1226, 284] width 17 height 17
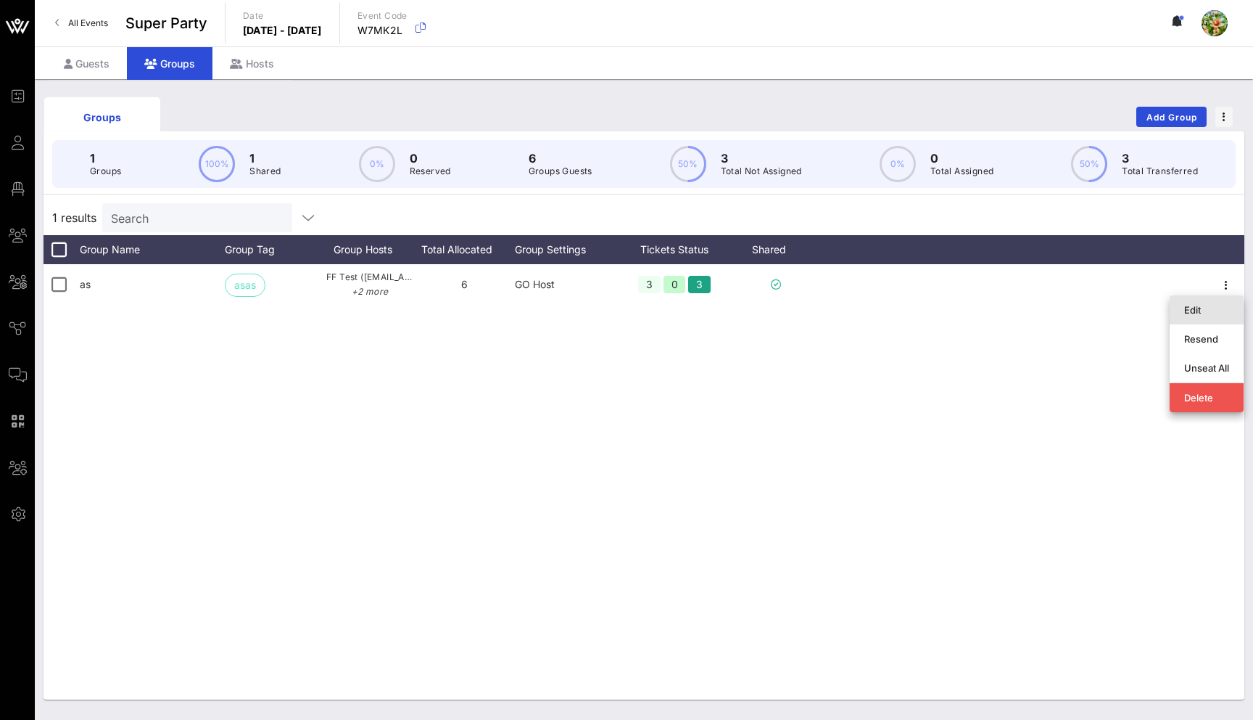
click at [1203, 307] on div "Edit" at bounding box center [1206, 310] width 45 height 12
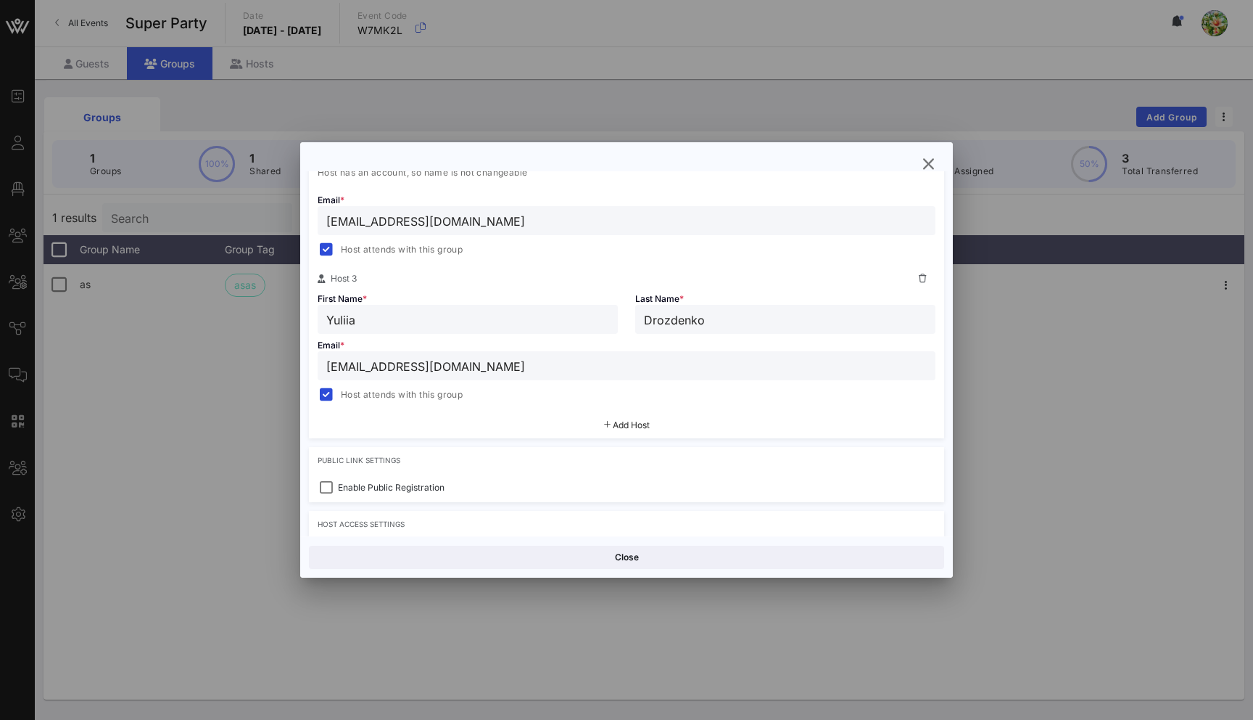
scroll to position [516, 0]
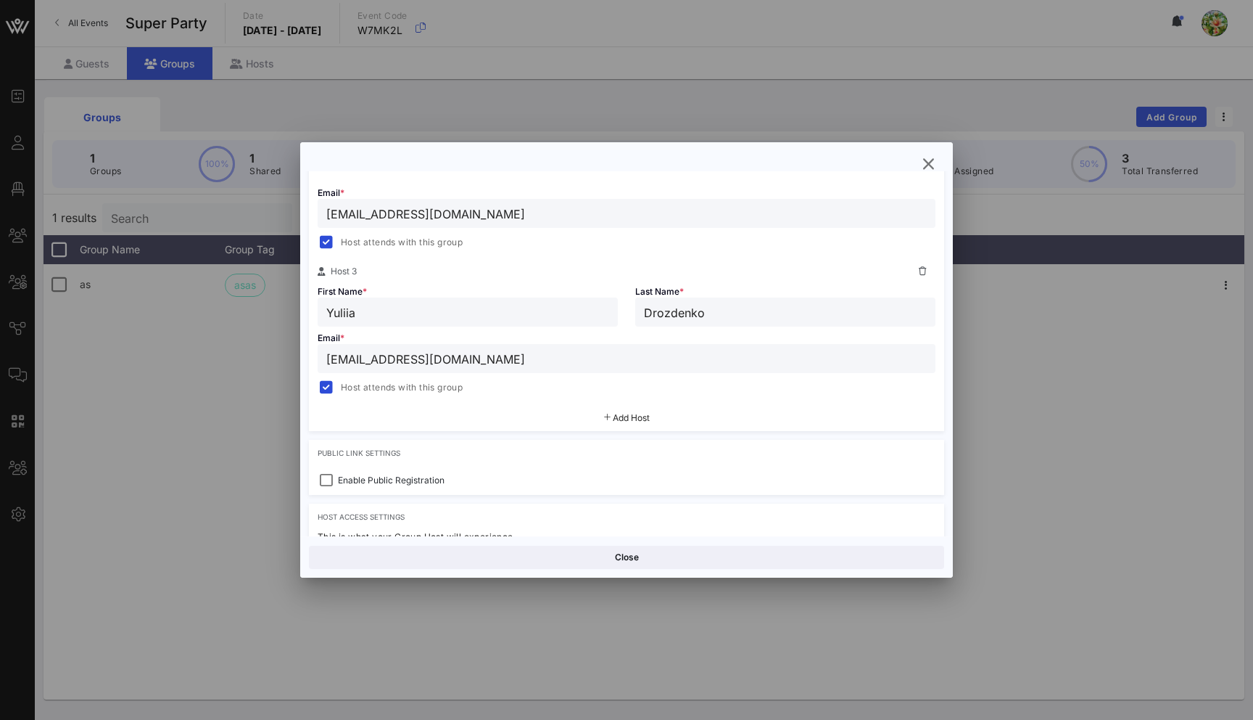
drag, startPoint x: 363, startPoint y: 360, endPoint x: 301, endPoint y: 356, distance: 62.5
click at [301, 356] on div "Group Settings Shared Group Settings Ticket Assignments Group Details Group Nam…" at bounding box center [626, 353] width 653 height 365
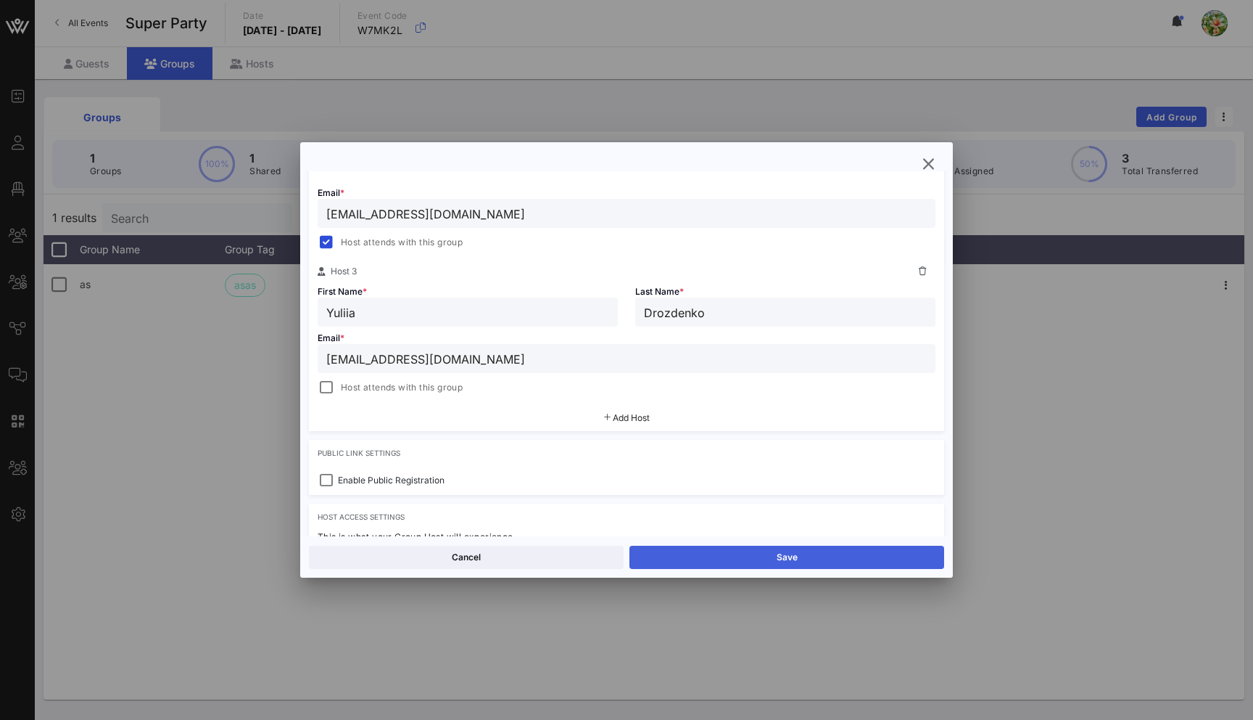
type input "[EMAIL_ADDRESS][DOMAIN_NAME]"
click at [796, 553] on button "Save" at bounding box center [787, 556] width 315 height 23
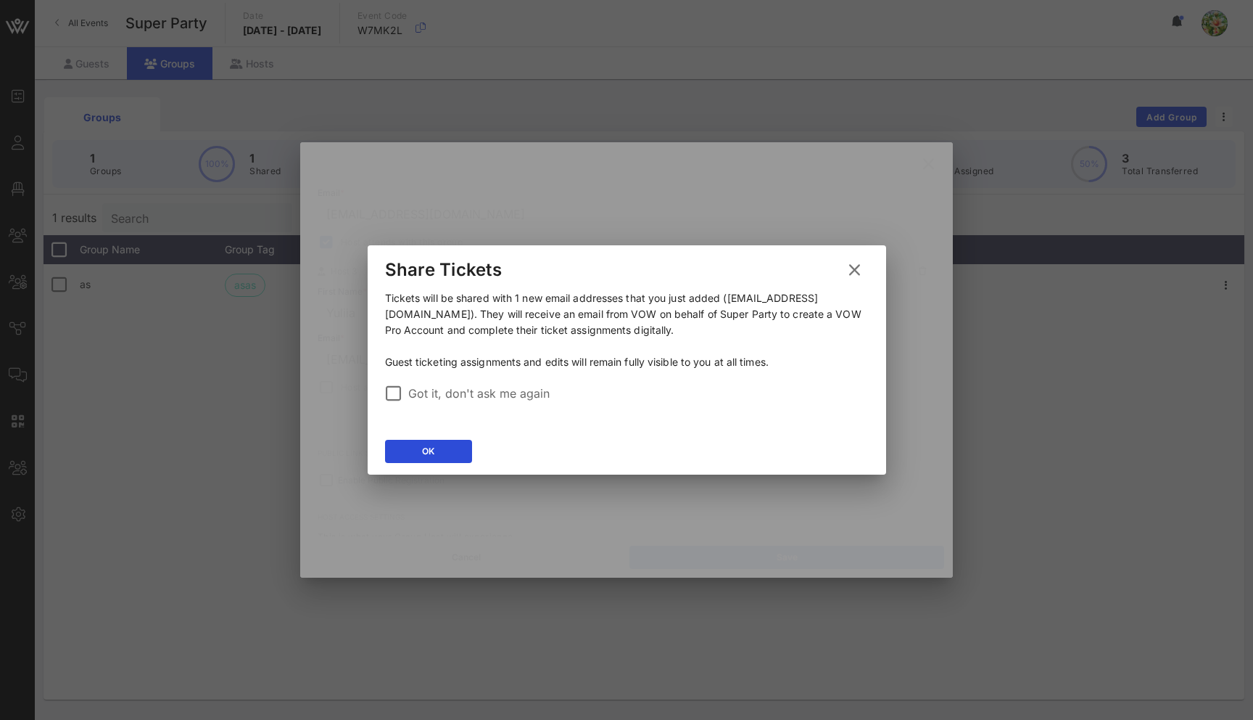
click at [856, 268] on icon at bounding box center [854, 269] width 25 height 25
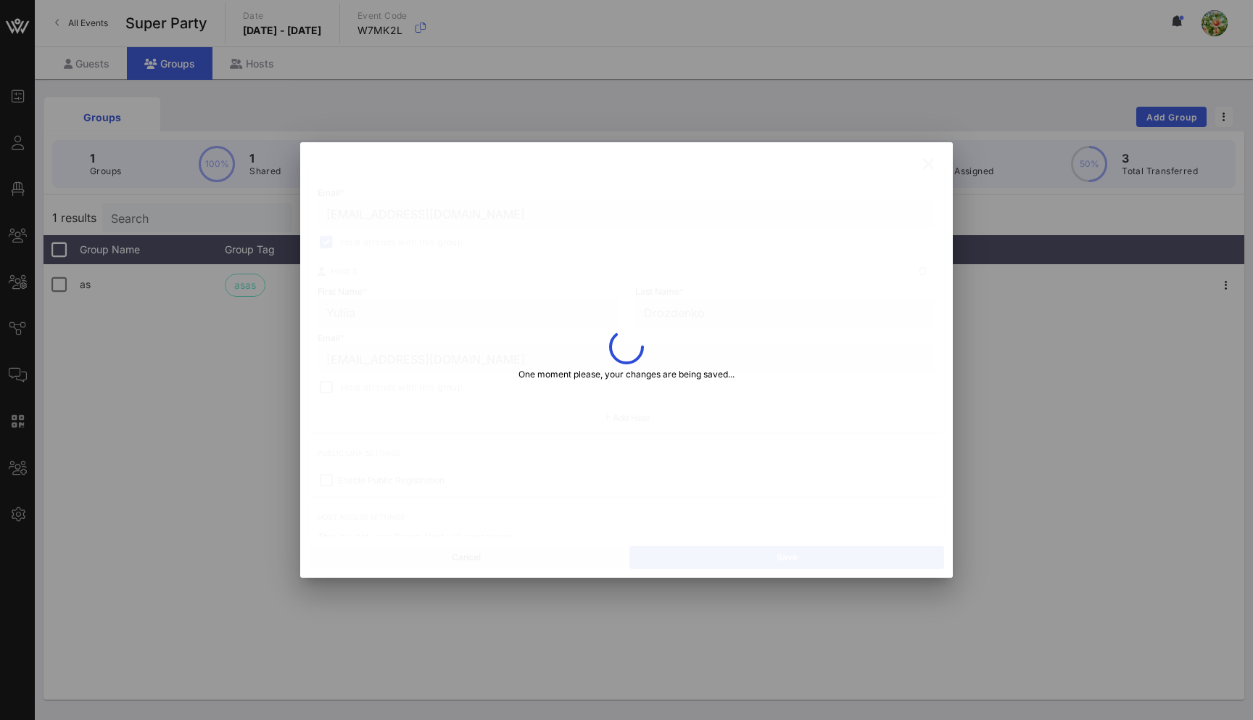
click at [1018, 326] on div at bounding box center [626, 360] width 1253 height 720
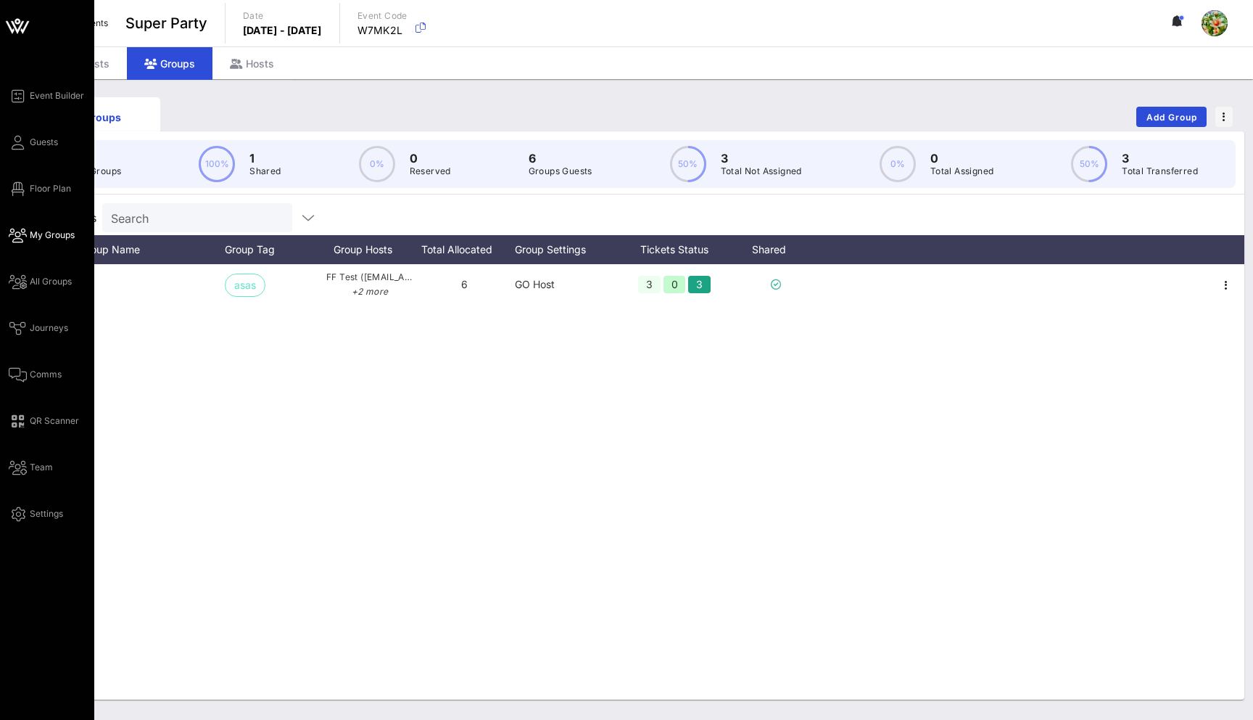
click at [22, 234] on icon at bounding box center [18, 235] width 18 height 2
click at [28, 281] on link "All Groups" at bounding box center [40, 281] width 63 height 17
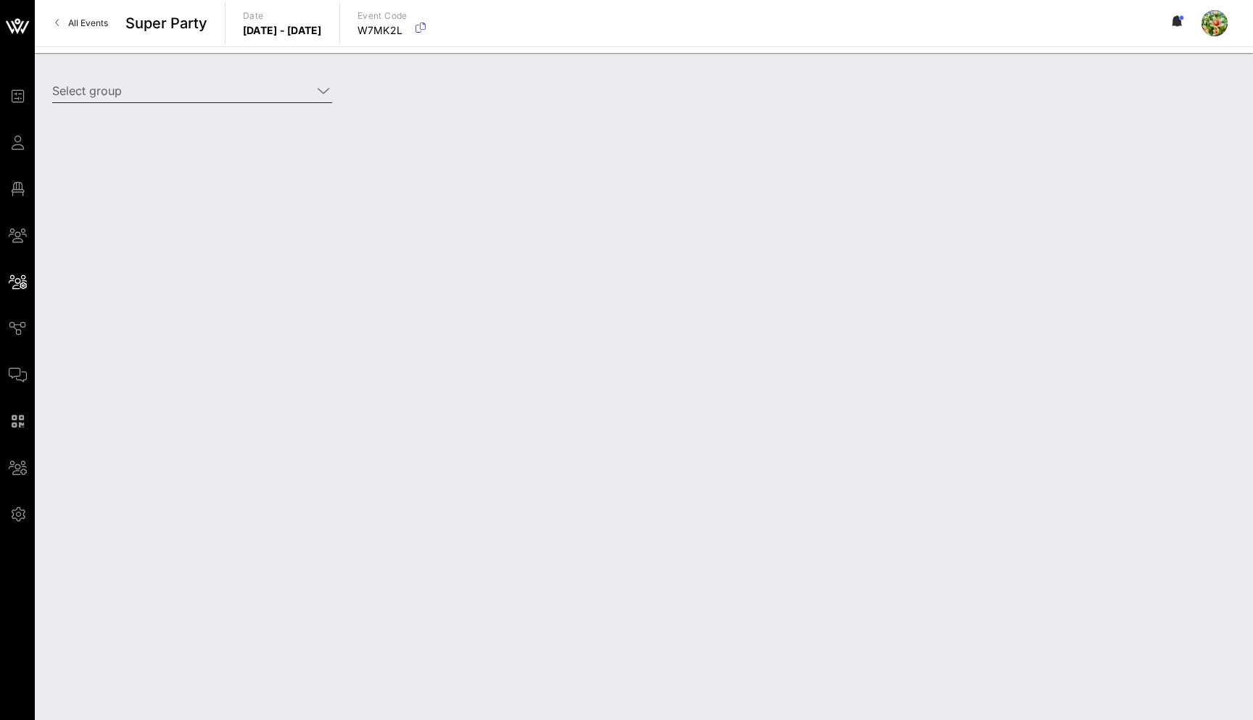
click at [110, 97] on input "Select group" at bounding box center [182, 90] width 260 height 23
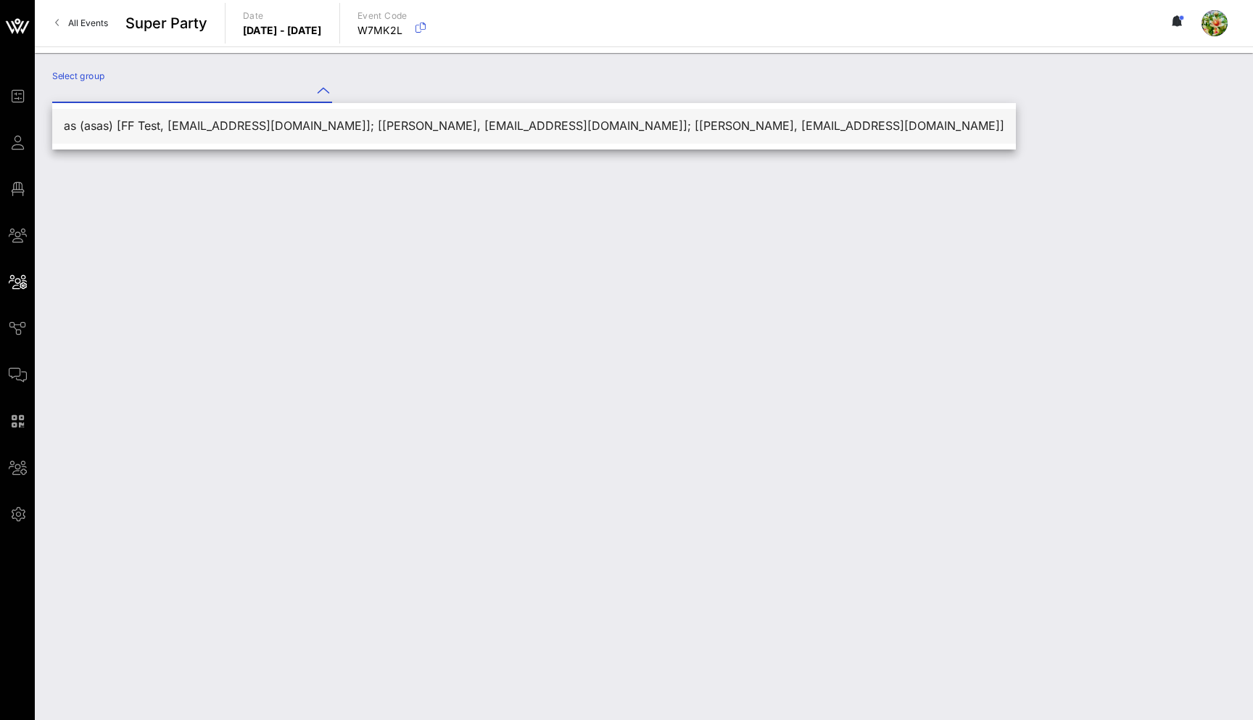
click at [110, 123] on div "as (asas) [FF Test, [EMAIL_ADDRESS][DOMAIN_NAME]]; [[PERSON_NAME], [EMAIL_ADDRE…" at bounding box center [534, 126] width 941 height 14
type input "as (asas) [FF Test, [EMAIL_ADDRESS][DOMAIN_NAME]]; [[PERSON_NAME], [EMAIL_ADDRE…"
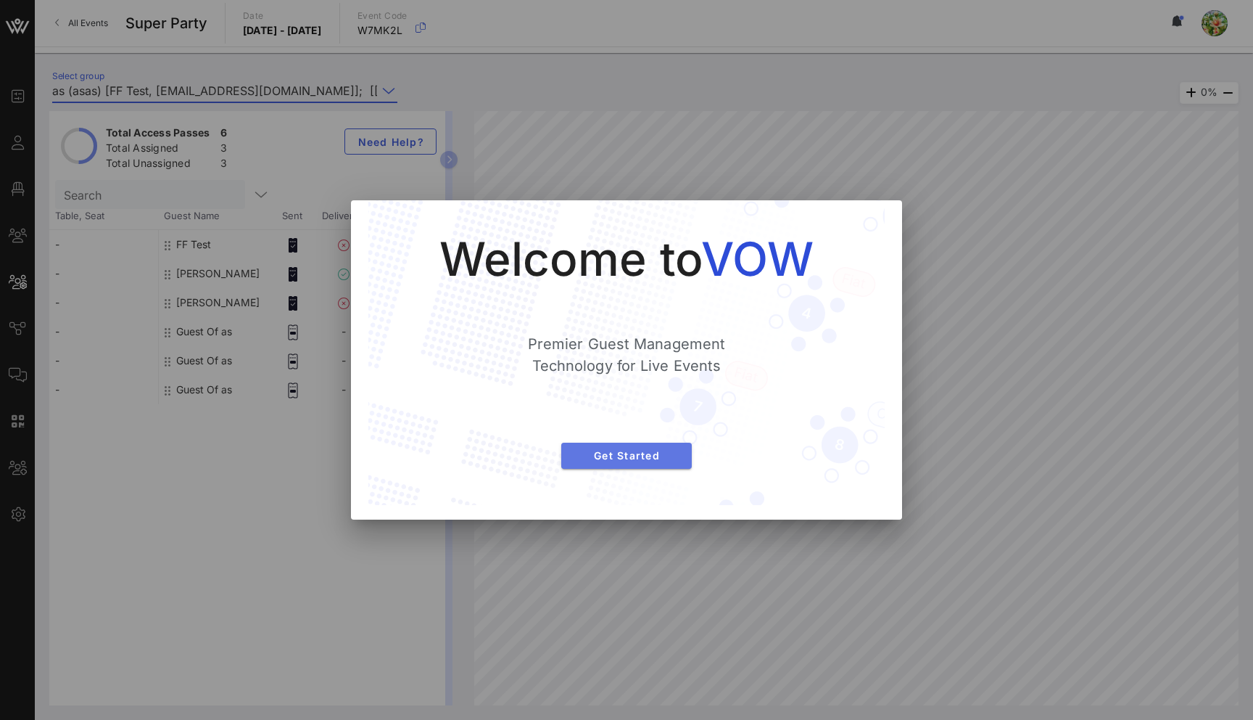
click at [621, 453] on span "Get Started" at bounding box center [626, 455] width 107 height 12
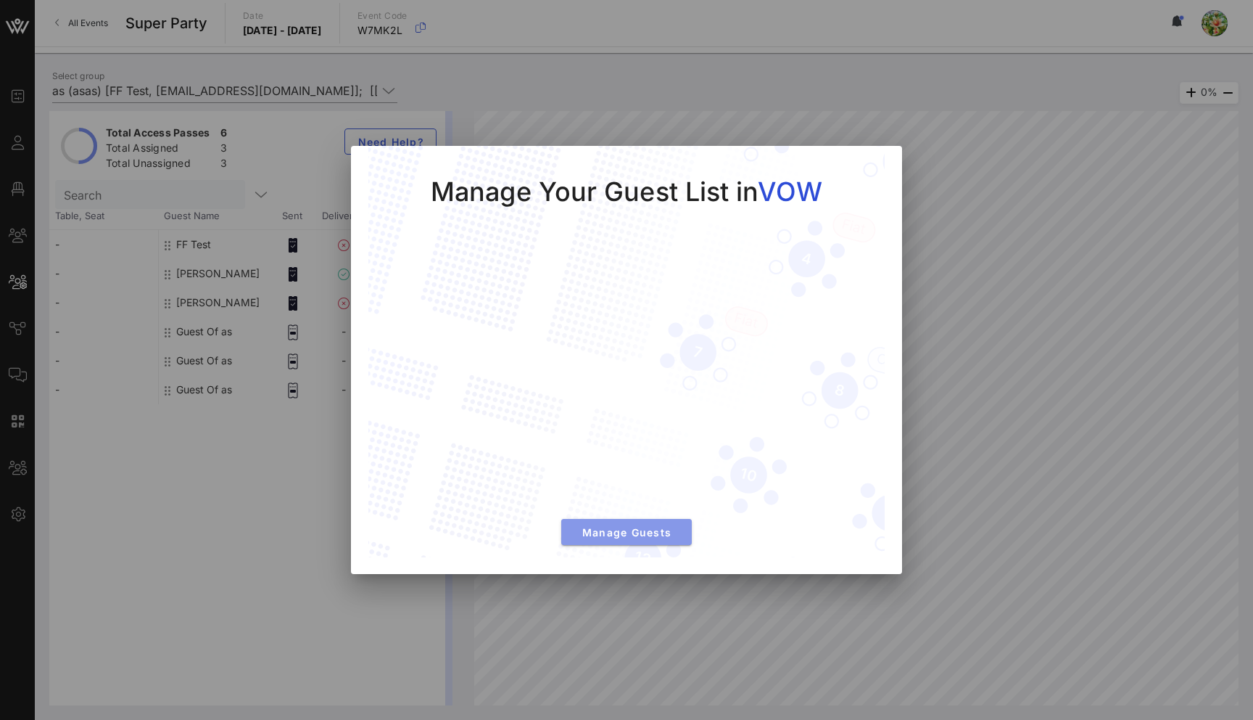
click at [615, 519] on button "Manage Guests" at bounding box center [626, 532] width 131 height 26
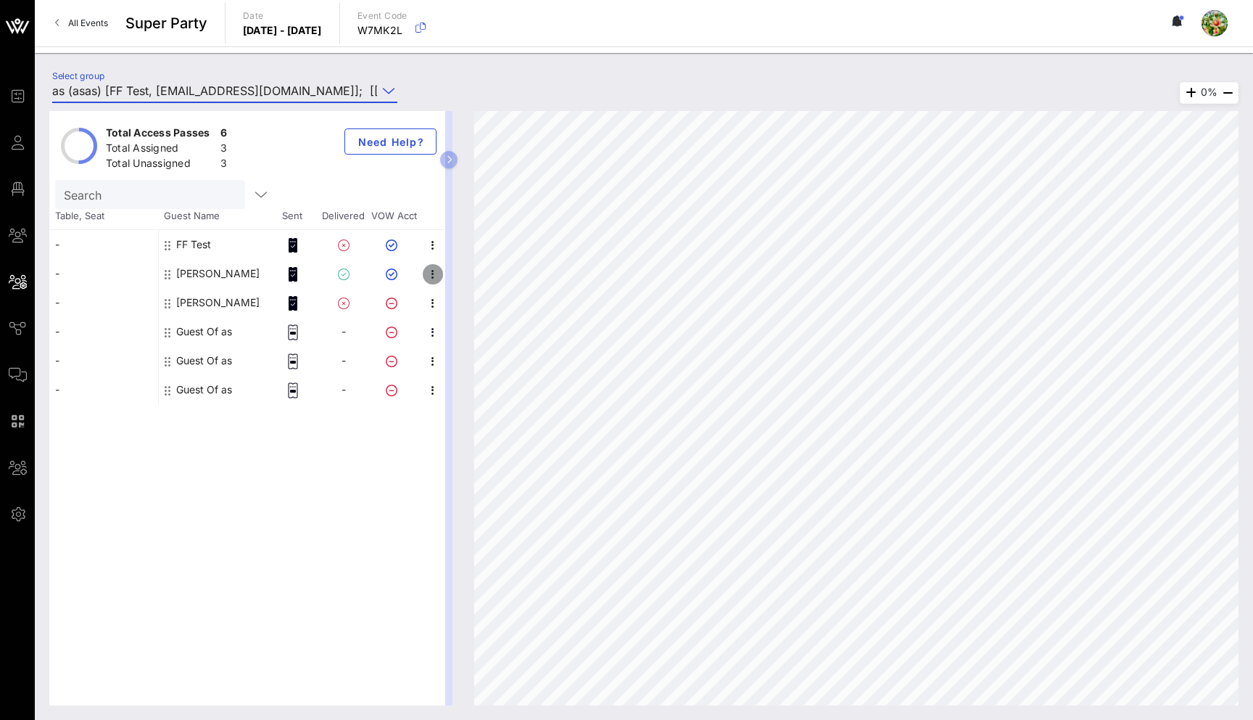
click at [434, 277] on icon "button" at bounding box center [432, 273] width 17 height 17
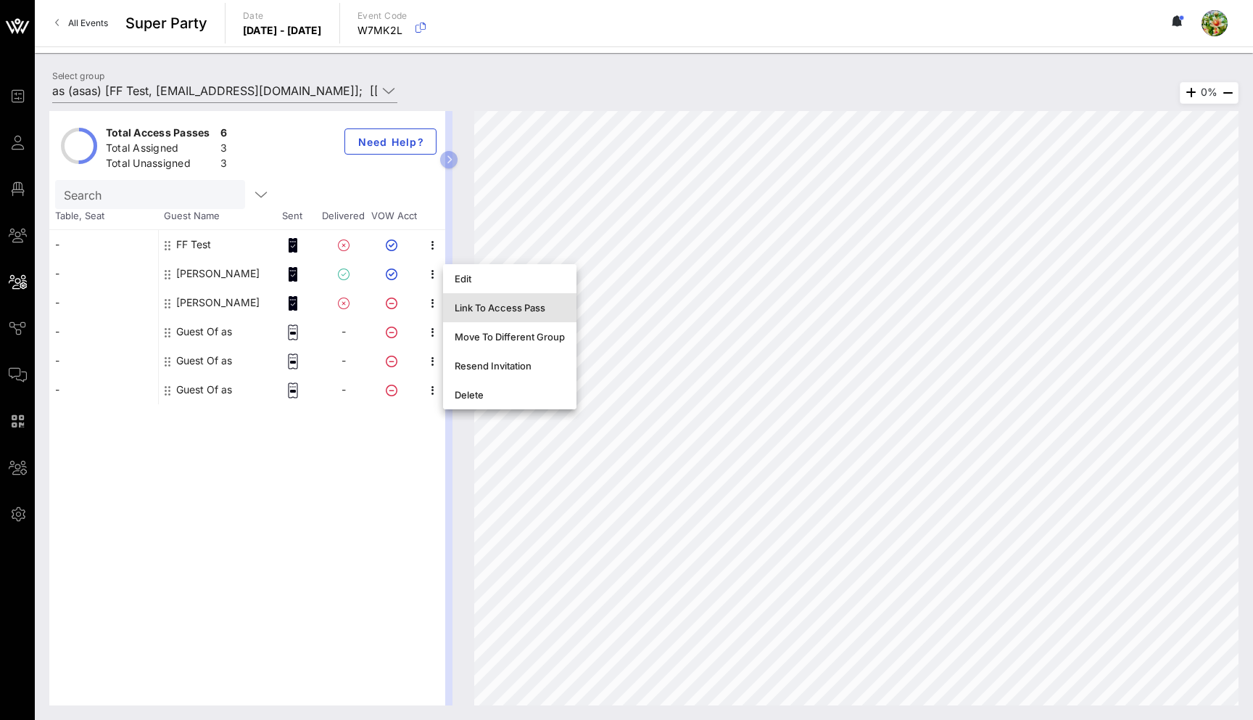
click at [505, 305] on div "Link To Access Pass" at bounding box center [510, 308] width 110 height 12
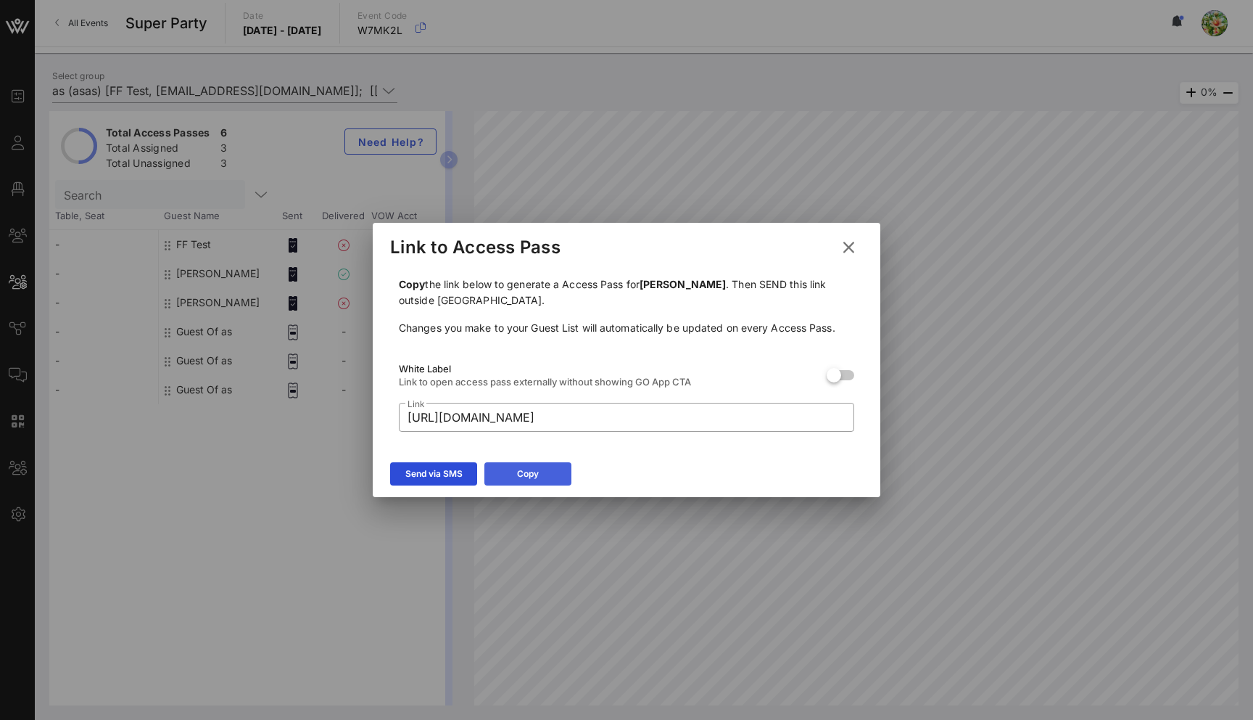
click at [552, 471] on button "Copy" at bounding box center [528, 473] width 87 height 23
click at [849, 247] on icon at bounding box center [848, 247] width 23 height 22
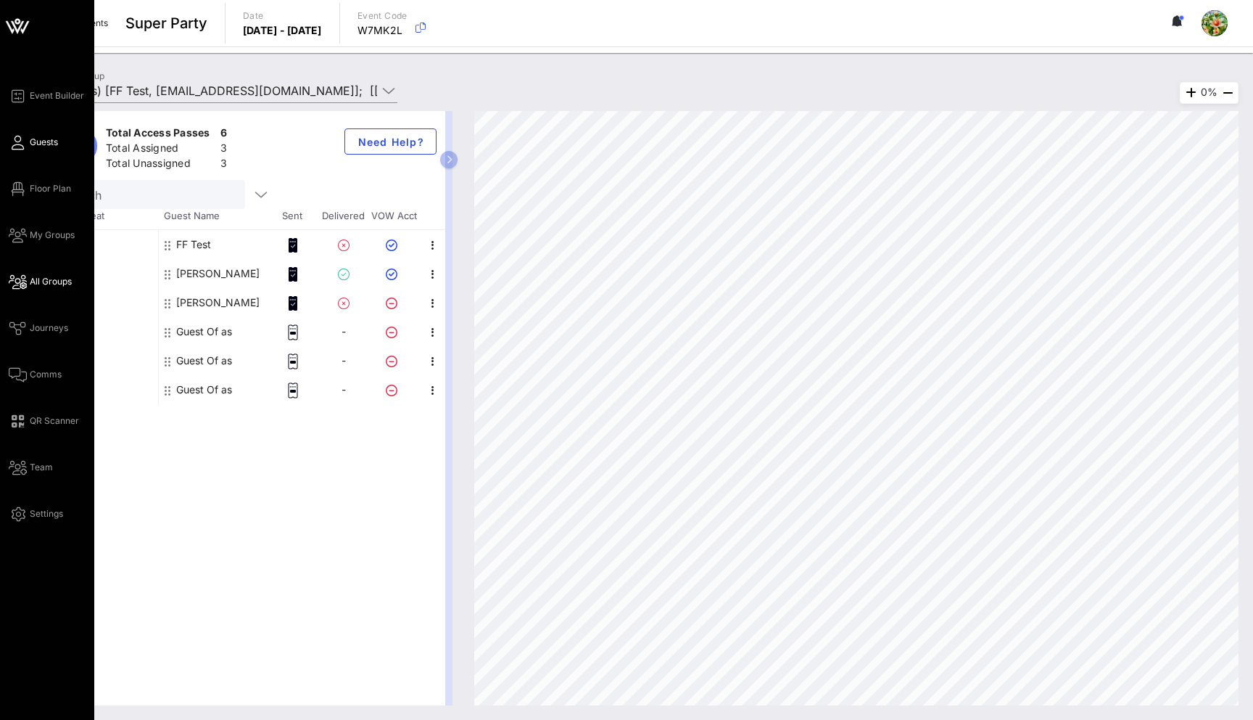
click at [23, 144] on icon at bounding box center [18, 142] width 18 height 2
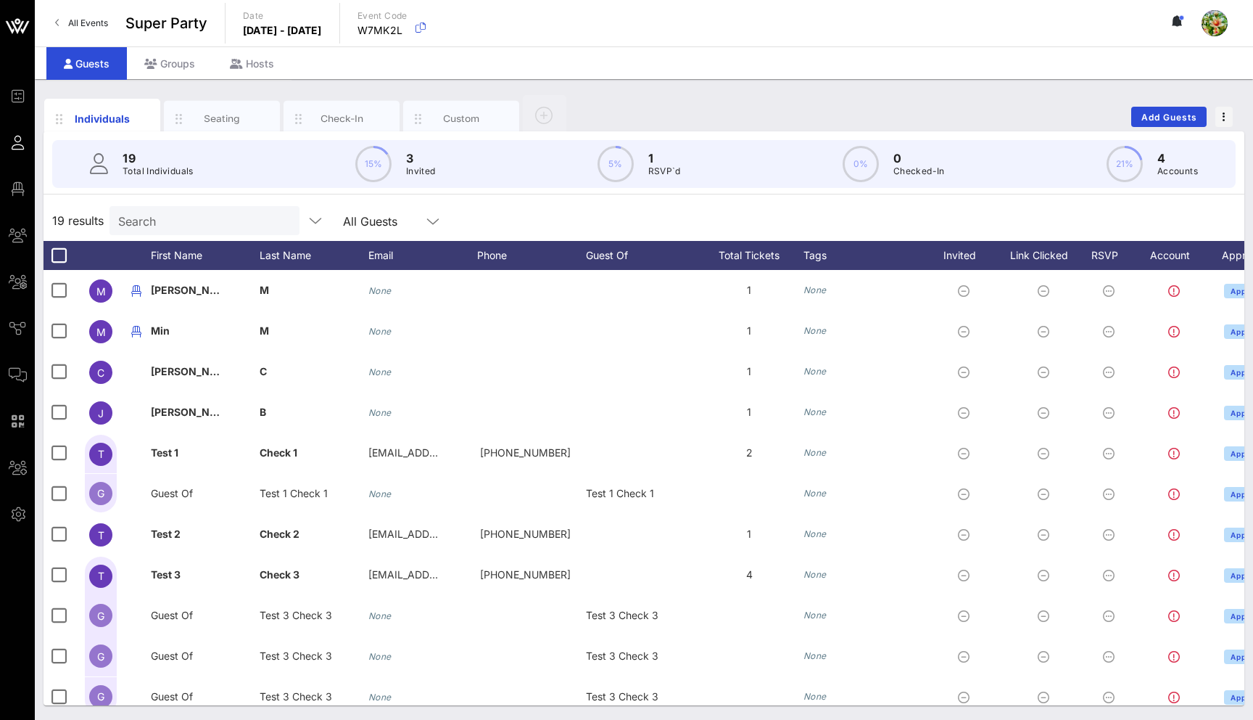
click at [139, 230] on div "Search" at bounding box center [203, 220] width 170 height 29
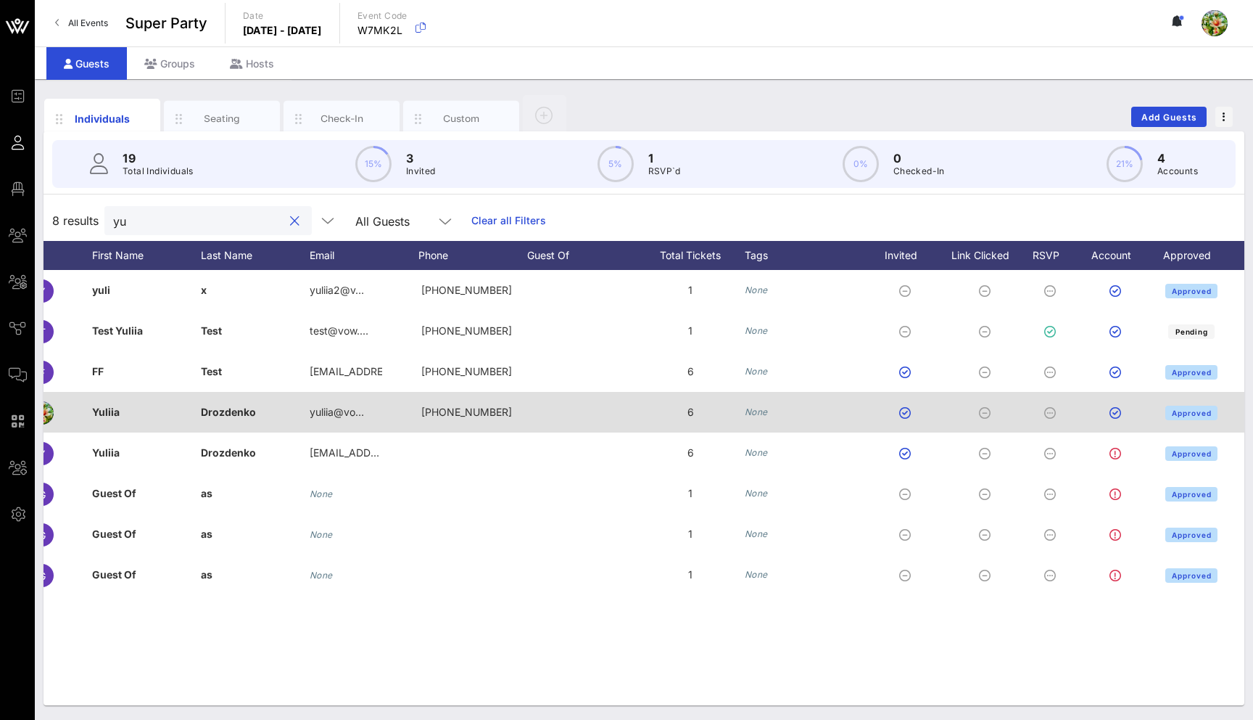
scroll to position [0, 81]
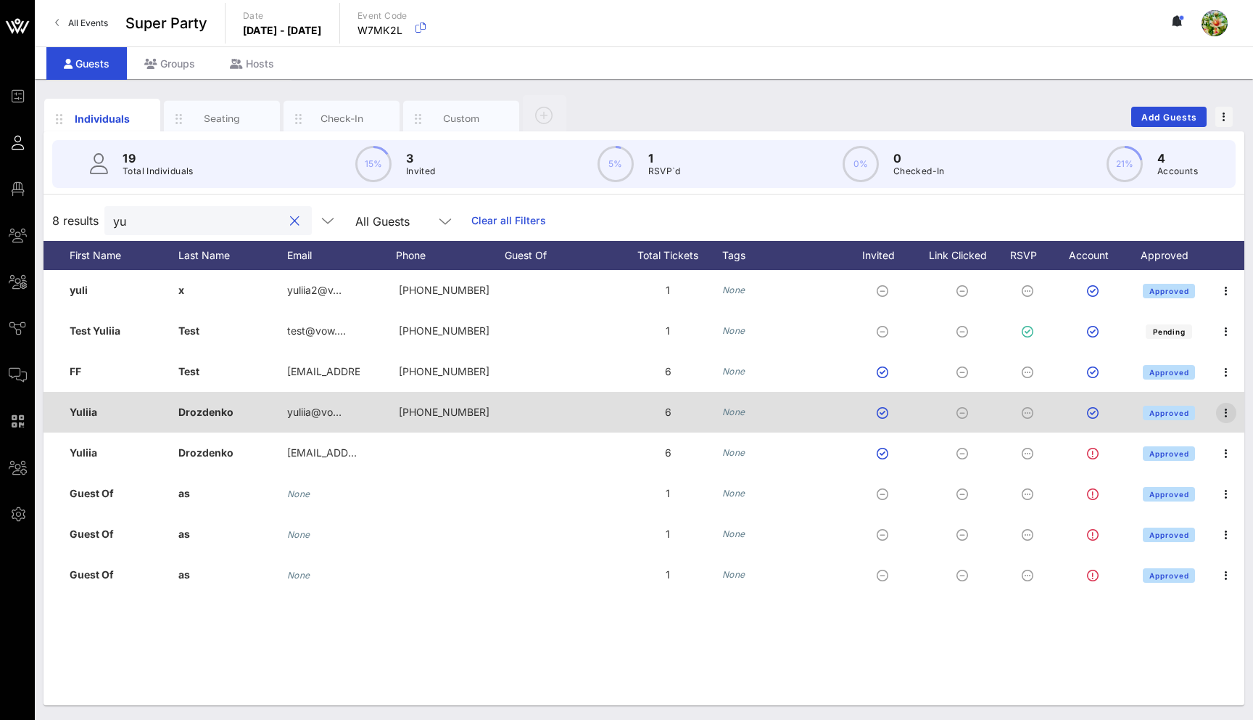
type input "yu"
click at [1220, 411] on icon "button" at bounding box center [1226, 412] width 17 height 17
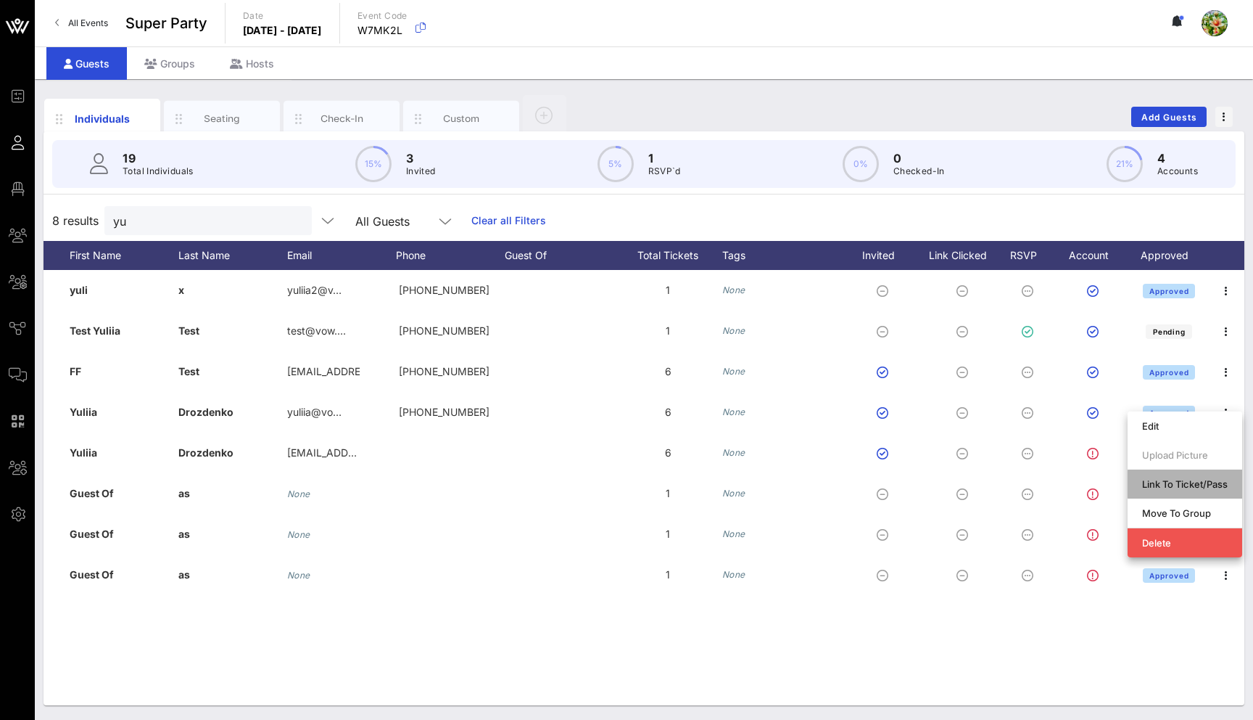
click at [1214, 474] on div "Link To Ticket/Pass" at bounding box center [1185, 483] width 86 height 23
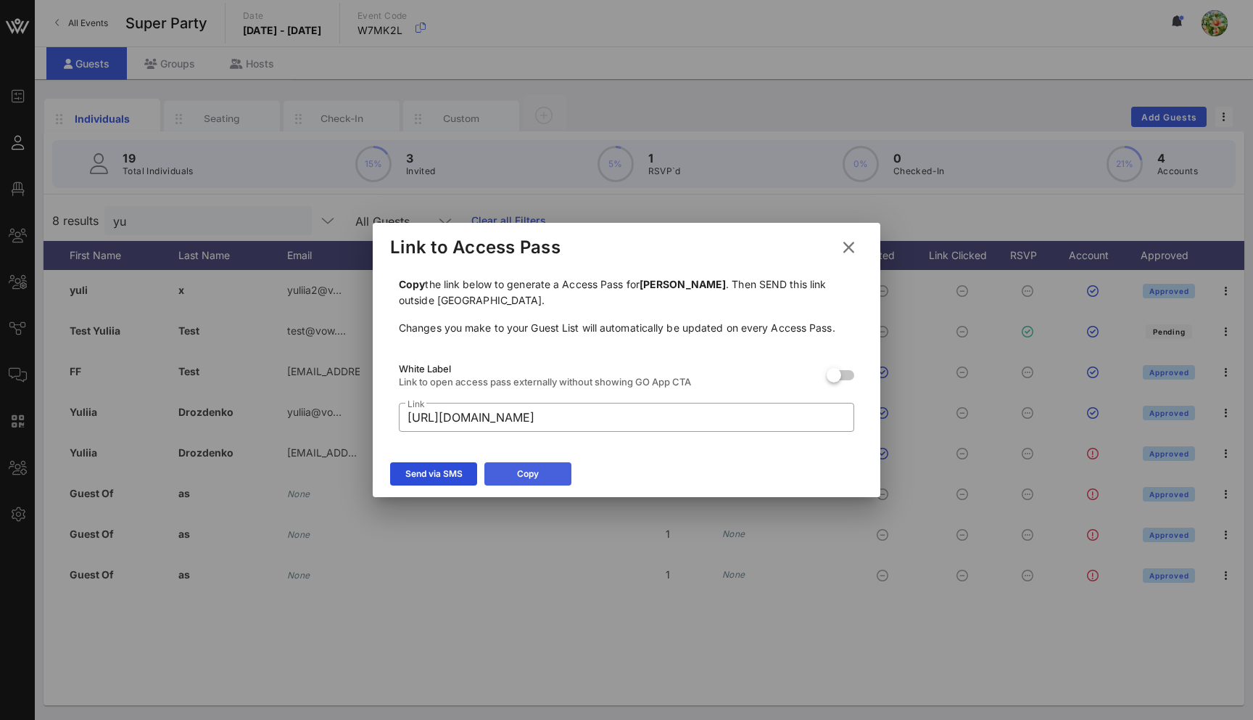
click at [514, 469] on button "Copy" at bounding box center [528, 473] width 87 height 23
